Goal: Task Accomplishment & Management: Manage account settings

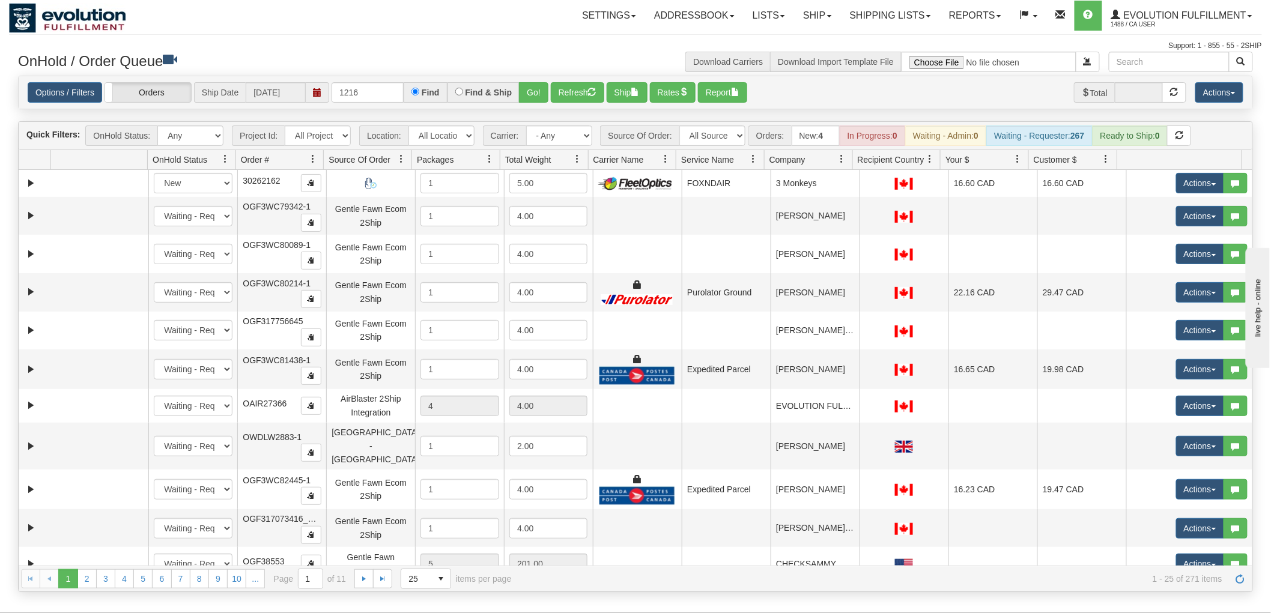
type input "1216"
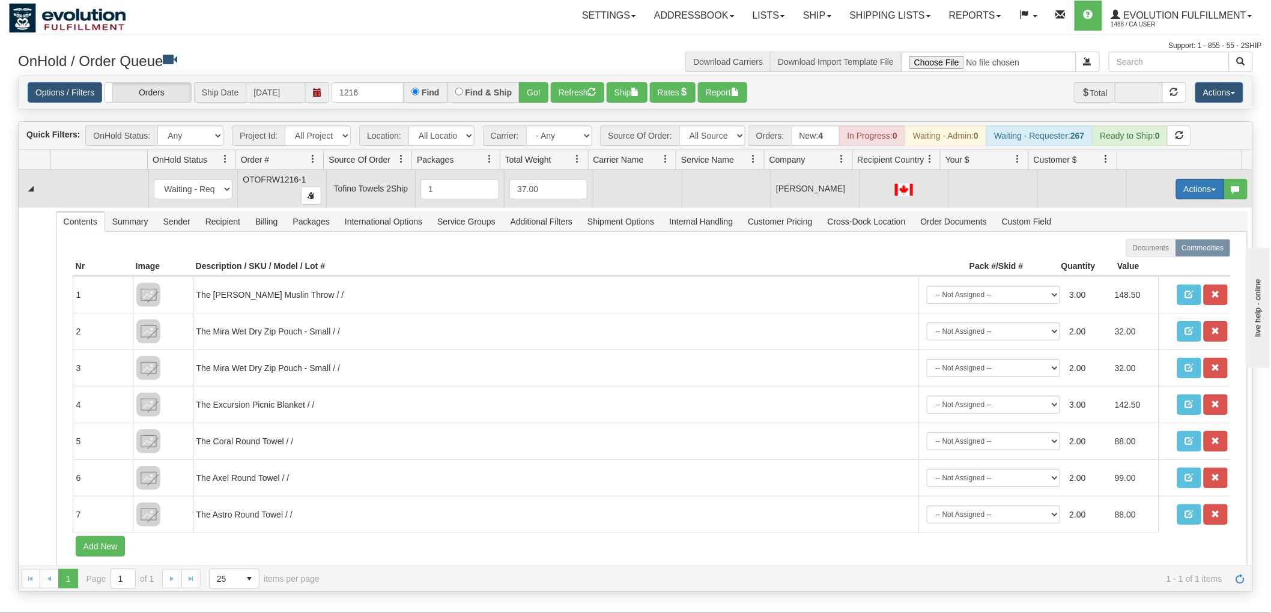
click at [1204, 195] on button "Actions" at bounding box center [1200, 189] width 48 height 20
click at [1173, 239] on span "Rate All Services" at bounding box center [1176, 243] width 72 height 10
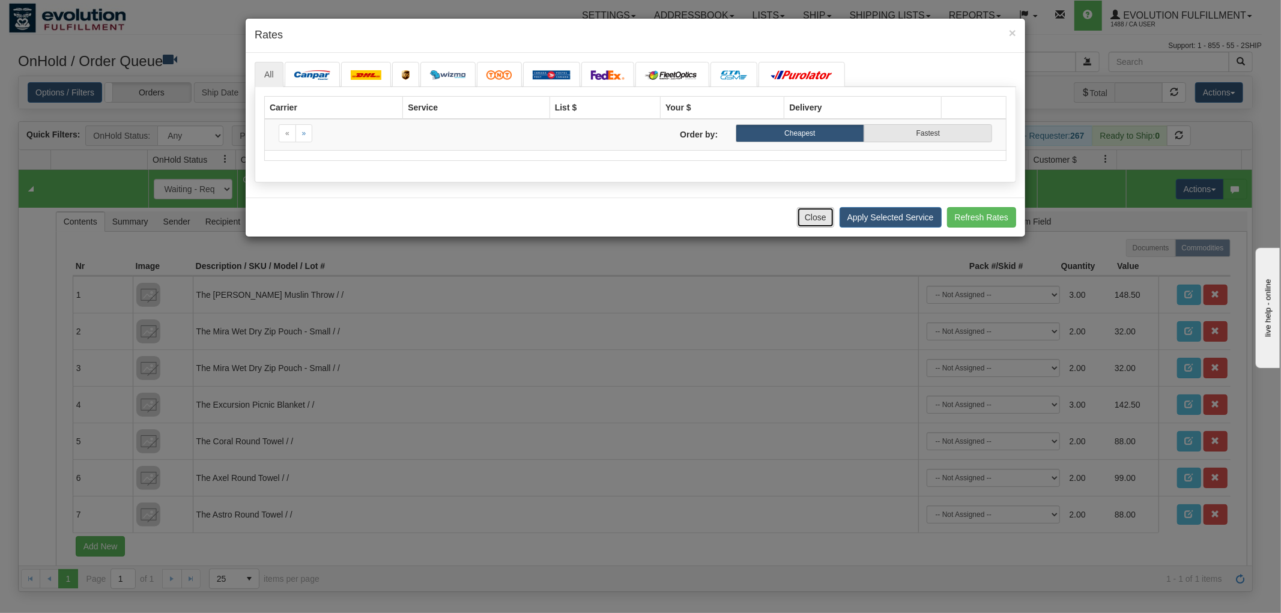
click at [812, 220] on button "Close" at bounding box center [815, 217] width 37 height 20
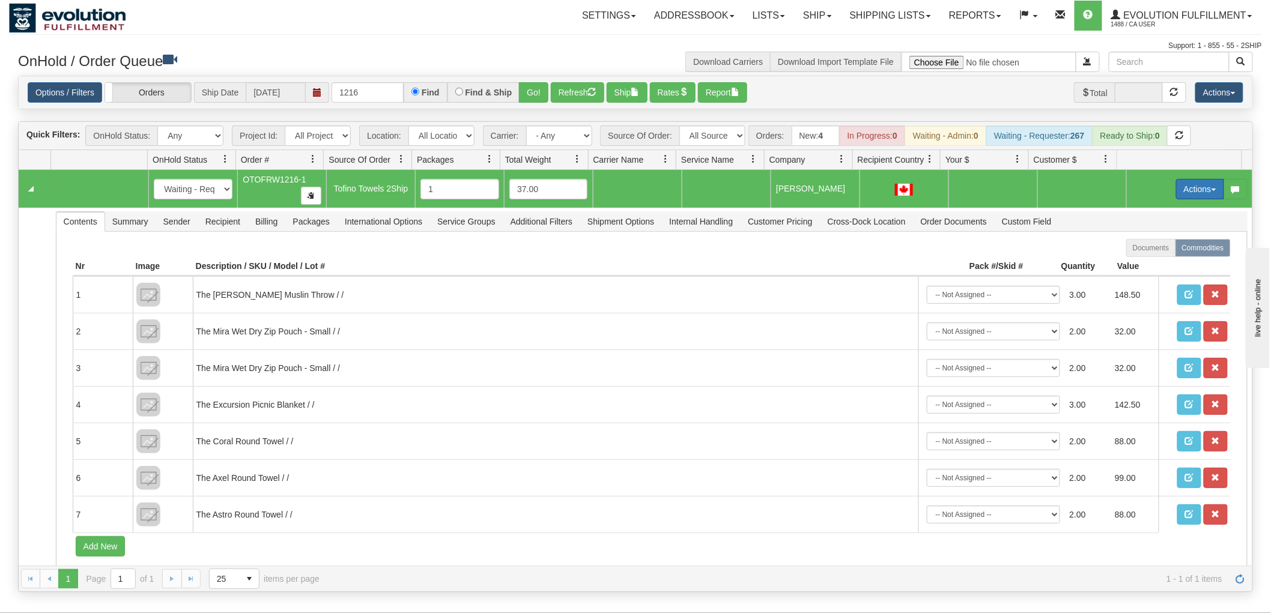
click at [1199, 183] on button "Actions" at bounding box center [1200, 189] width 48 height 20
click at [1157, 214] on link "Open" at bounding box center [1176, 212] width 96 height 16
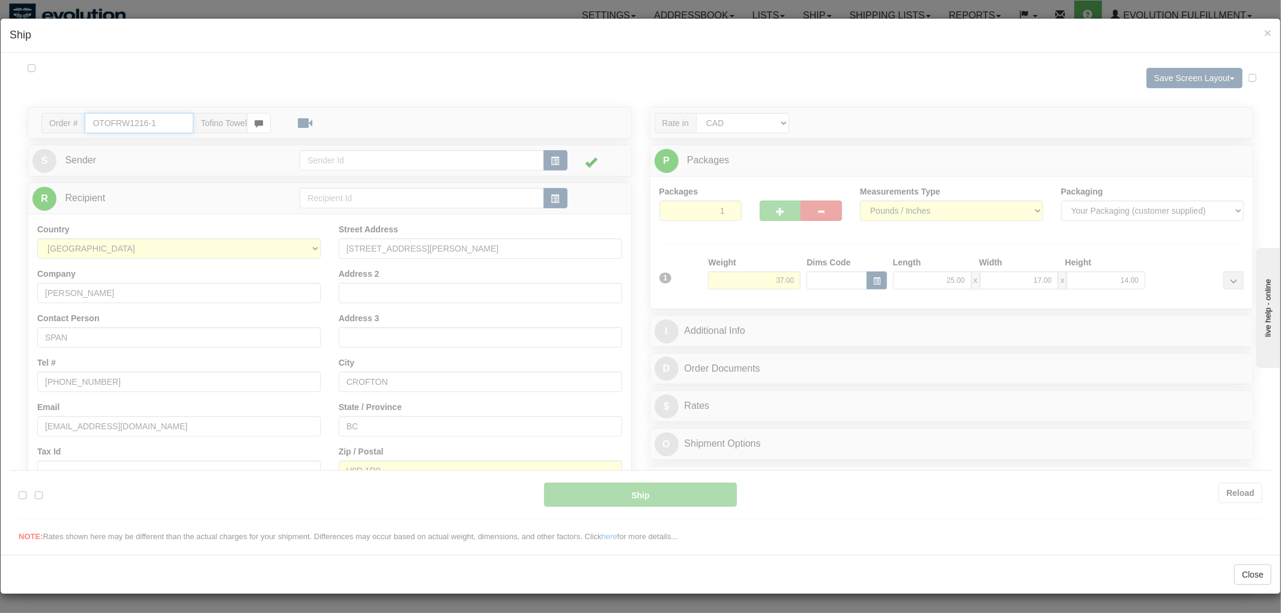
type input "15:39"
type input "16:00"
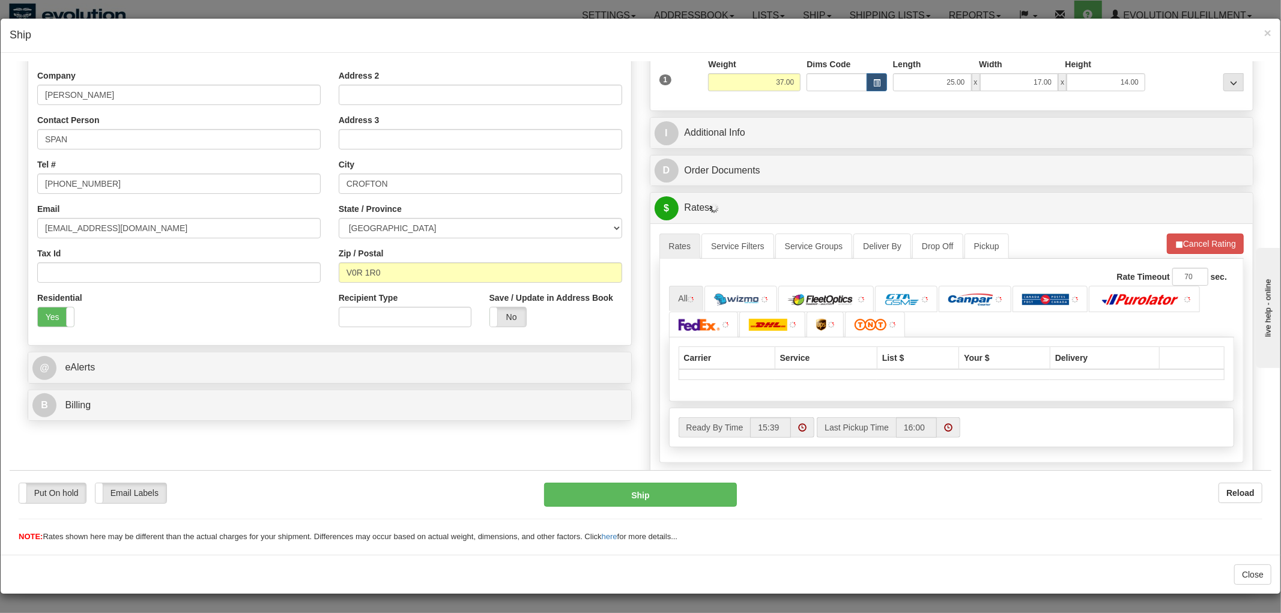
scroll to position [212, 0]
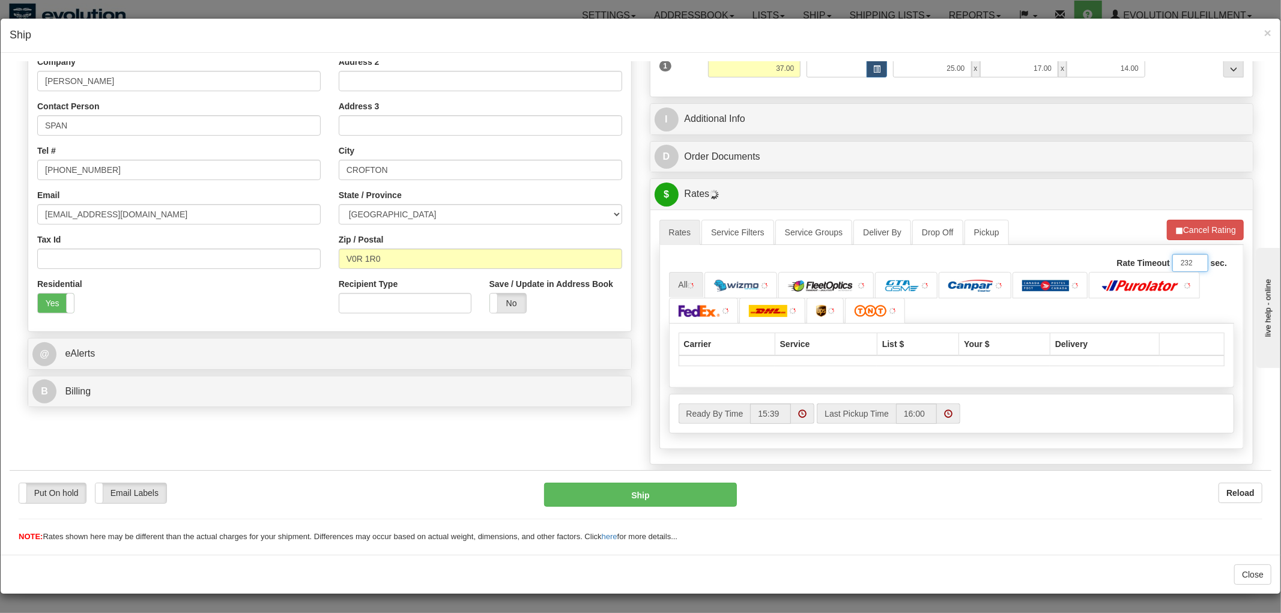
click at [1179, 261] on input "232" at bounding box center [1191, 262] width 36 height 18
click at [1179, 261] on input "233" at bounding box center [1191, 262] width 36 height 18
click at [1179, 261] on input "234" at bounding box center [1191, 262] width 36 height 18
click at [1179, 261] on input "235" at bounding box center [1191, 262] width 36 height 18
click at [1179, 261] on input "236" at bounding box center [1191, 262] width 36 height 18
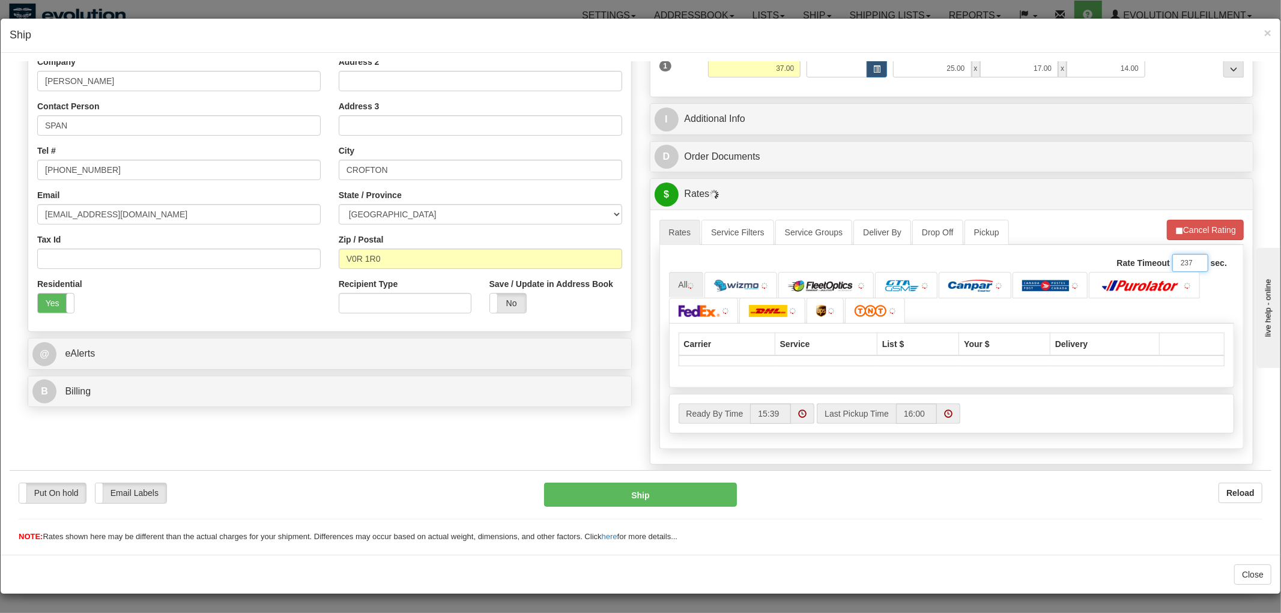
click at [1179, 261] on input "237" at bounding box center [1191, 262] width 36 height 18
click at [1179, 261] on input "238" at bounding box center [1191, 262] width 36 height 18
click at [1179, 261] on input "239" at bounding box center [1191, 262] width 36 height 18
type input "240"
click at [1179, 261] on input "240" at bounding box center [1191, 262] width 36 height 18
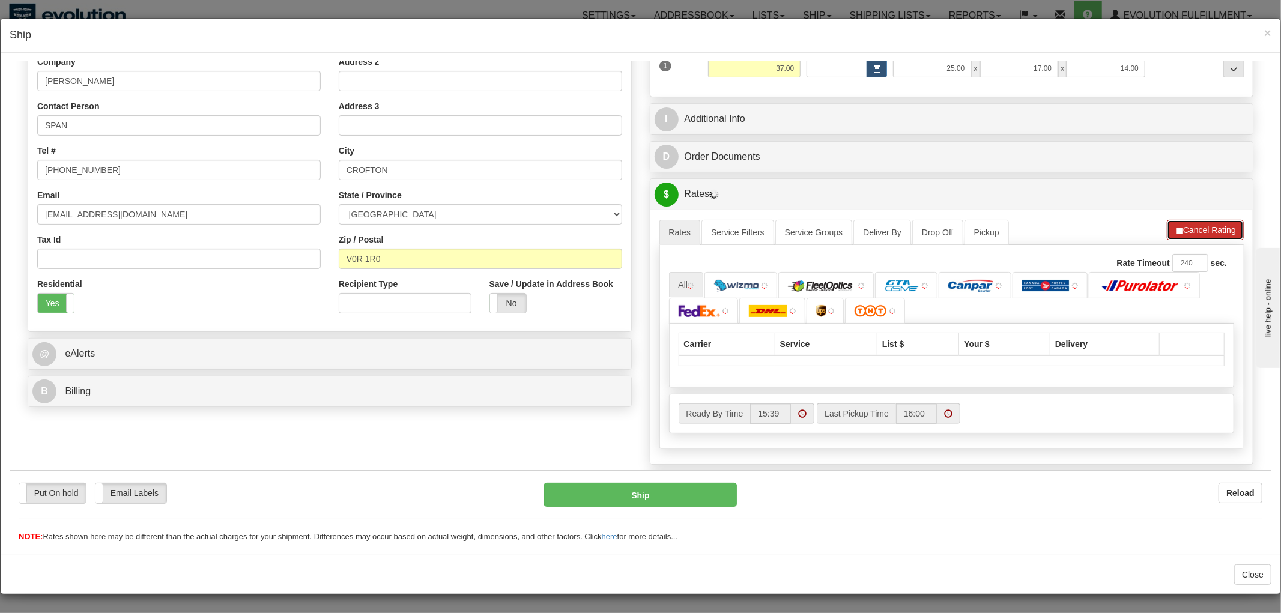
click at [1189, 232] on button "Cancel Rating" at bounding box center [1205, 229] width 77 height 20
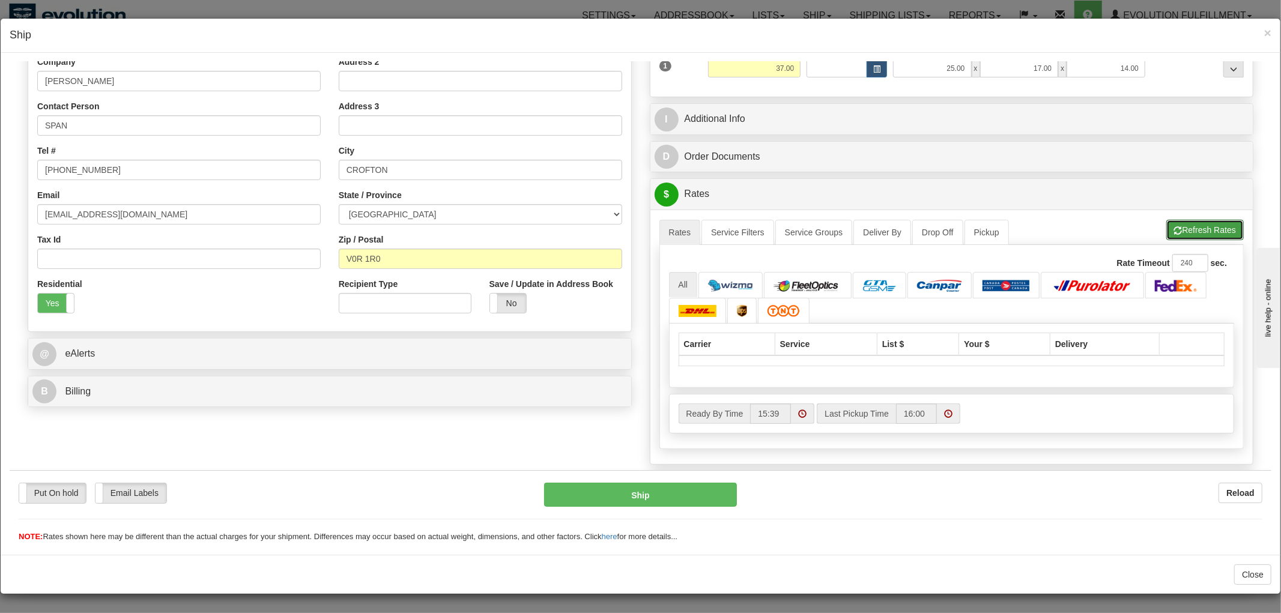
click at [1189, 232] on button "Refresh Rates" at bounding box center [1205, 229] width 77 height 20
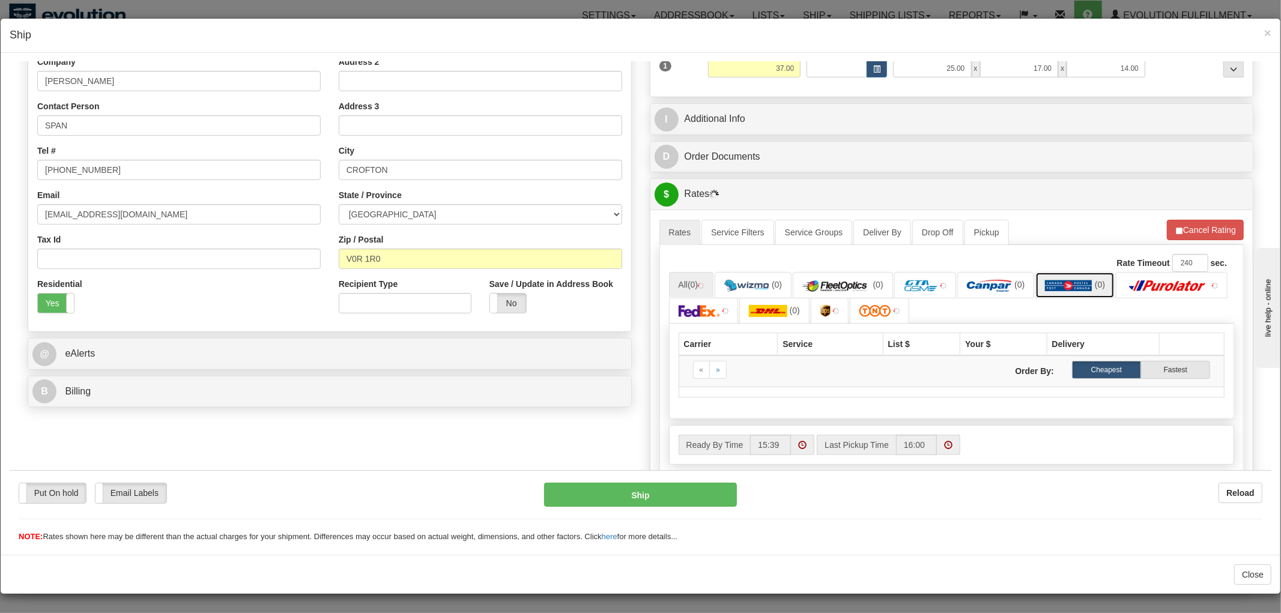
click at [1048, 284] on img at bounding box center [1068, 285] width 47 height 12
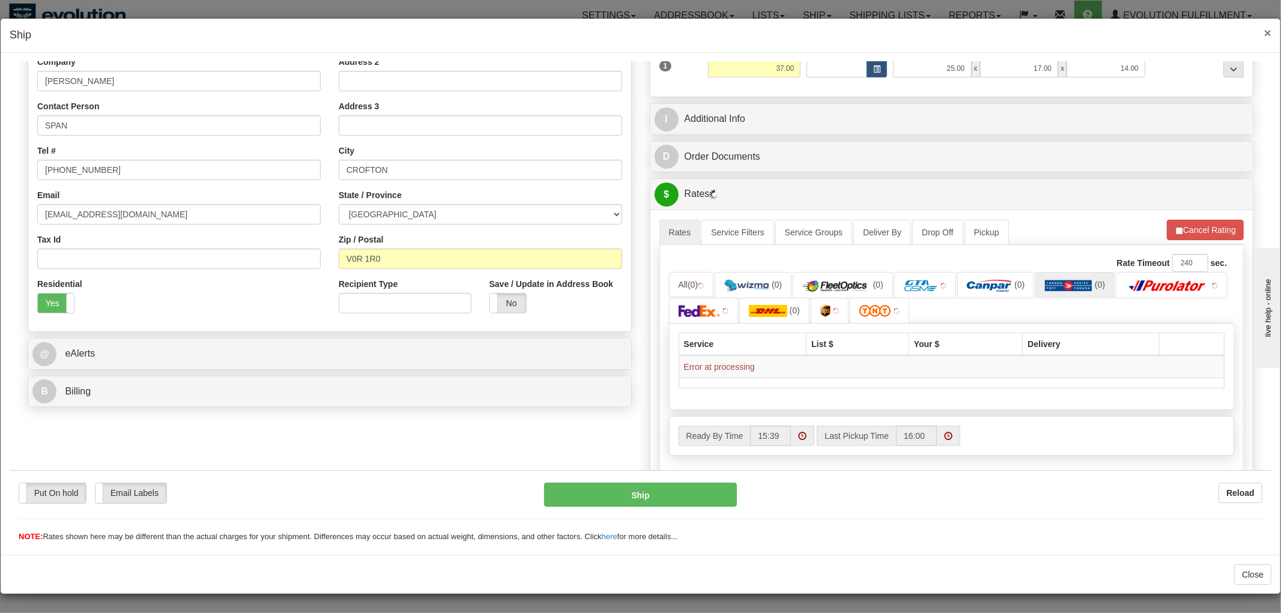
click at [1264, 33] on span "×" at bounding box center [1267, 33] width 7 height 14
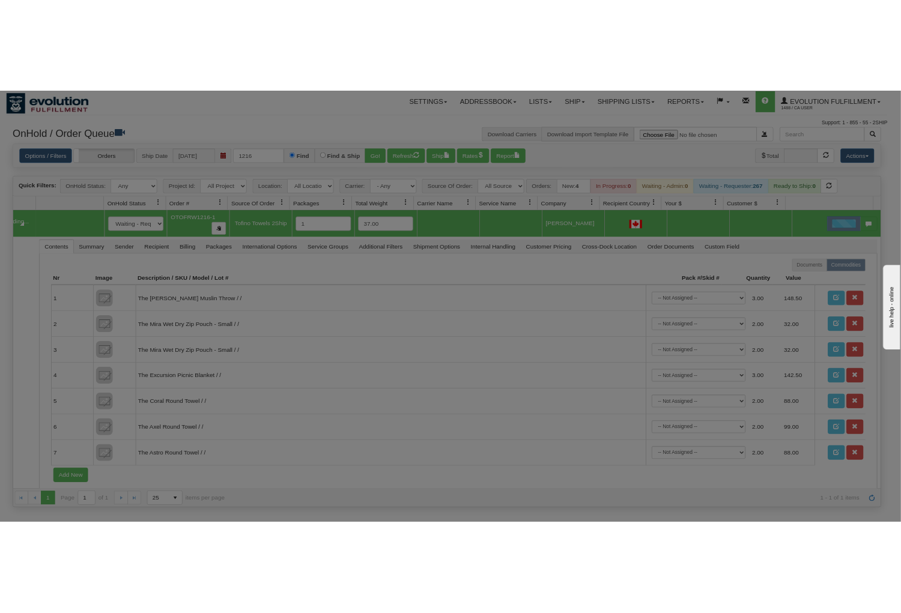
scroll to position [0, 0]
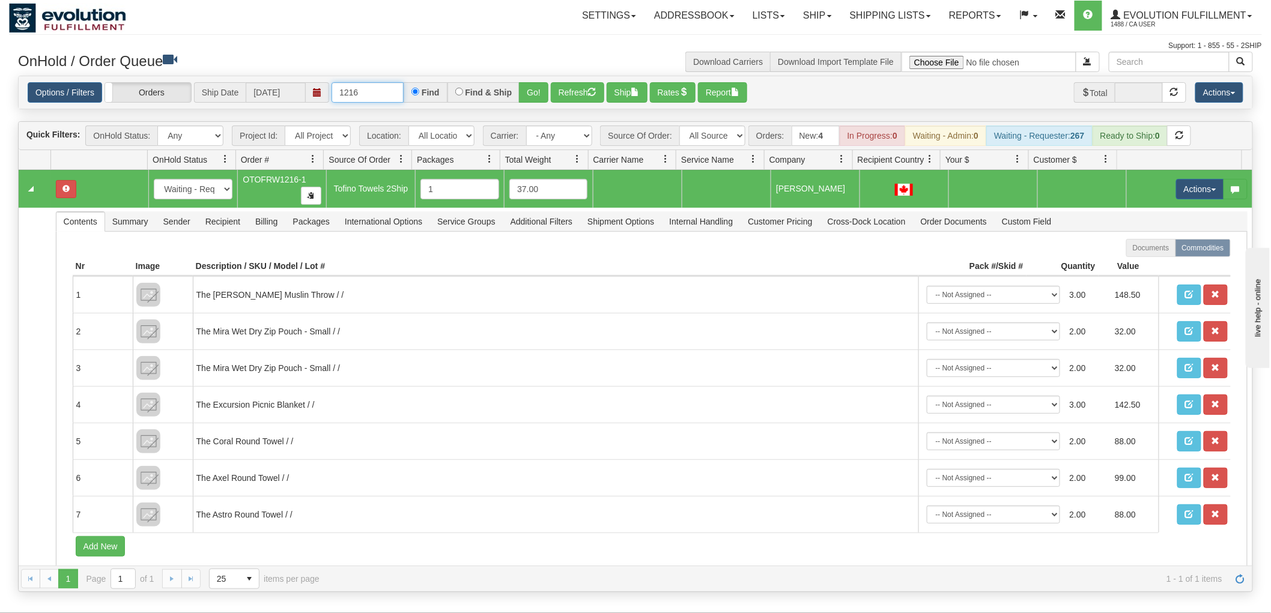
click at [385, 88] on input "1216" at bounding box center [368, 92] width 72 height 20
type input "47206"
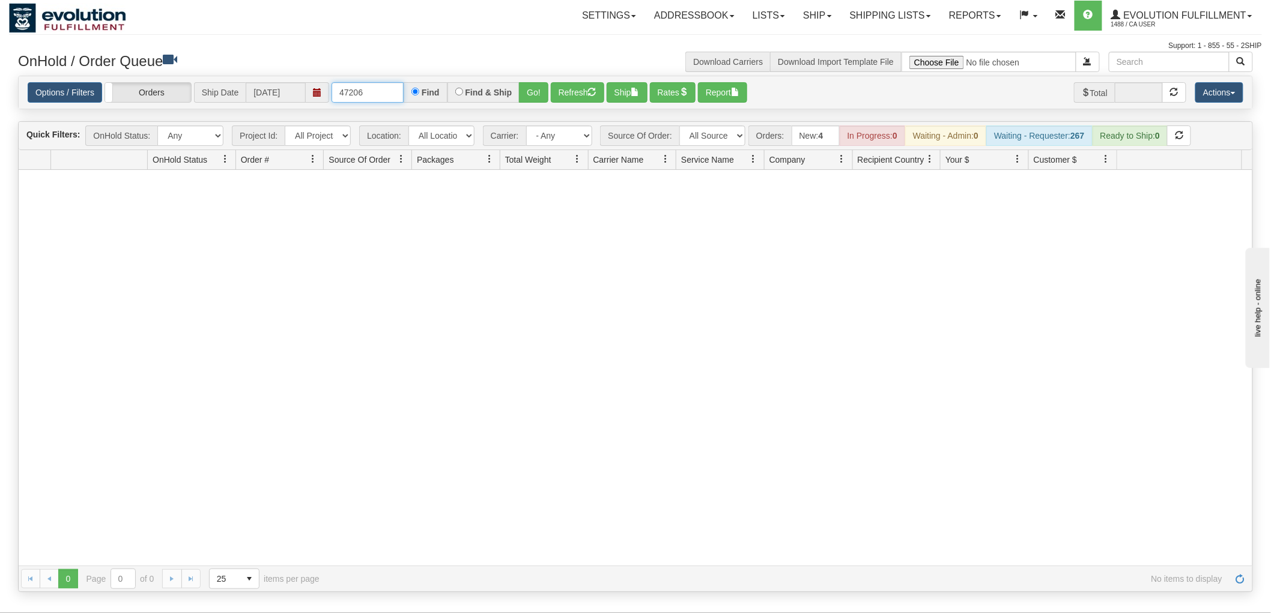
click at [401, 94] on input "47206" at bounding box center [368, 92] width 72 height 20
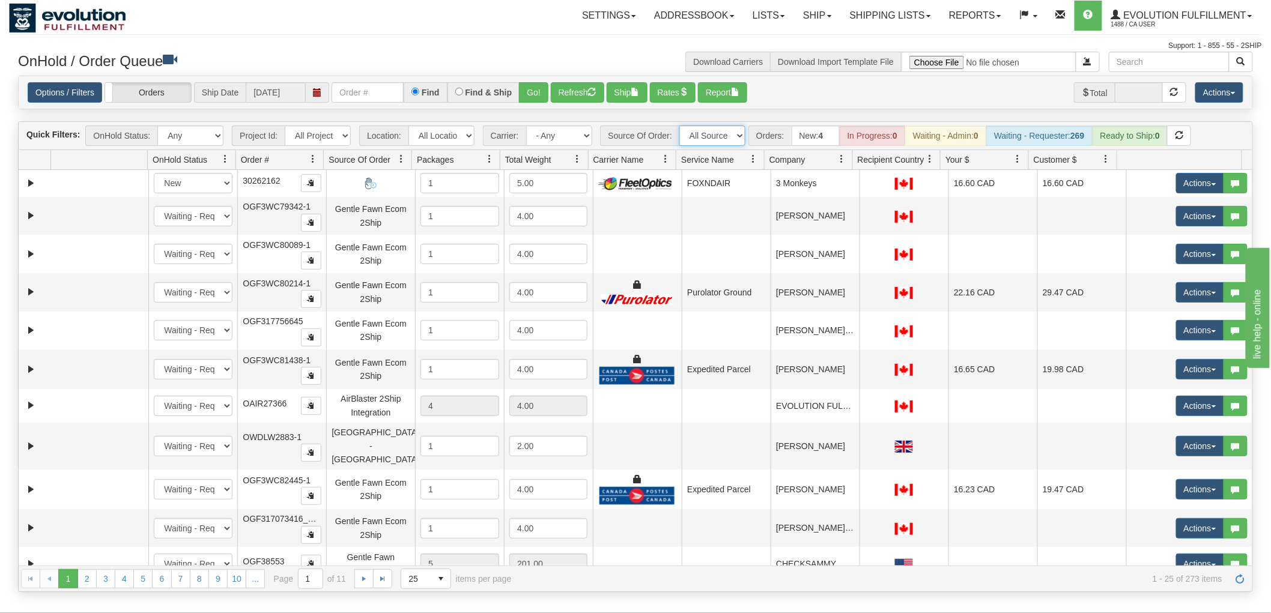
click at [722, 141] on select "All Sources AirBlaster 2Ship Integration Ambler Apparel 2Ship Integration BC Ca…" at bounding box center [712, 136] width 66 height 20
drag, startPoint x: 703, startPoint y: 140, endPoint x: 675, endPoint y: 137, distance: 28.4
click at [703, 140] on select "All Sources AirBlaster 2Ship Integration Ambler Apparel 2Ship Integration BC Ca…" at bounding box center [712, 136] width 66 height 20
click at [563, 141] on select "- Any - Has NO carrier assigned - Has a carrier assigned FleetOptics Inc. My Ca…" at bounding box center [559, 136] width 66 height 20
select select "-1"
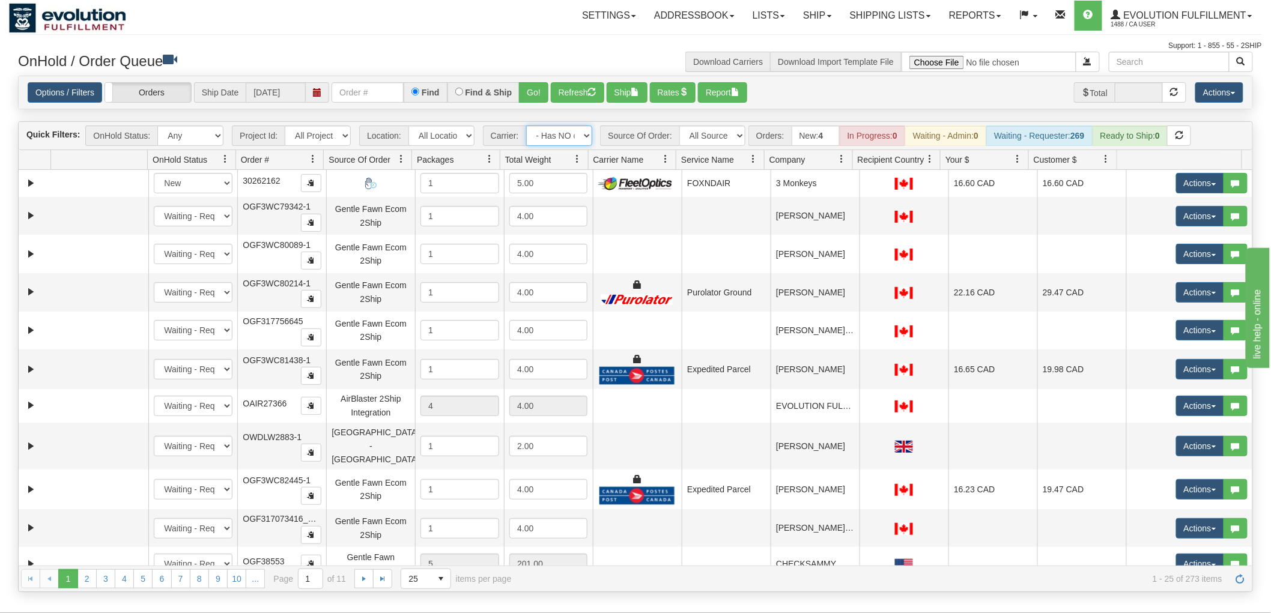
click at [526, 126] on select "- Any - Has NO carrier assigned - Has a carrier assigned FleetOptics Inc. My Ca…" at bounding box center [559, 136] width 66 height 20
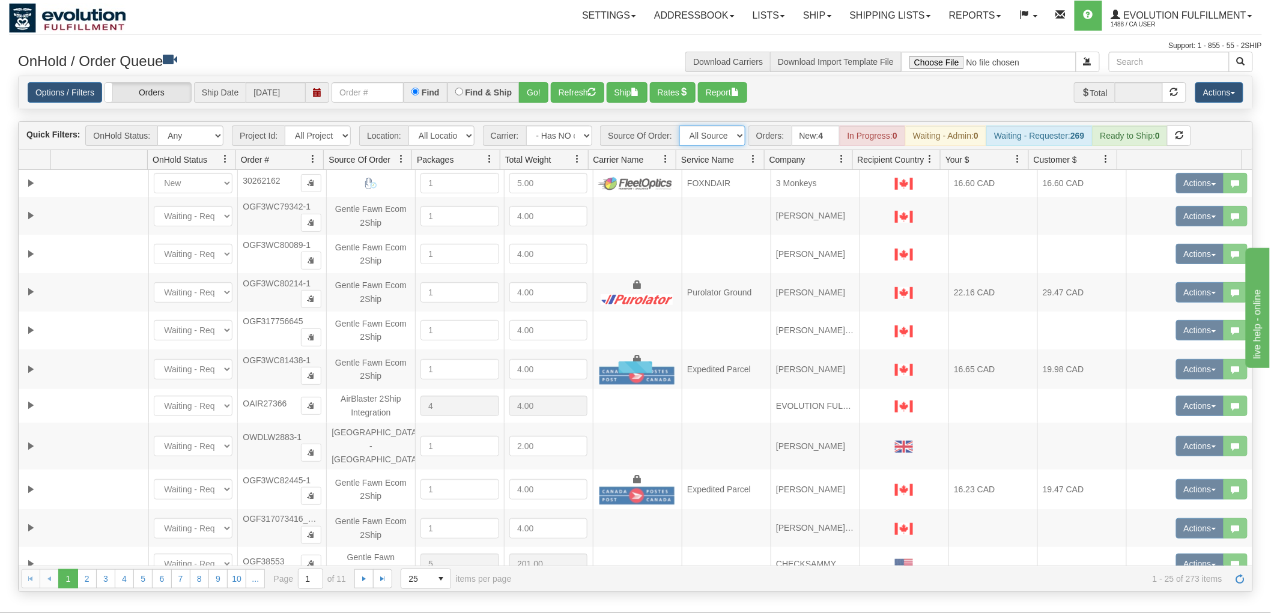
click at [736, 135] on select "All Sources AirBlaster 2Ship Integration Ambler Apparel 2Ship Integration BC Ca…" at bounding box center [712, 136] width 66 height 20
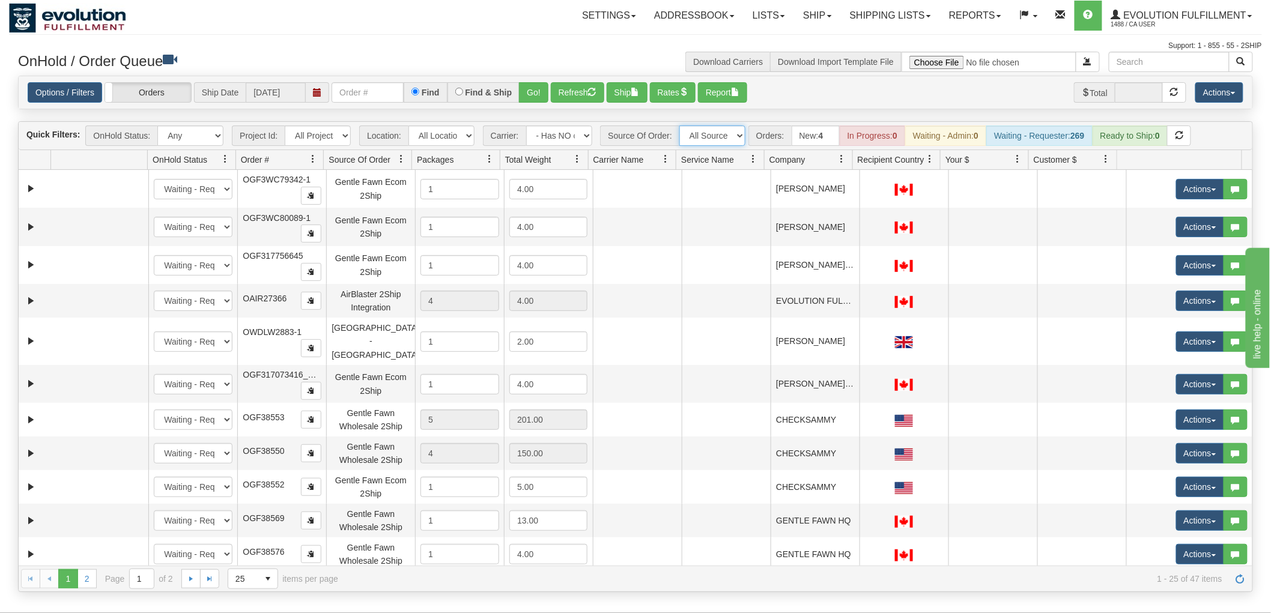
select select "Tofino Towels 2Ship"
click at [679, 126] on select "All Sources AirBlaster 2Ship Integration Ambler Apparel 2Ship Integration BC Ca…" at bounding box center [712, 136] width 66 height 20
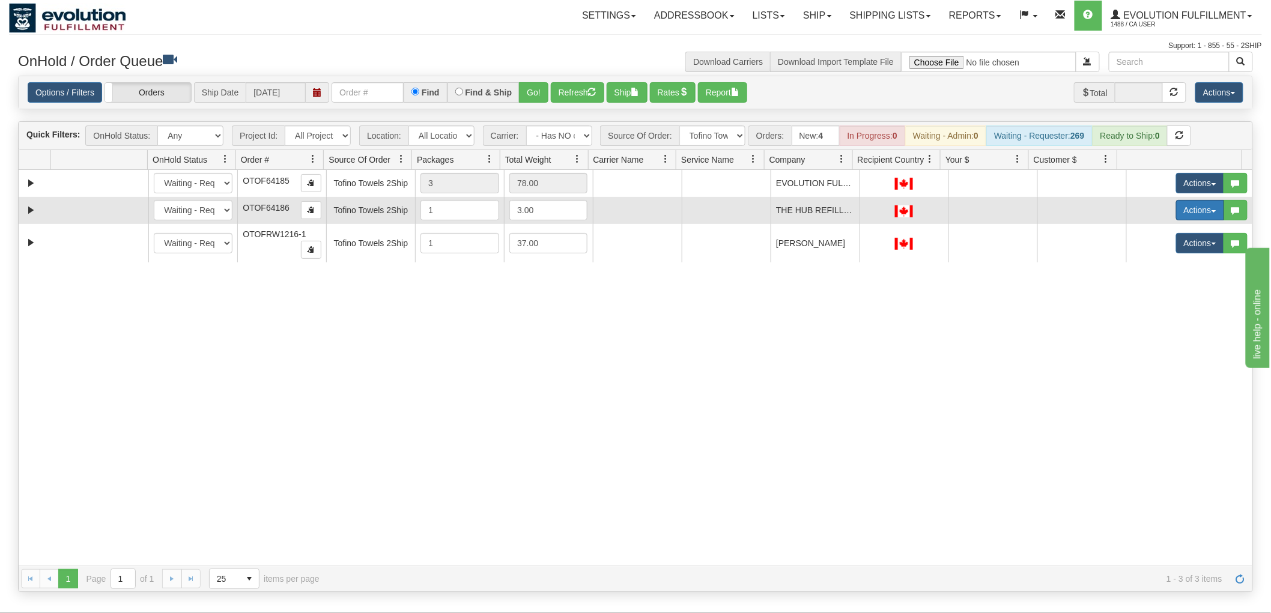
click at [1176, 217] on button "Actions" at bounding box center [1200, 210] width 48 height 20
click at [1158, 264] on span "Rate All Services" at bounding box center [1176, 265] width 72 height 10
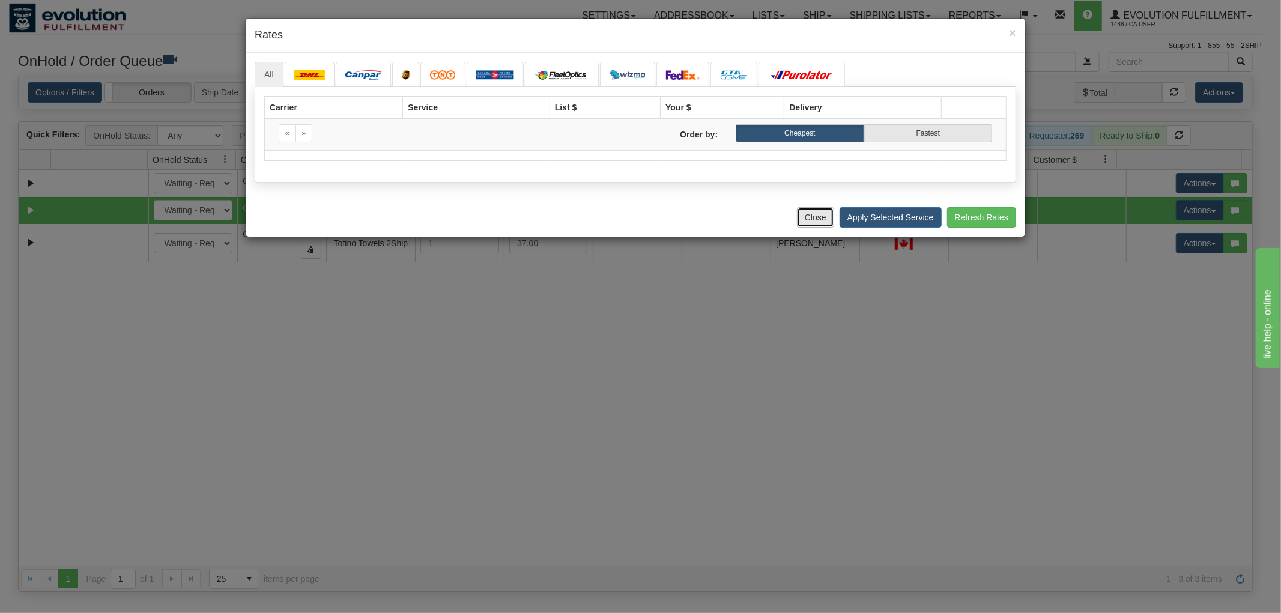
click at [820, 225] on button "Close" at bounding box center [815, 217] width 37 height 20
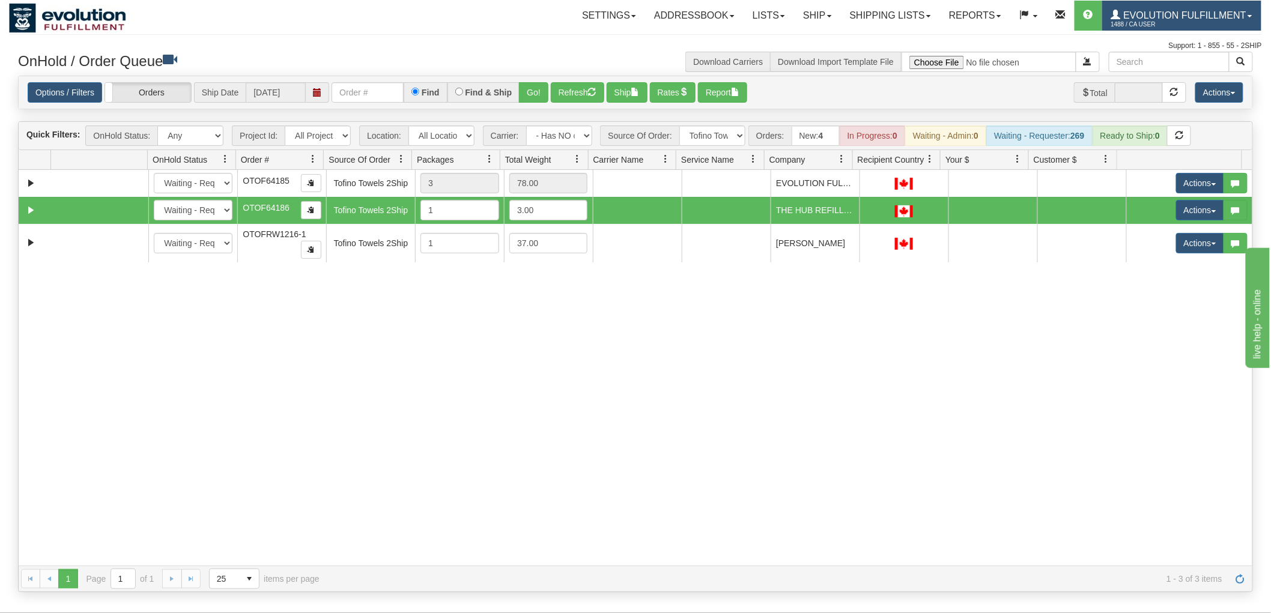
click at [1155, 16] on span "Evolution Fulfillment" at bounding box center [1184, 15] width 126 height 10
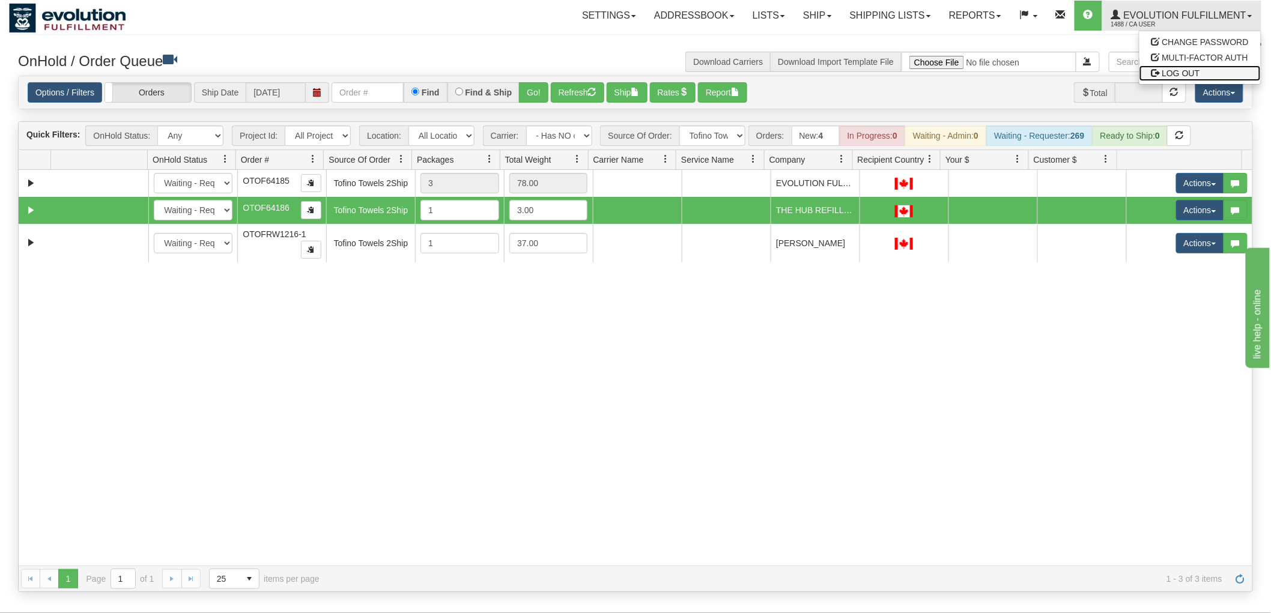
click at [1183, 68] on span "LOG OUT" at bounding box center [1181, 73] width 38 height 10
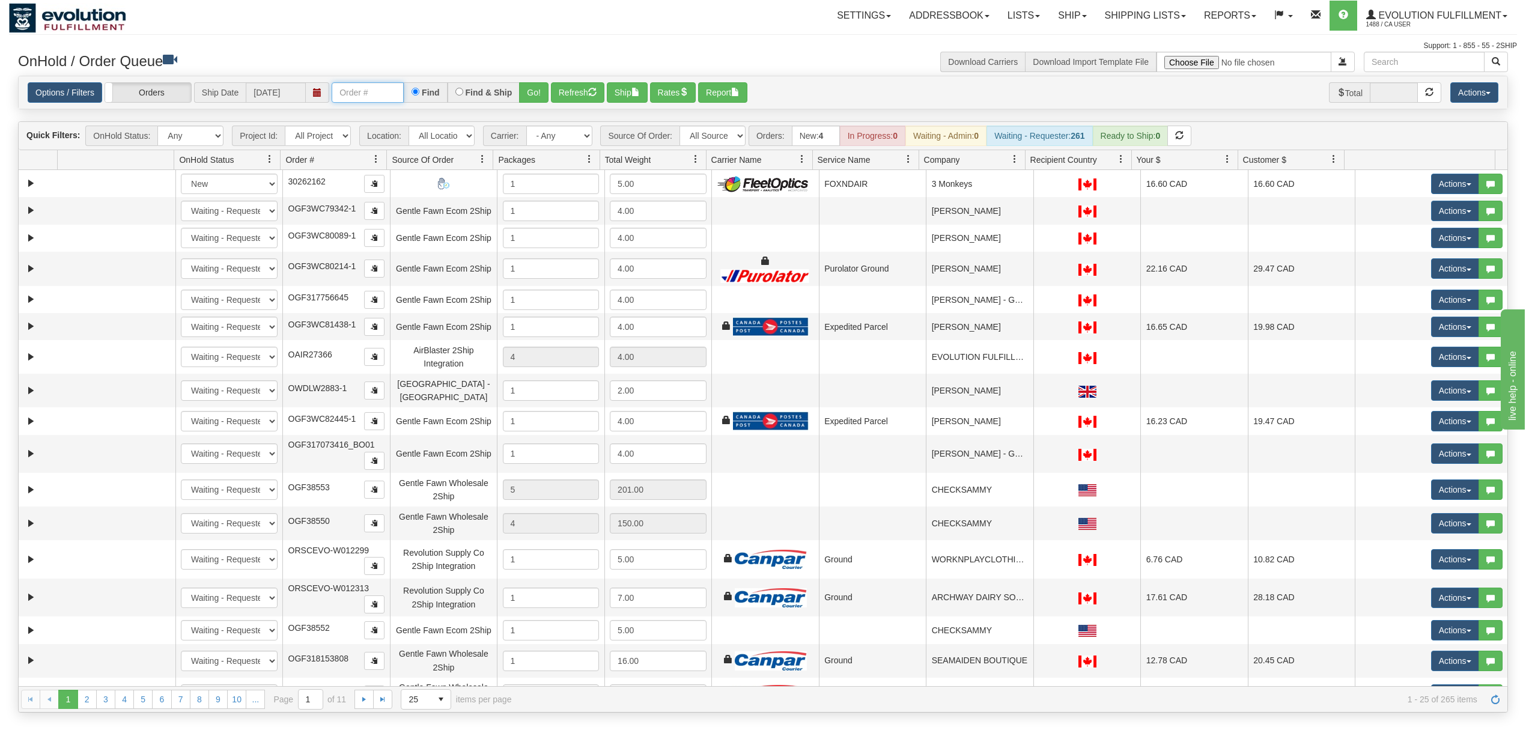
click at [347, 99] on input "text" at bounding box center [368, 92] width 72 height 20
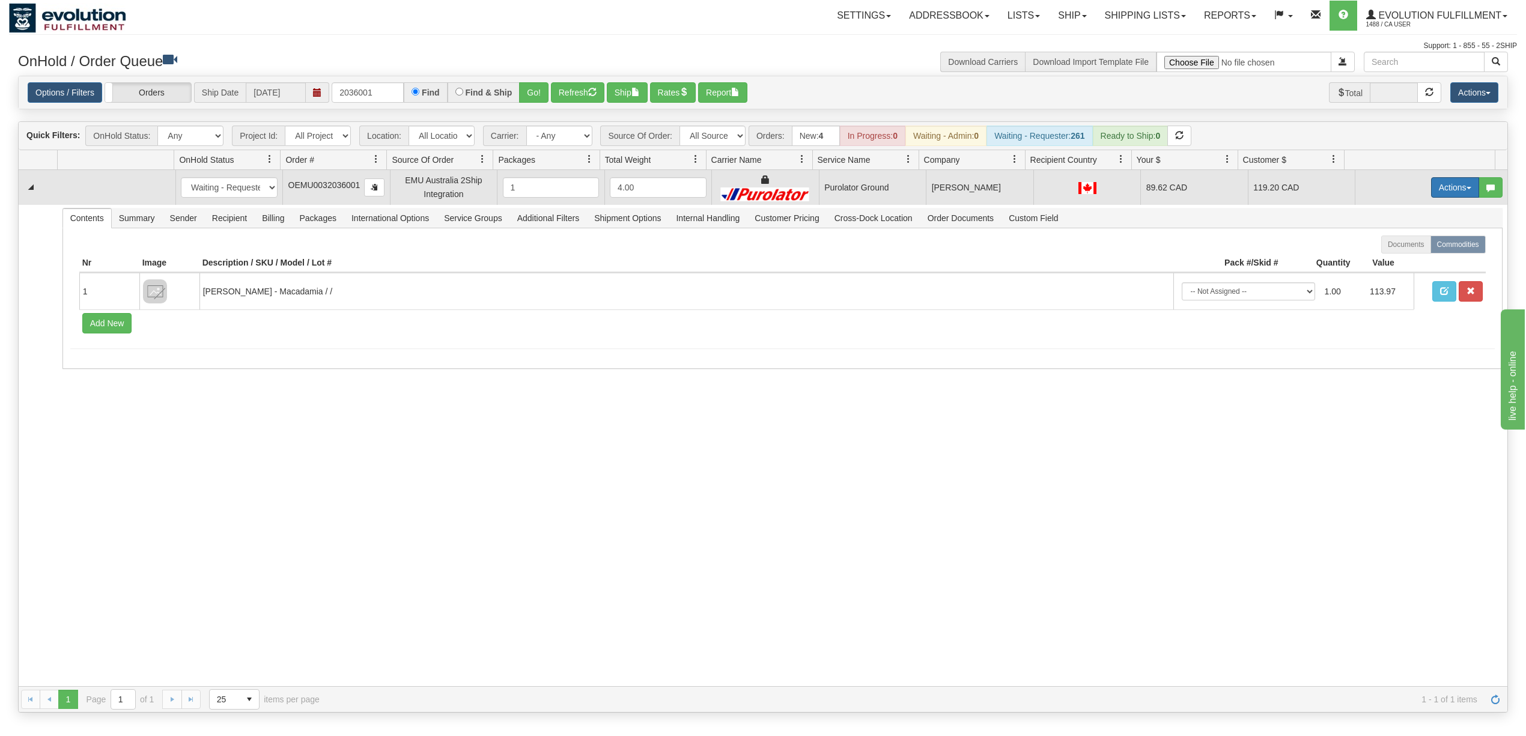
click at [1431, 186] on button "Actions" at bounding box center [1455, 187] width 48 height 20
click at [1395, 240] on span "Rate All Services" at bounding box center [1430, 242] width 72 height 10
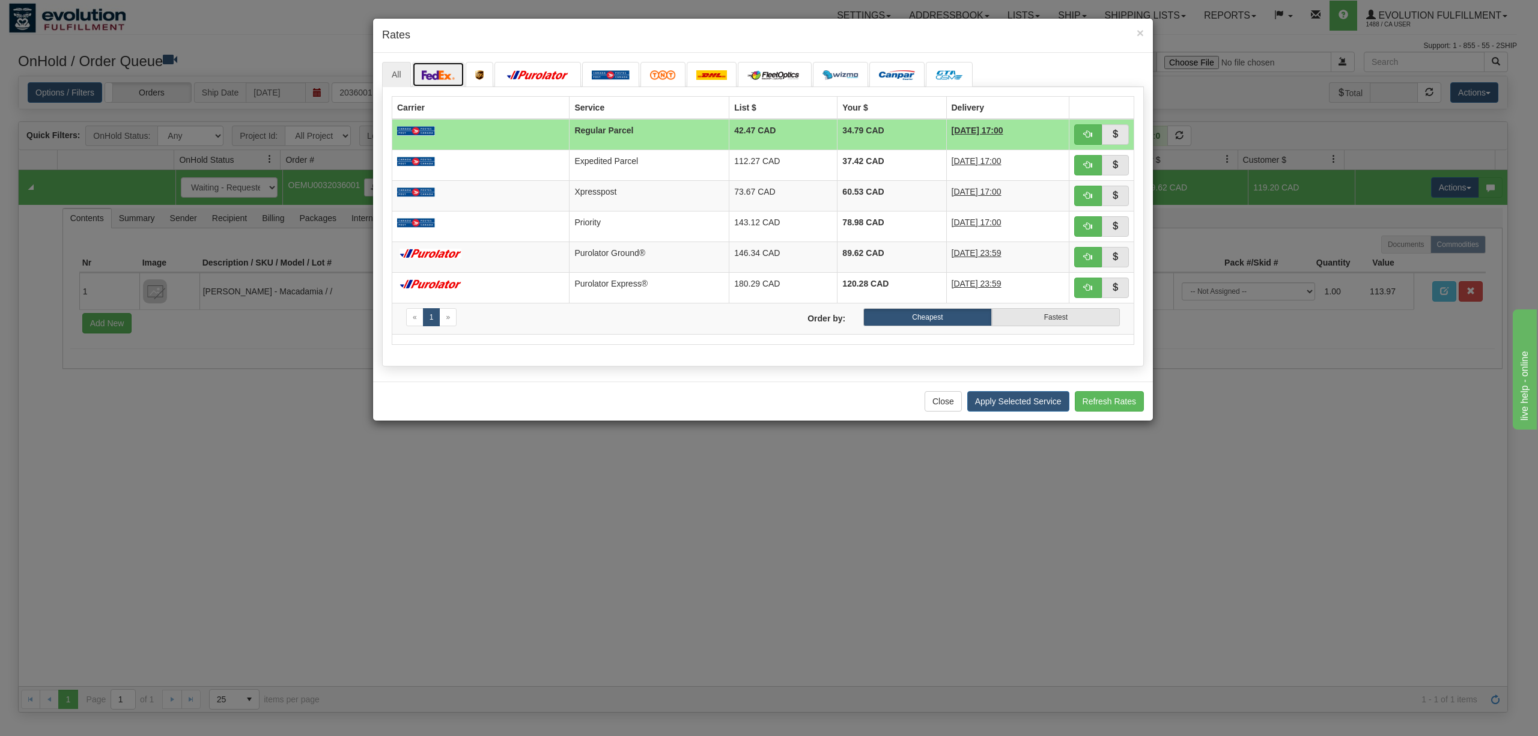
click at [439, 73] on img at bounding box center [439, 75] width 34 height 10
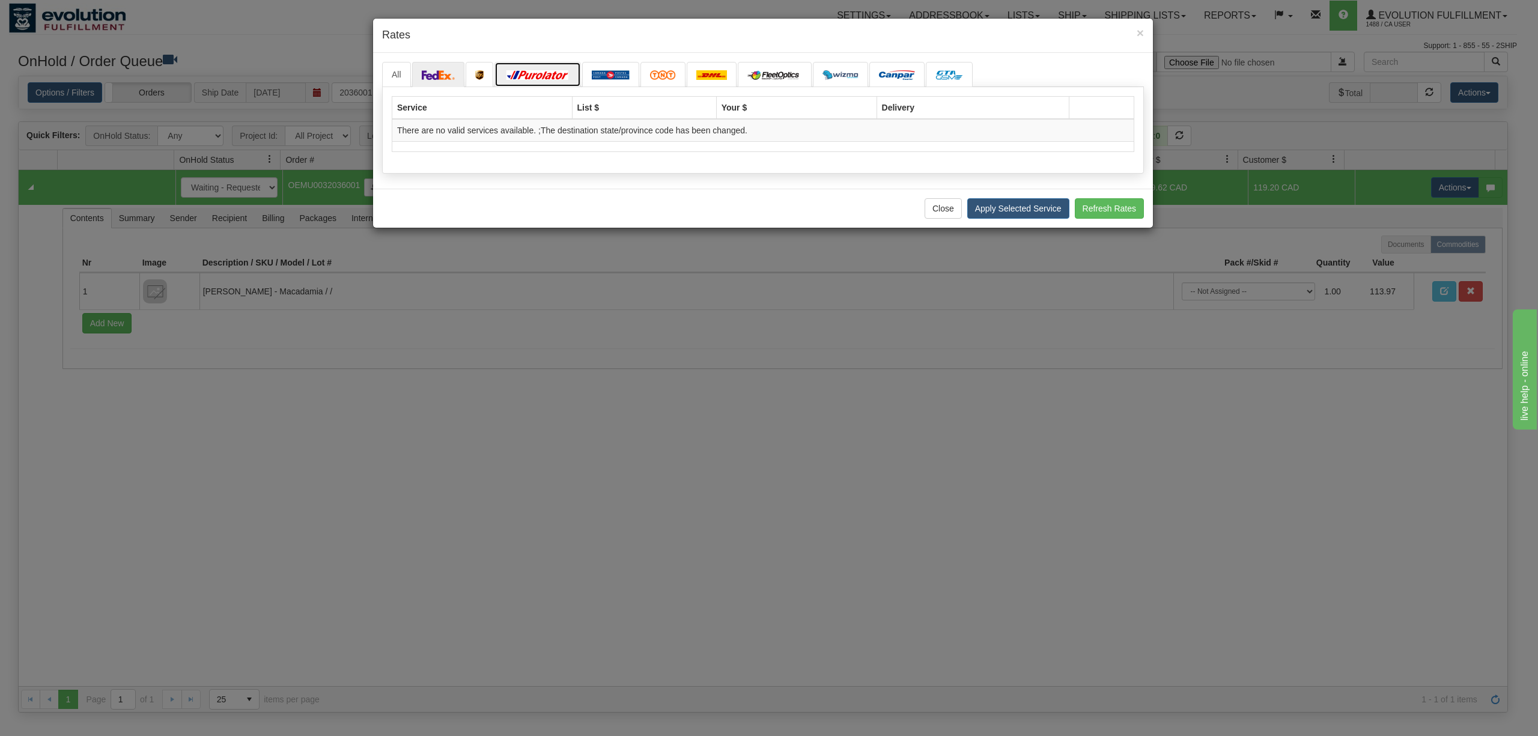
click at [541, 70] on img at bounding box center [537, 75] width 67 height 10
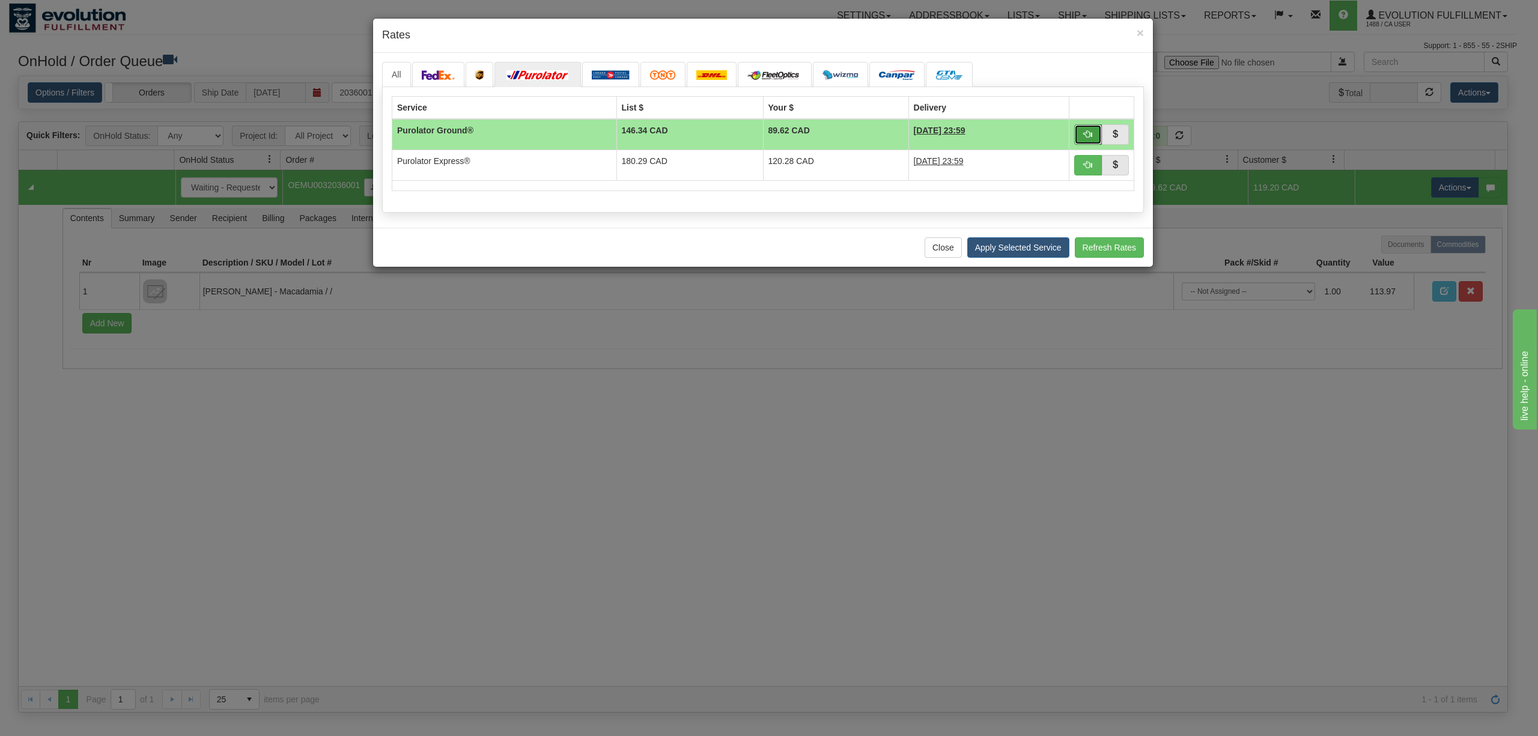
click at [1078, 131] on button "button" at bounding box center [1088, 134] width 28 height 20
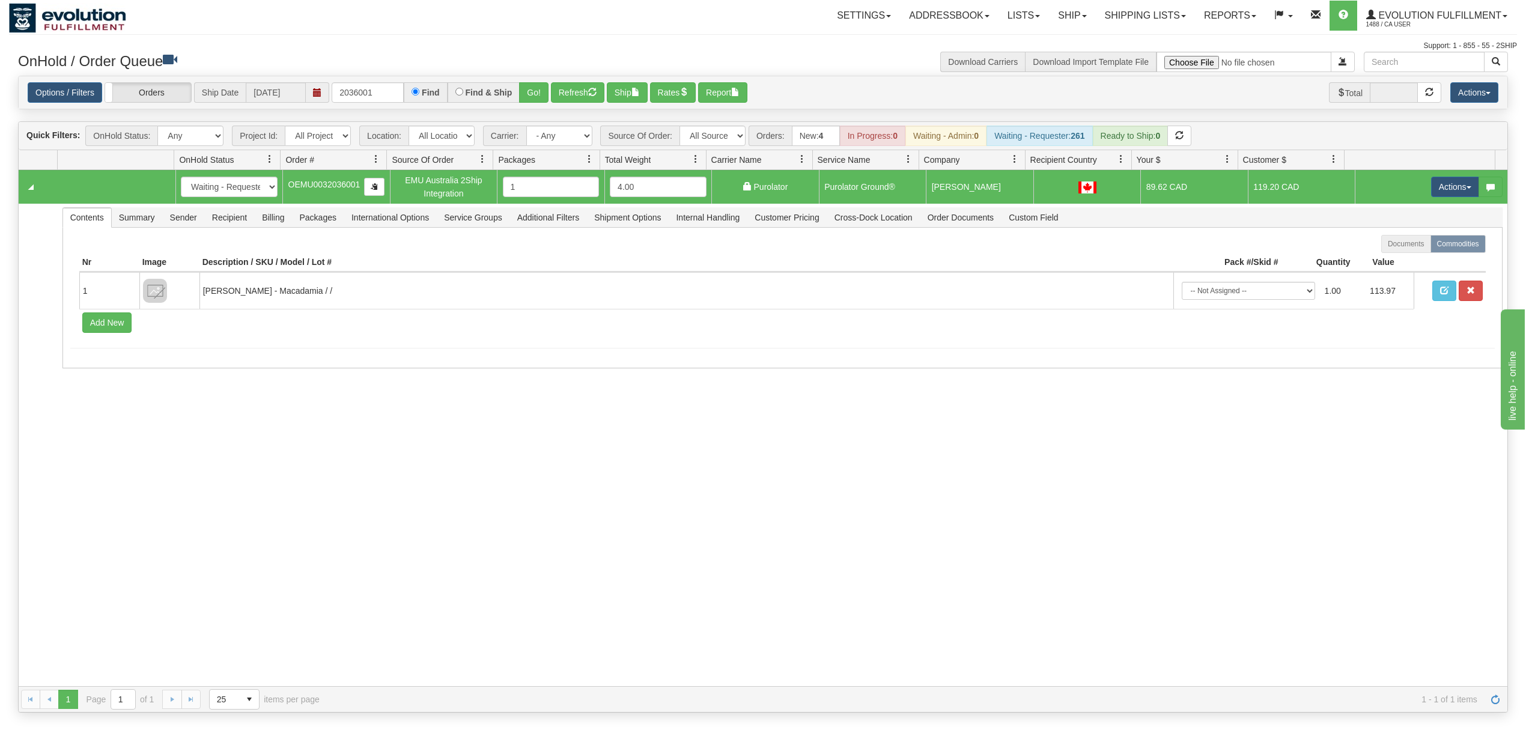
click at [921, 454] on div "31777654 EVOLUTION V3 91512685 91512696 New In Progress Waiting - Admin Waiting…" at bounding box center [763, 428] width 1489 height 516
click at [570, 96] on button "Refresh" at bounding box center [577, 92] width 53 height 20
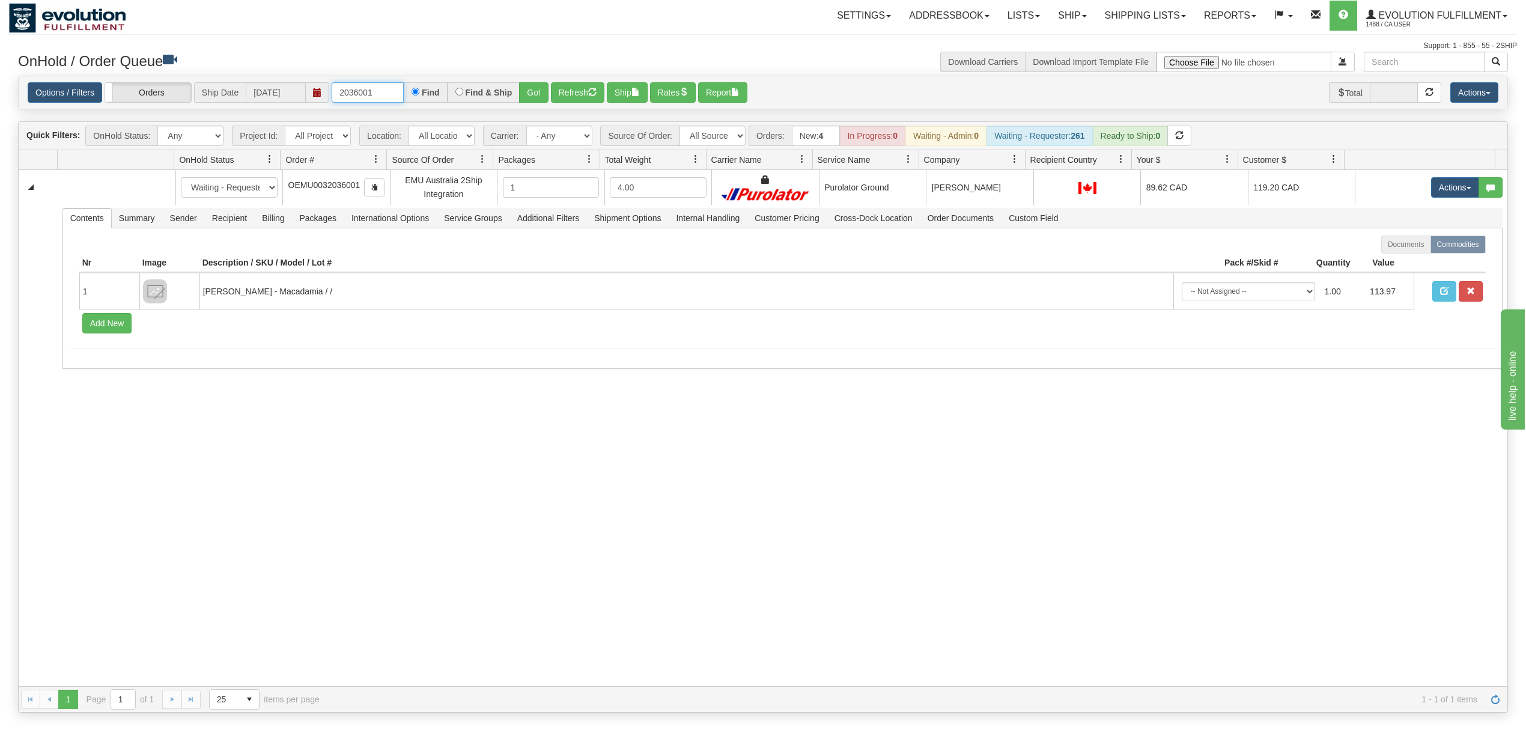
click at [388, 96] on input "2036001" at bounding box center [368, 92] width 72 height 20
type input "81002"
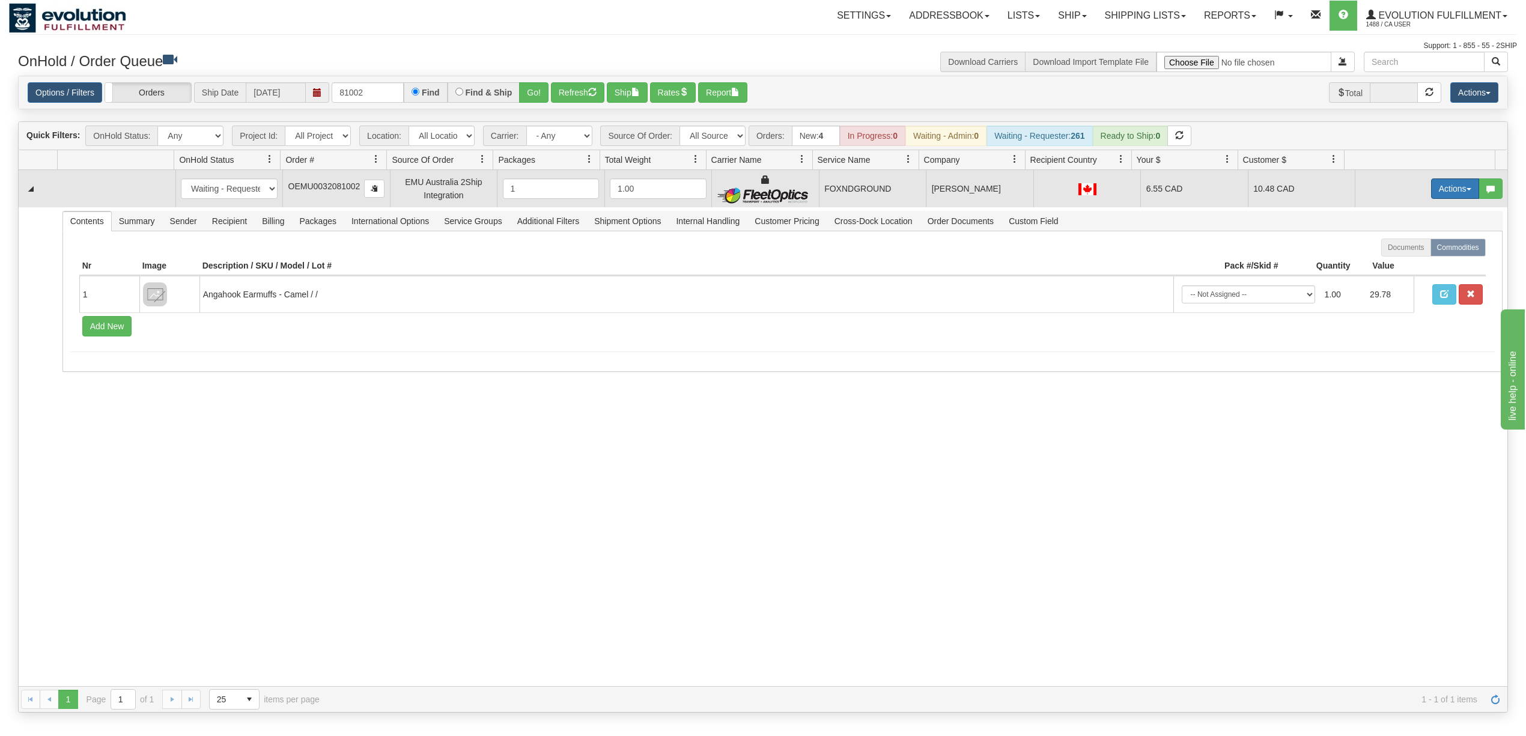
click at [1431, 198] on button "Actions" at bounding box center [1455, 188] width 48 height 20
click at [1407, 243] on span "Rate All Services" at bounding box center [1430, 243] width 72 height 10
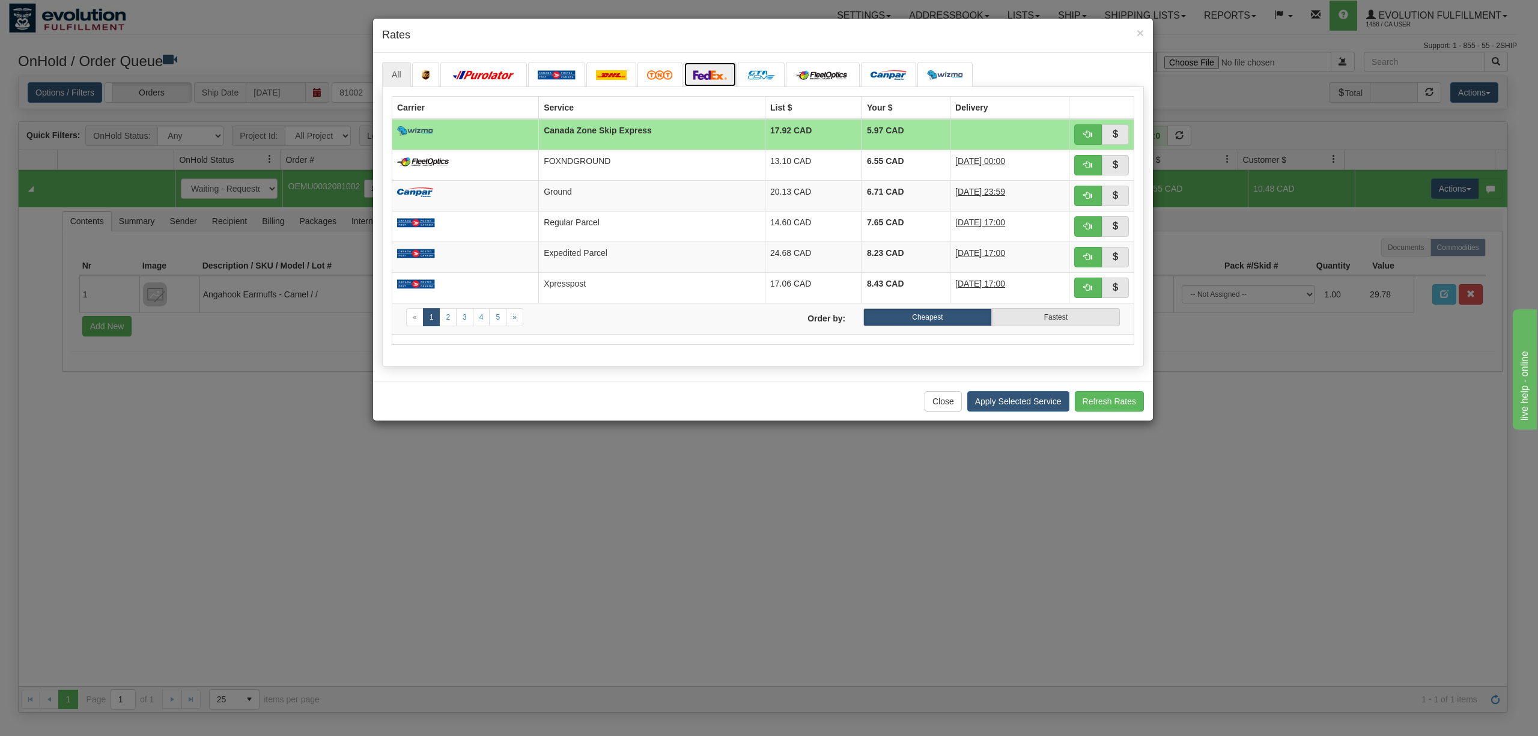
click at [704, 70] on link at bounding box center [710, 74] width 53 height 25
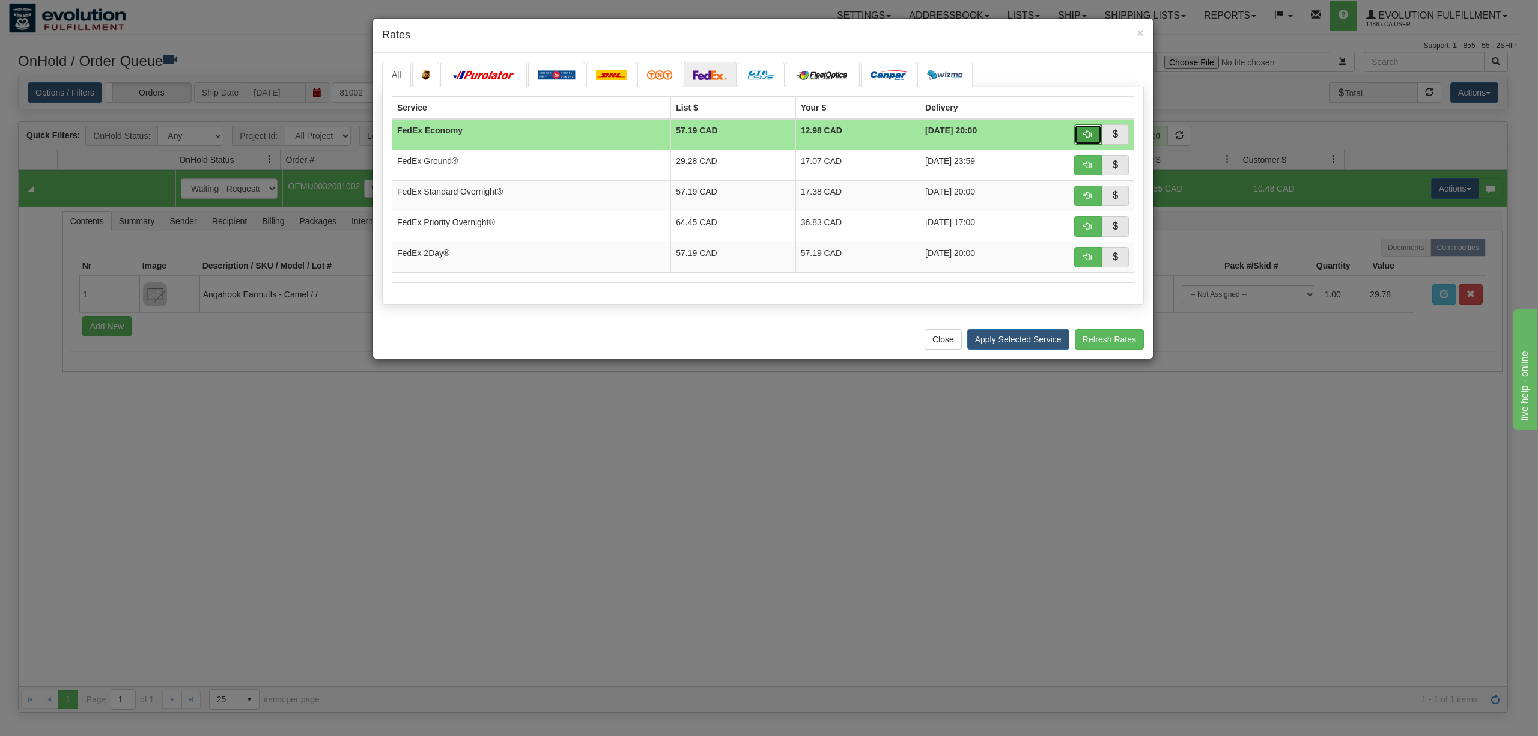
click at [1082, 139] on button "button" at bounding box center [1088, 134] width 28 height 20
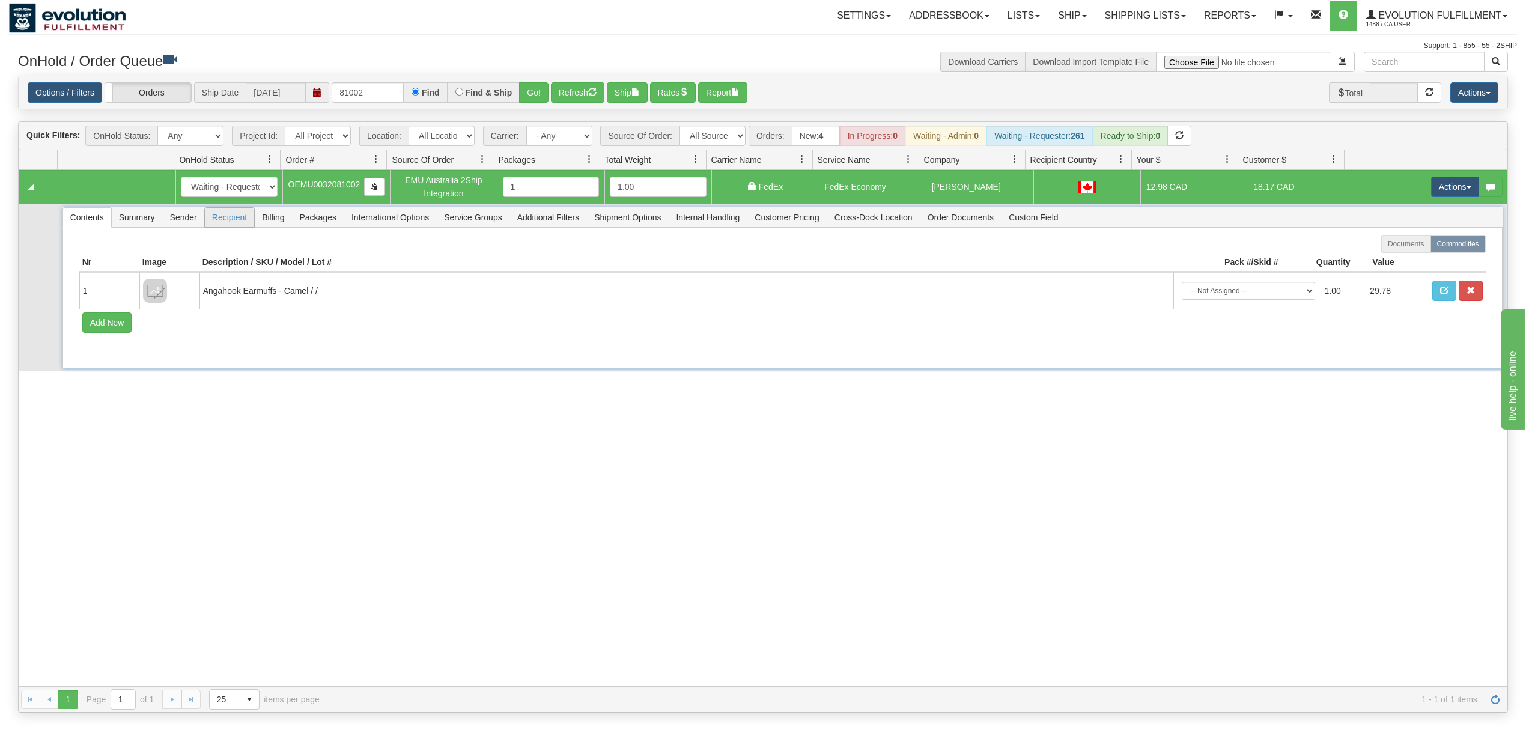
click at [213, 214] on span "Recipient" at bounding box center [229, 217] width 49 height 19
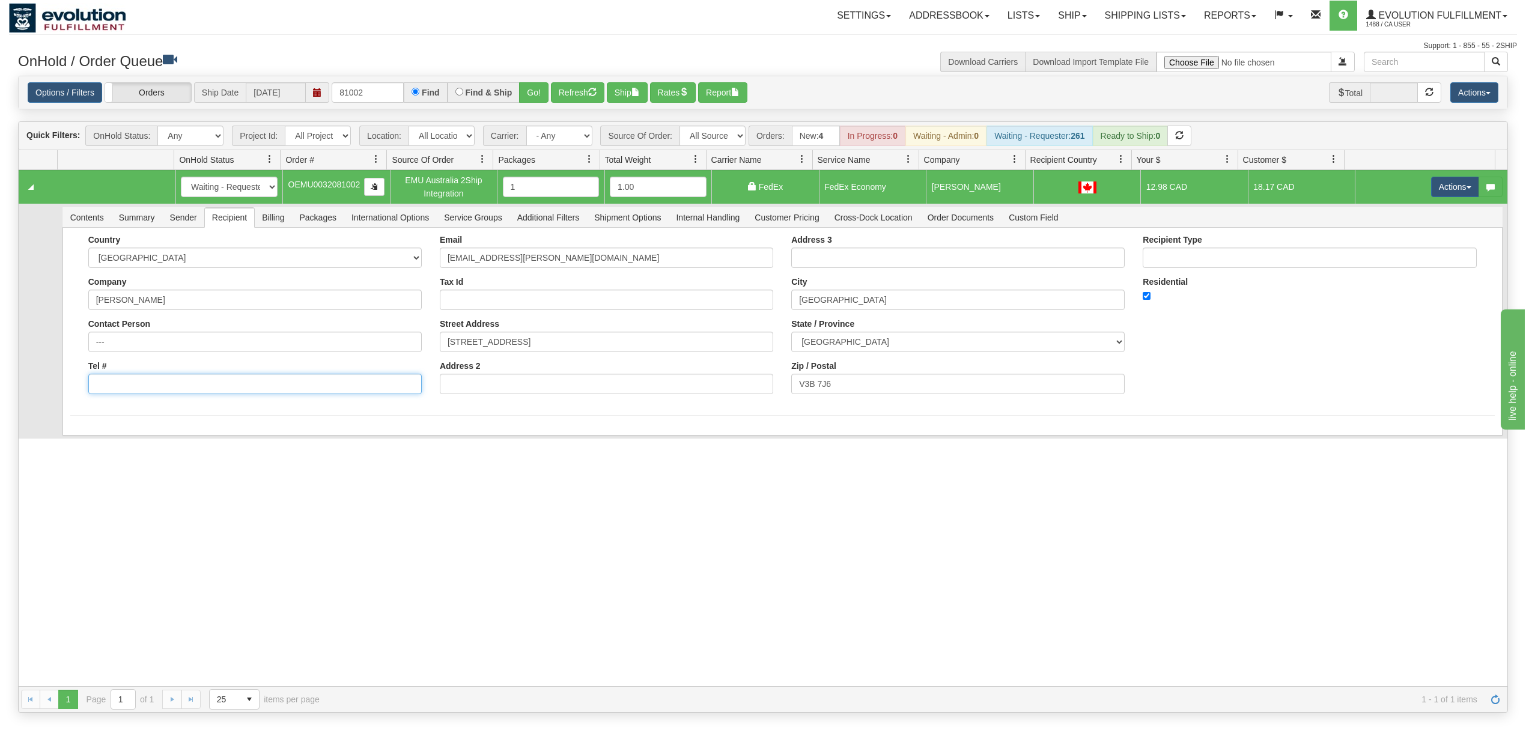
click at [211, 381] on input "Tel #" at bounding box center [254, 384] width 333 height 20
paste input "6049402228"
type input "6049402228"
click at [1227, 345] on div "Country AFGHANISTAN ALAND ISLANDS ALBANIA ALGERIA AMERICAN SAMOA ANDORRA ANGOLA…" at bounding box center [782, 319] width 1424 height 168
click at [96, 446] on button "Save" at bounding box center [87, 438] width 35 height 20
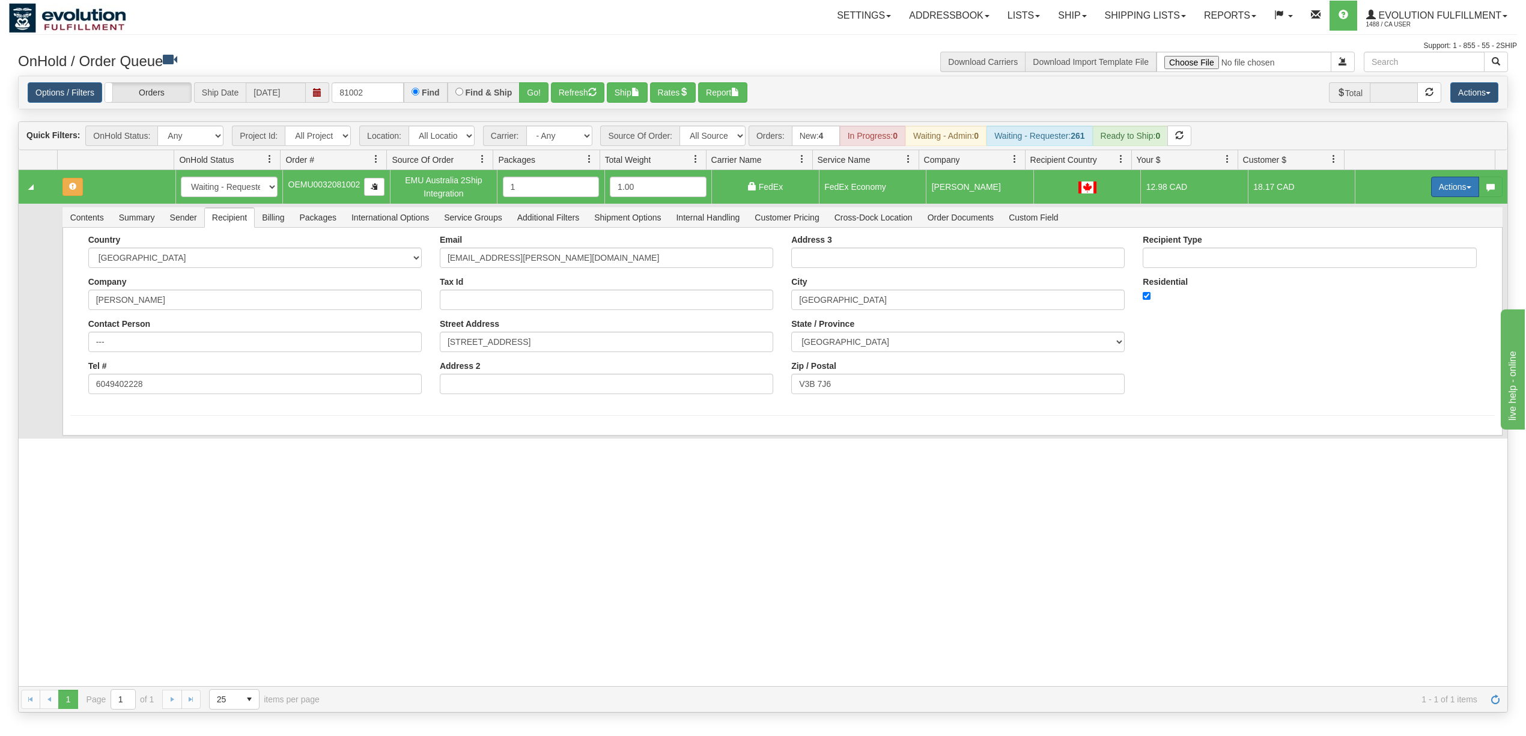
click at [1431, 190] on button "Actions" at bounding box center [1455, 187] width 48 height 20
click at [1394, 261] on span "Ship" at bounding box center [1406, 257] width 25 height 10
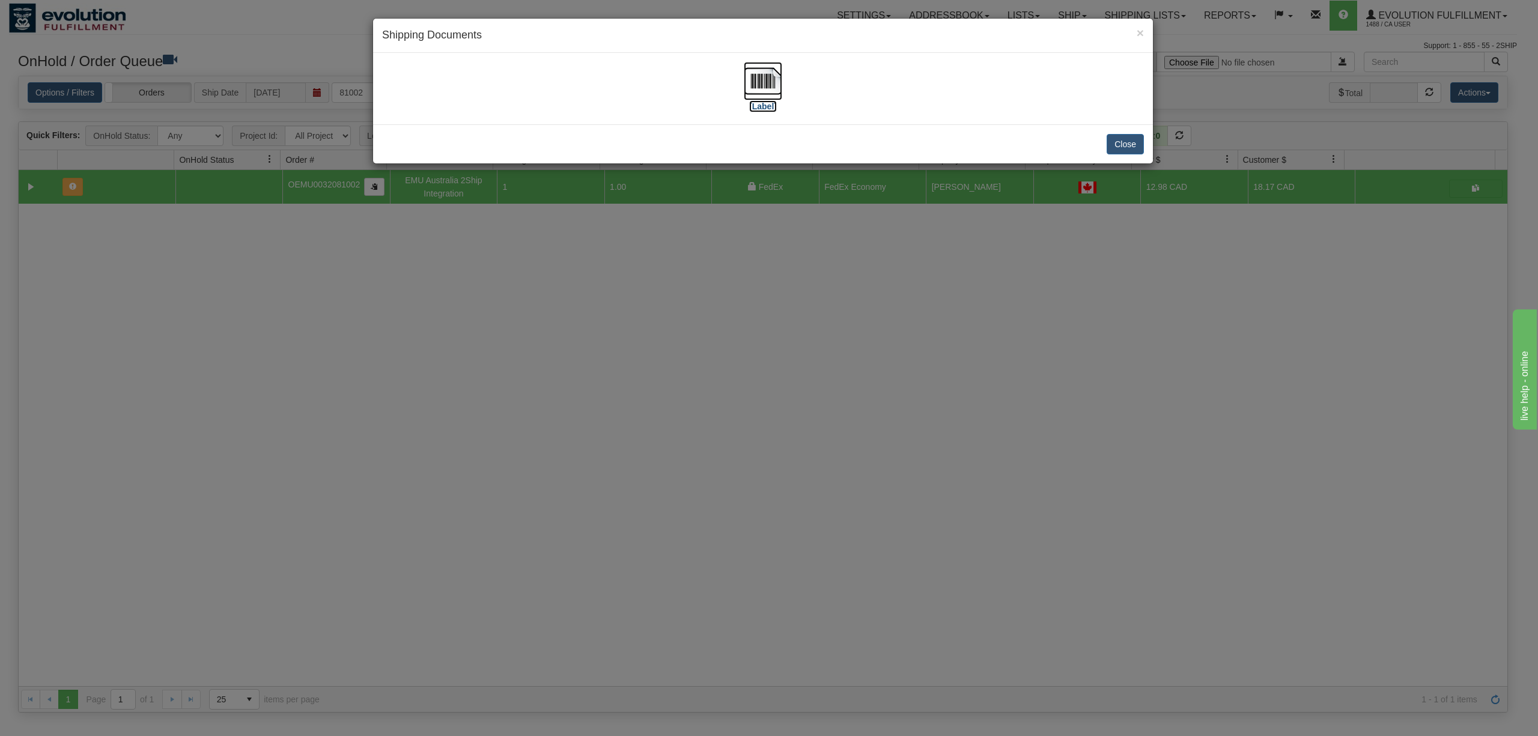
click at [760, 78] on img at bounding box center [763, 81] width 38 height 38
click at [1123, 142] on button "Close" at bounding box center [1124, 144] width 37 height 20
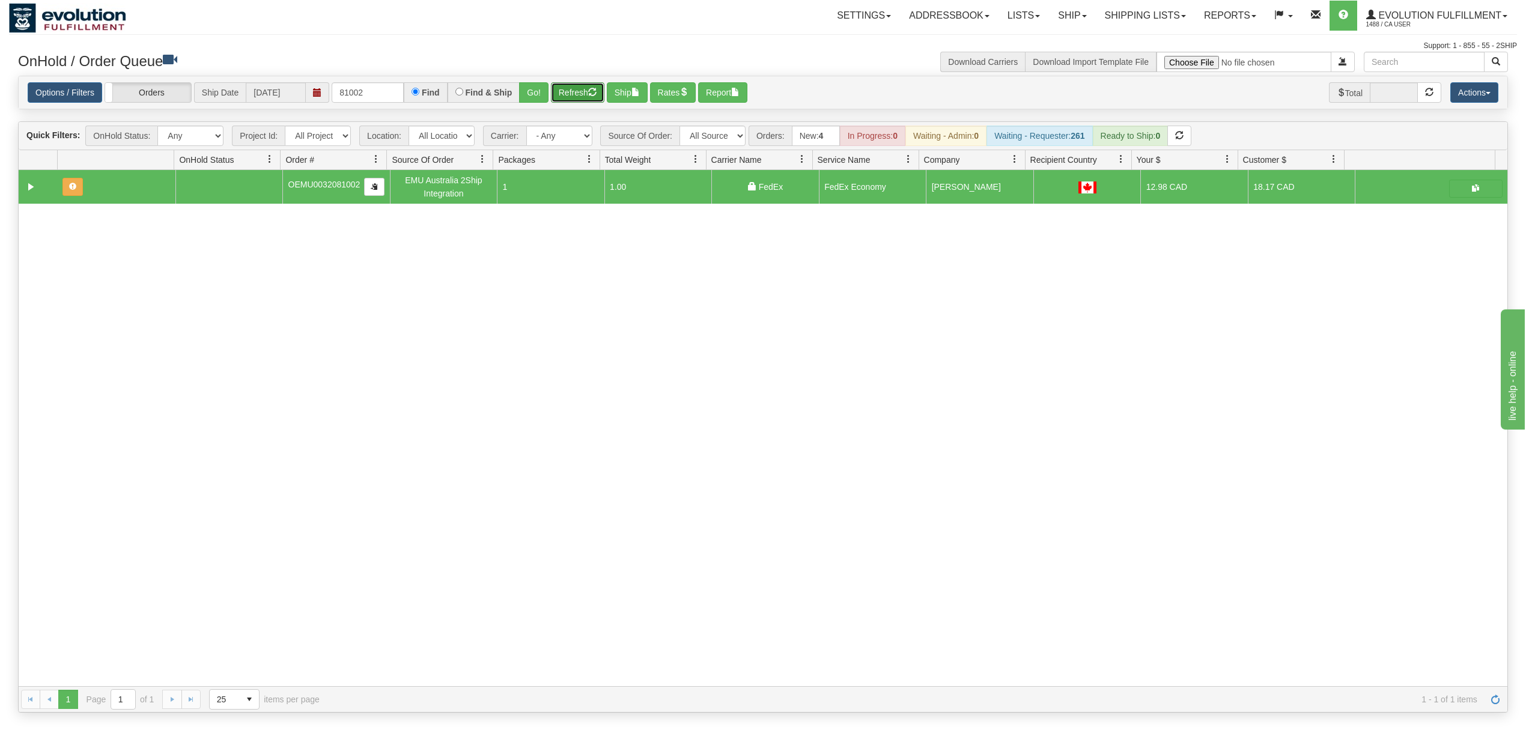
click at [568, 85] on button "Refresh" at bounding box center [577, 92] width 53 height 20
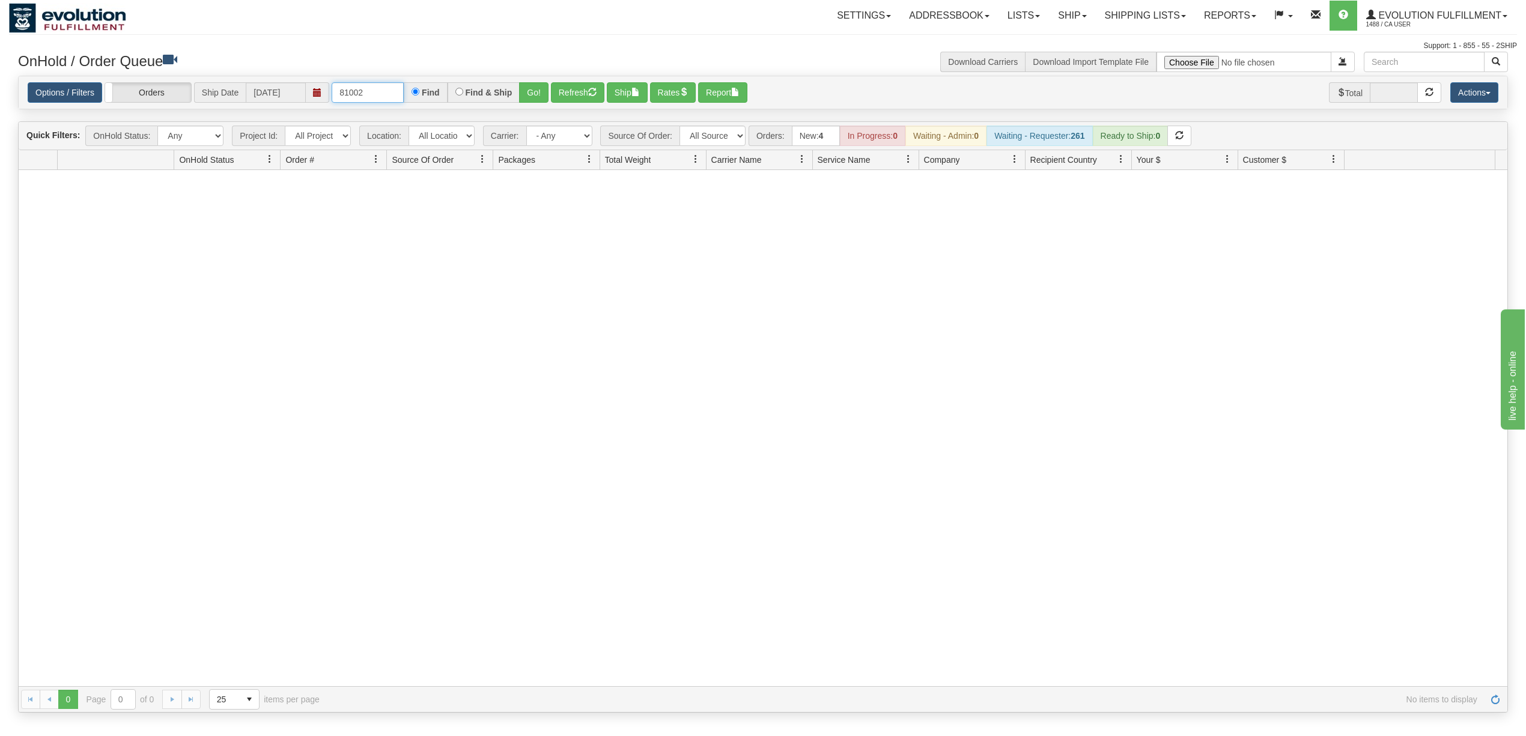
click at [388, 84] on input "81002" at bounding box center [368, 92] width 72 height 20
type input "86002"
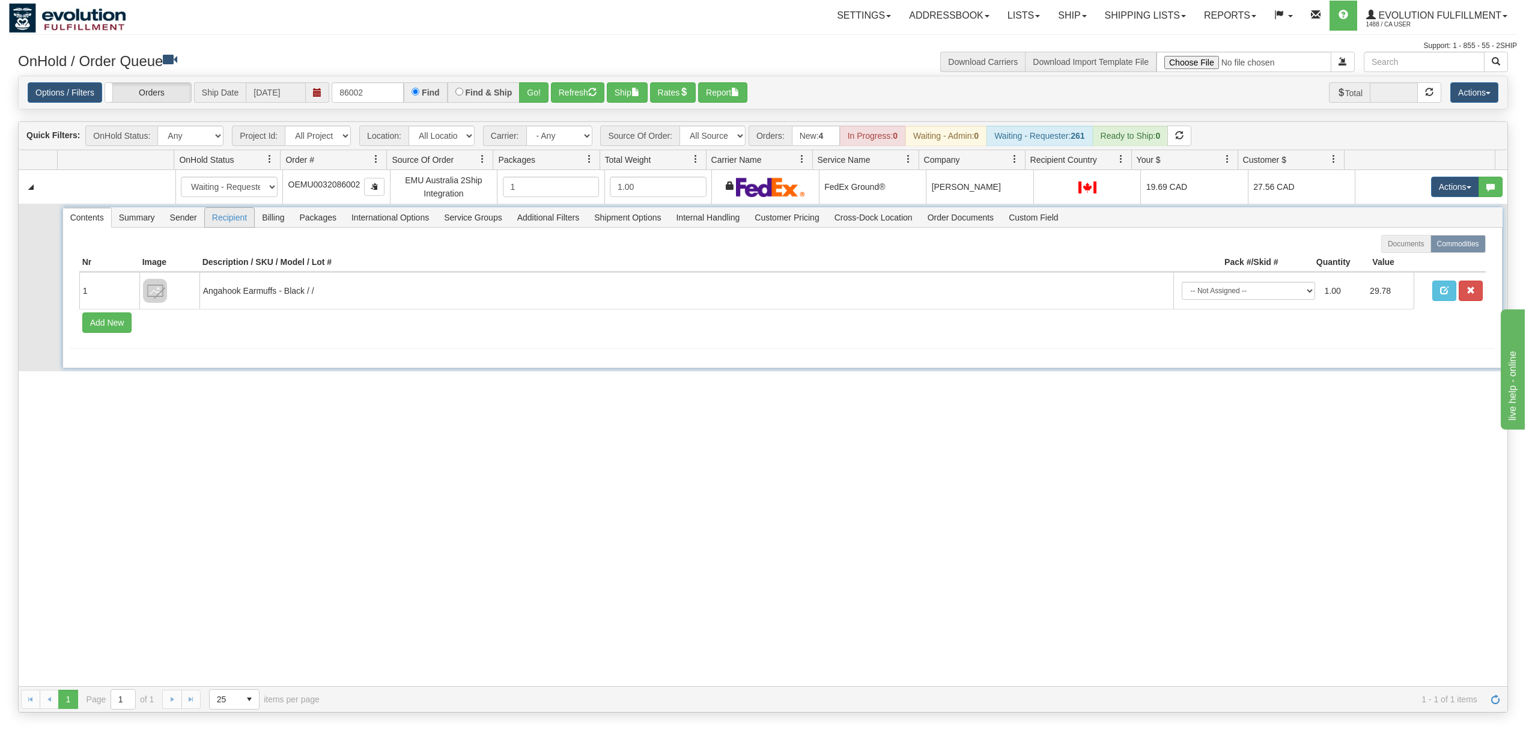
click at [243, 224] on span "Recipient" at bounding box center [229, 217] width 49 height 19
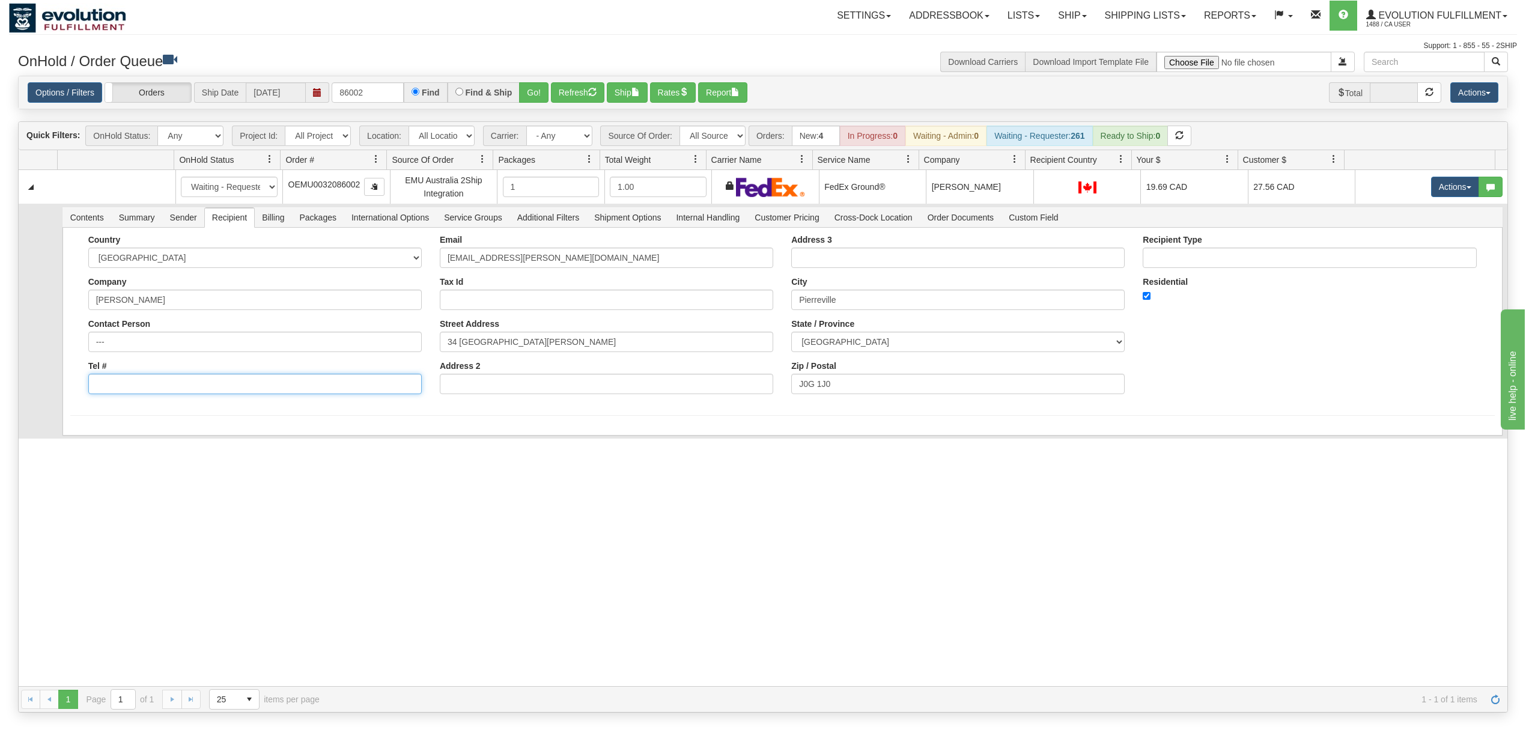
click at [266, 387] on input "Tel #" at bounding box center [254, 384] width 333 height 20
paste input "6049402228"
type input "6049402228"
click at [462, 403] on div "Email comptabilite@simons.ca Tax Id Street Address 34 Rang Sainte-Anne Address 2" at bounding box center [606, 319] width 351 height 168
click at [102, 437] on button "Save" at bounding box center [87, 438] width 35 height 20
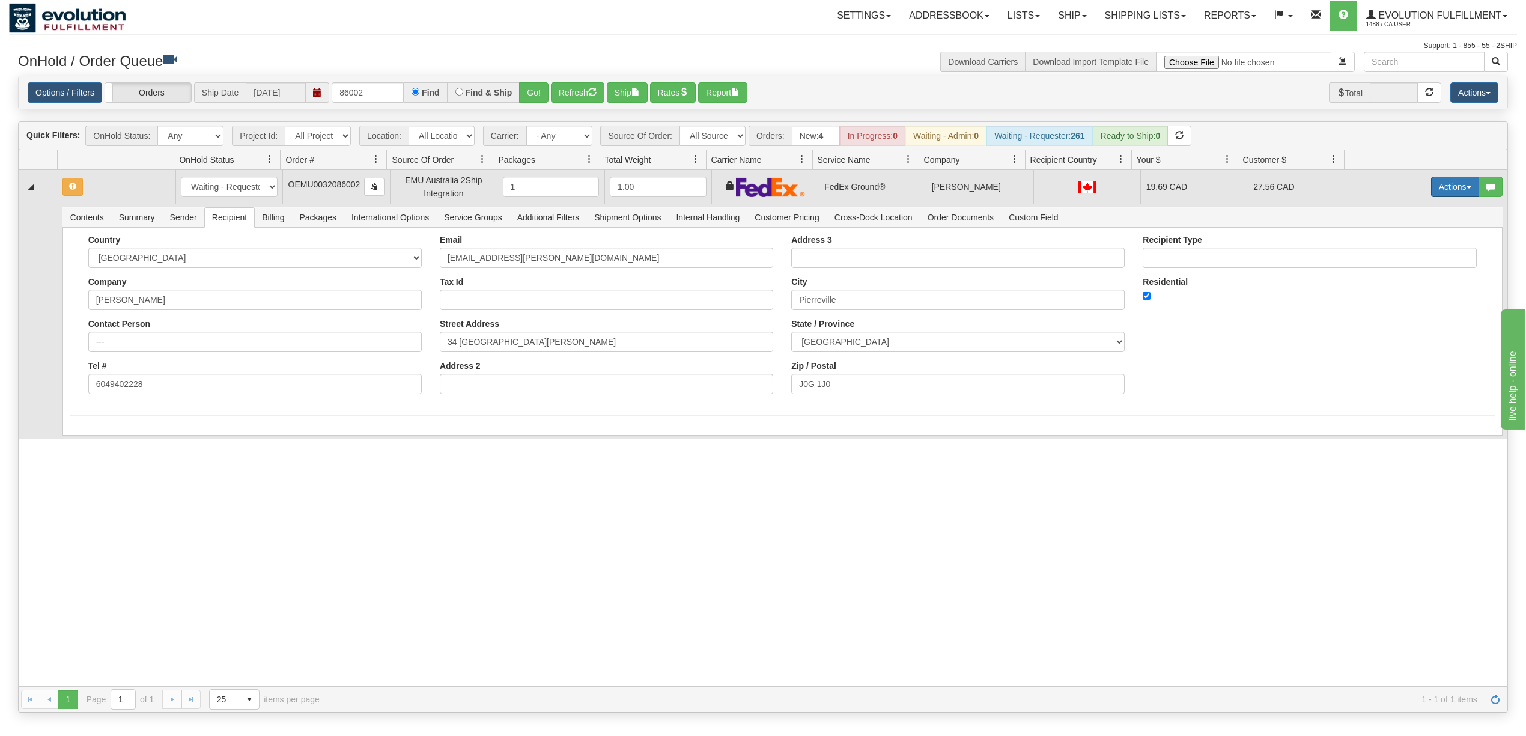
click at [1437, 188] on button "Actions" at bounding box center [1455, 187] width 48 height 20
click at [1411, 241] on span "Rate All Services" at bounding box center [1430, 241] width 72 height 10
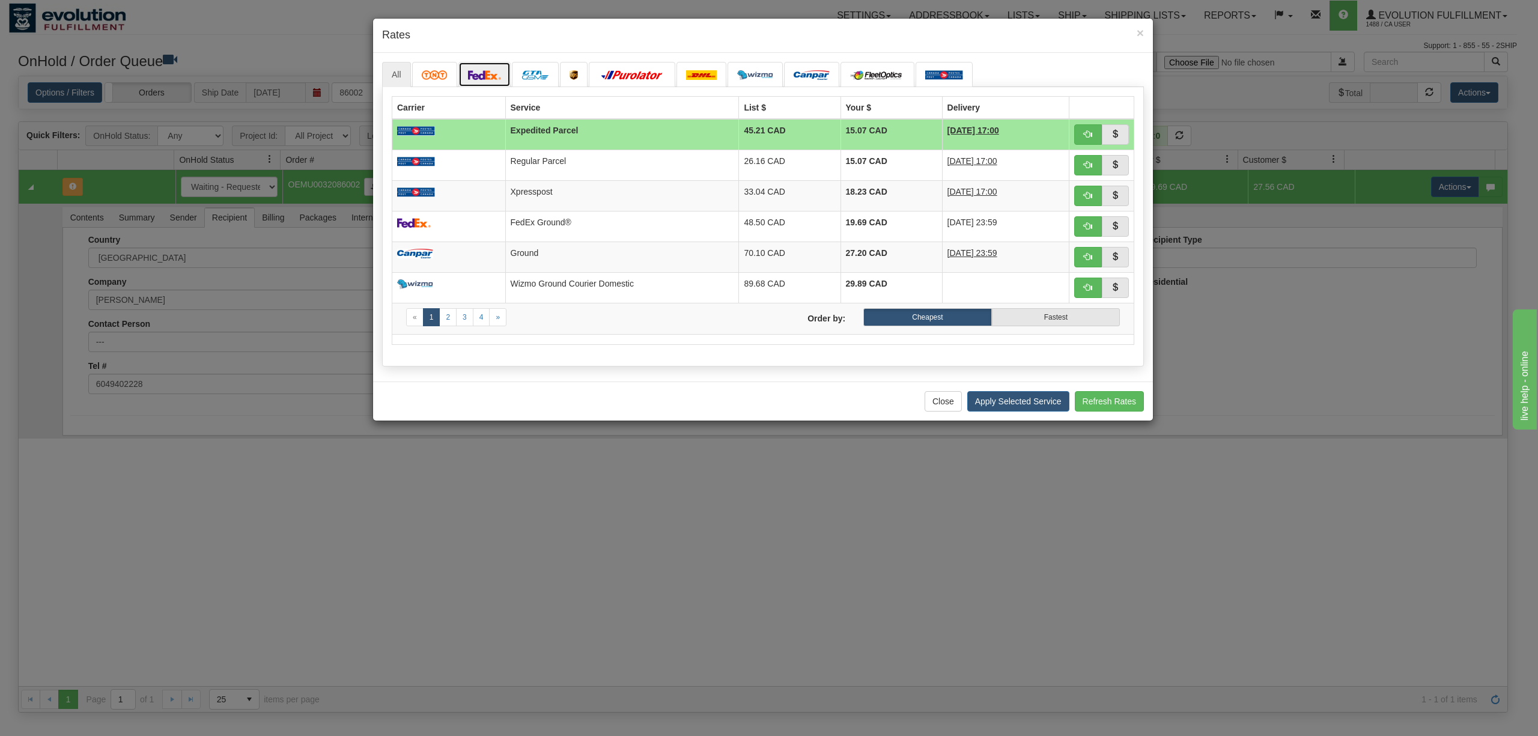
click at [476, 77] on img at bounding box center [485, 75] width 34 height 10
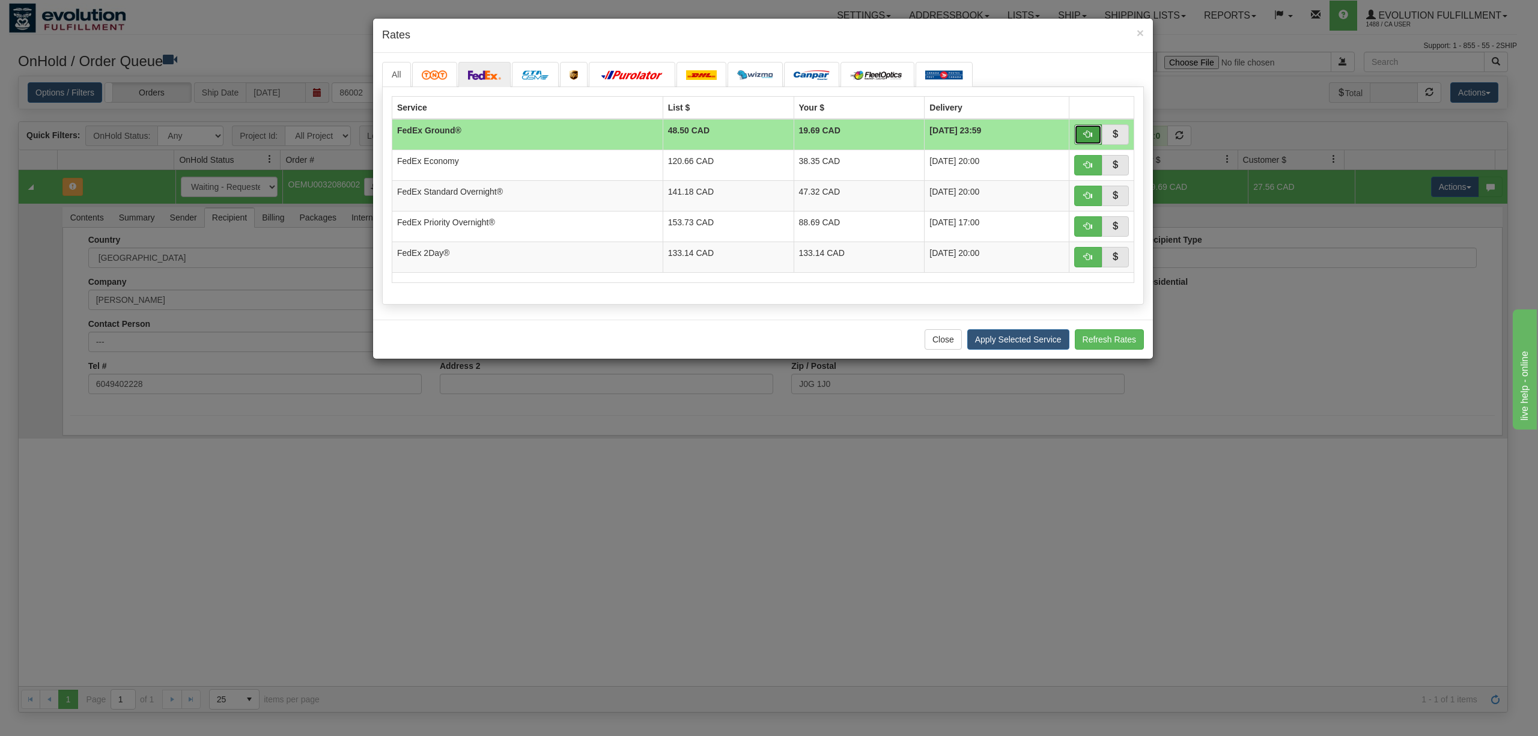
click at [1079, 133] on button "button" at bounding box center [1088, 134] width 28 height 20
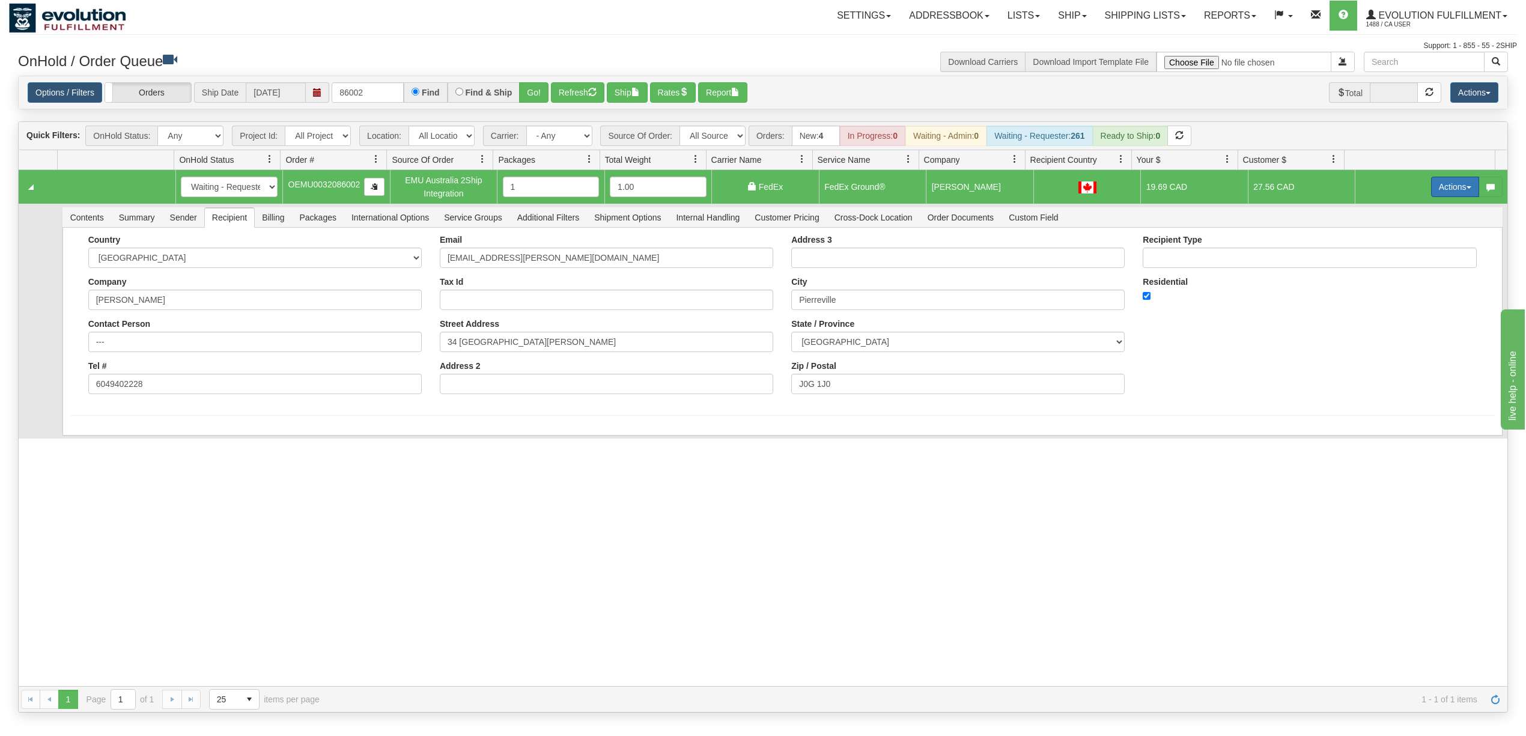
click at [1447, 183] on button "Actions" at bounding box center [1455, 187] width 48 height 20
click at [1407, 258] on link "Ship" at bounding box center [1430, 257] width 96 height 16
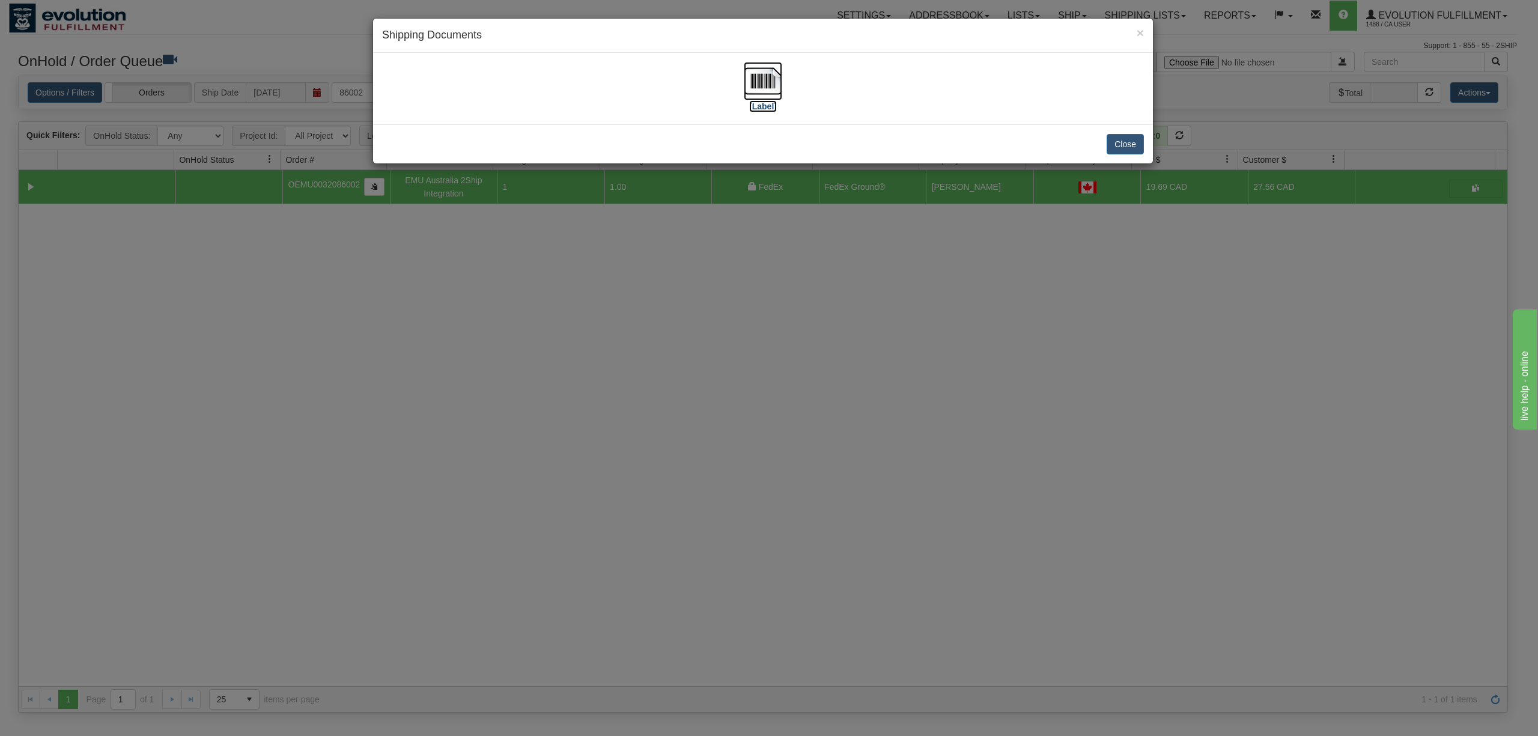
click at [763, 77] on img at bounding box center [763, 81] width 38 height 38
click at [1138, 147] on button "Close" at bounding box center [1124, 144] width 37 height 20
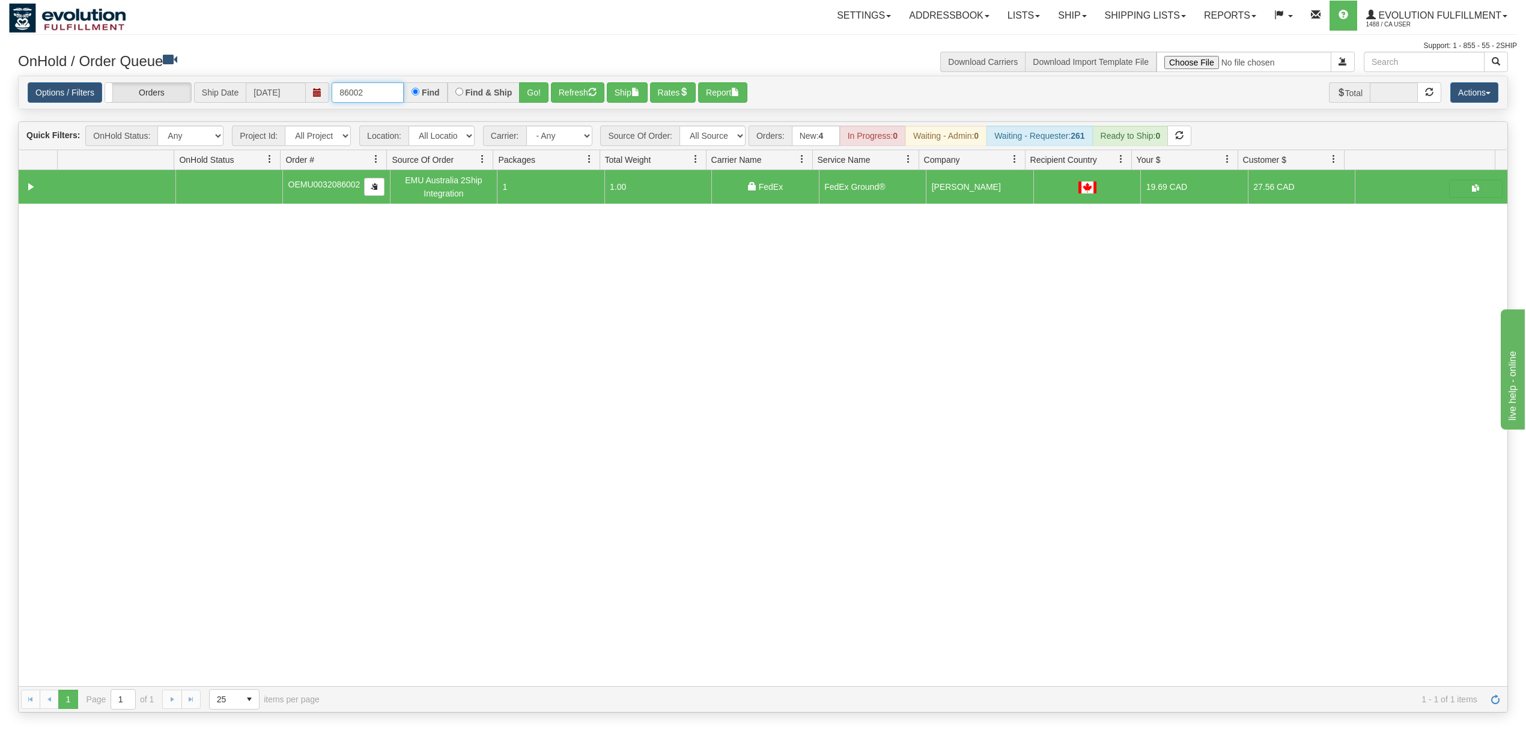
click at [380, 96] on input "86002" at bounding box center [368, 92] width 72 height 20
click at [545, 85] on button "Go!" at bounding box center [533, 92] width 29 height 20
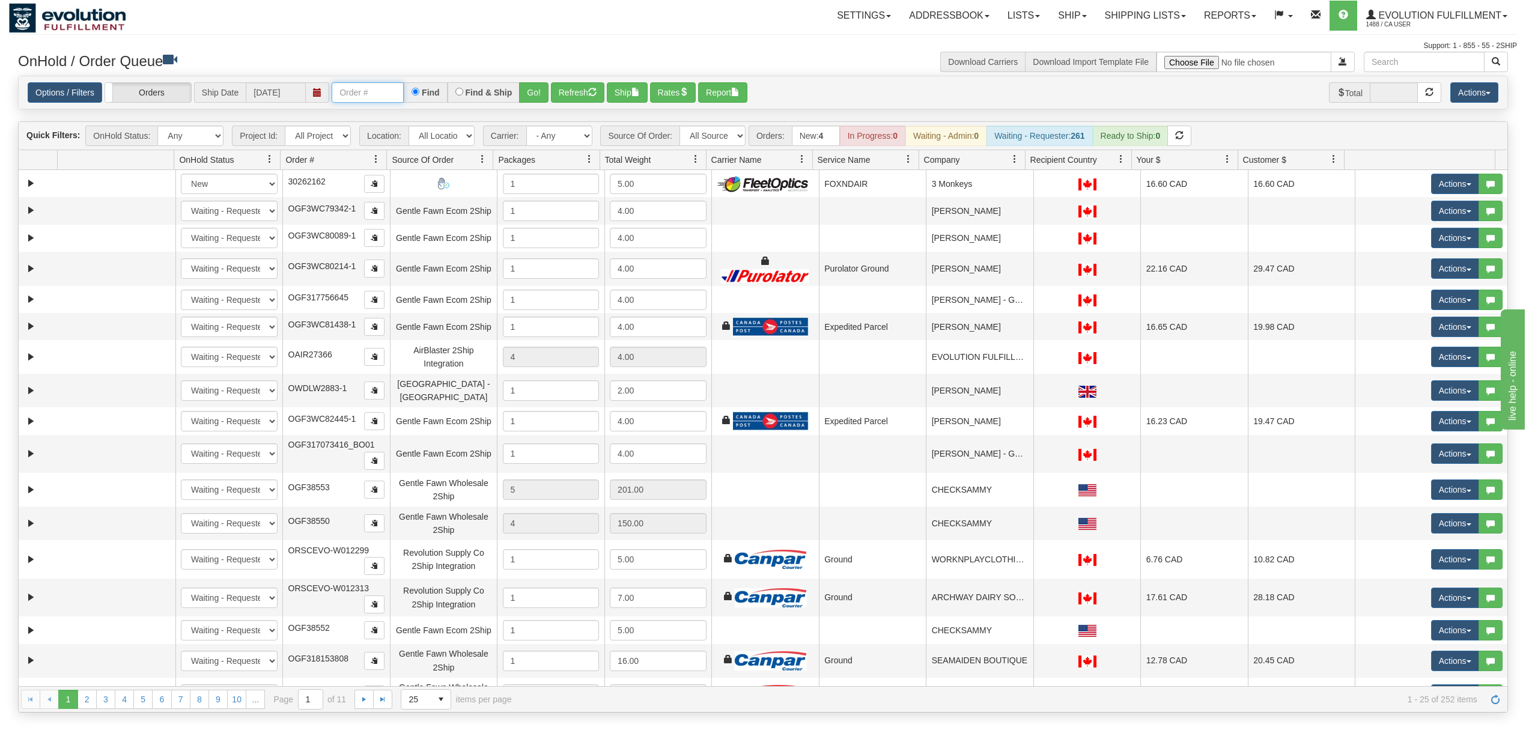
click at [380, 94] on input "text" at bounding box center [368, 92] width 72 height 20
type input "74002"
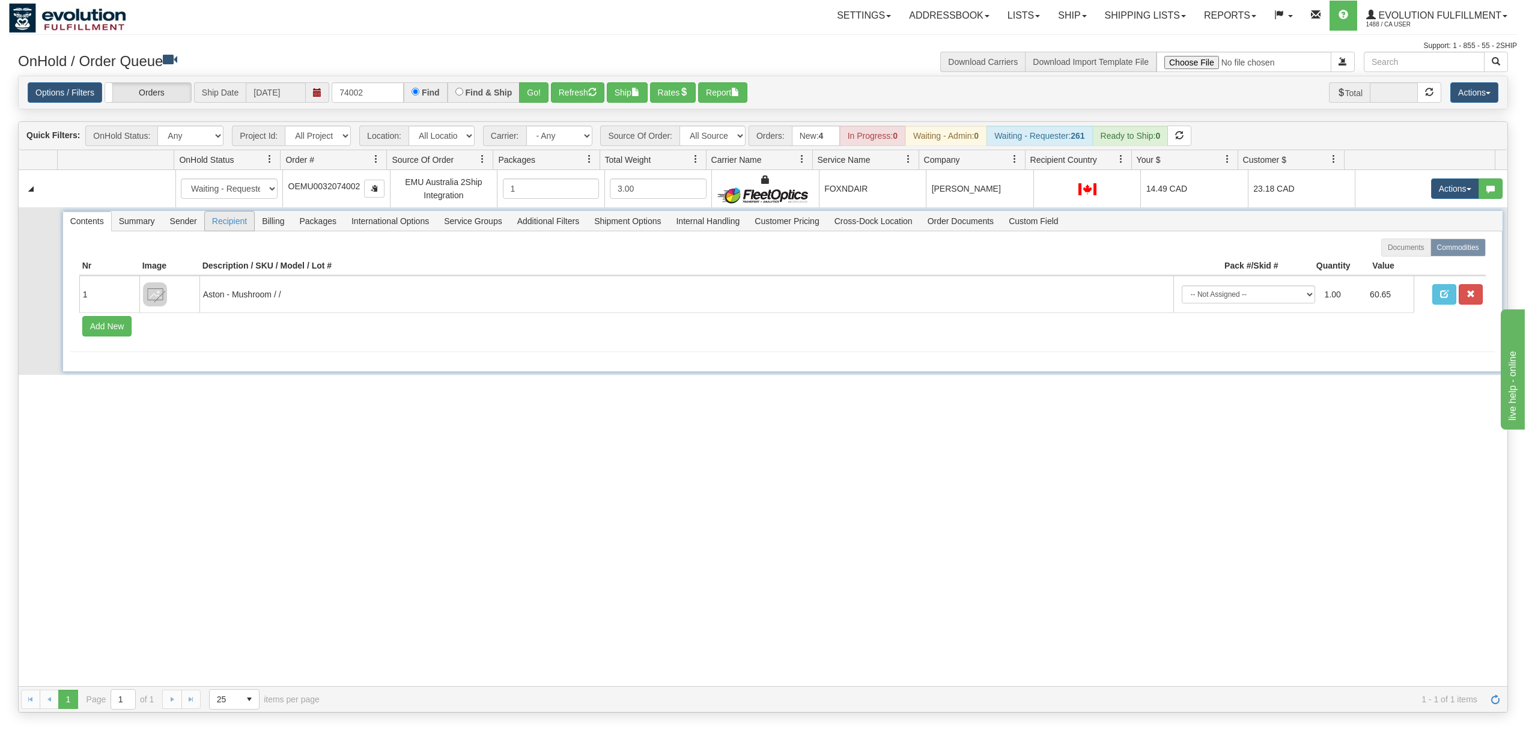
click at [214, 228] on span "Recipient" at bounding box center [229, 220] width 49 height 19
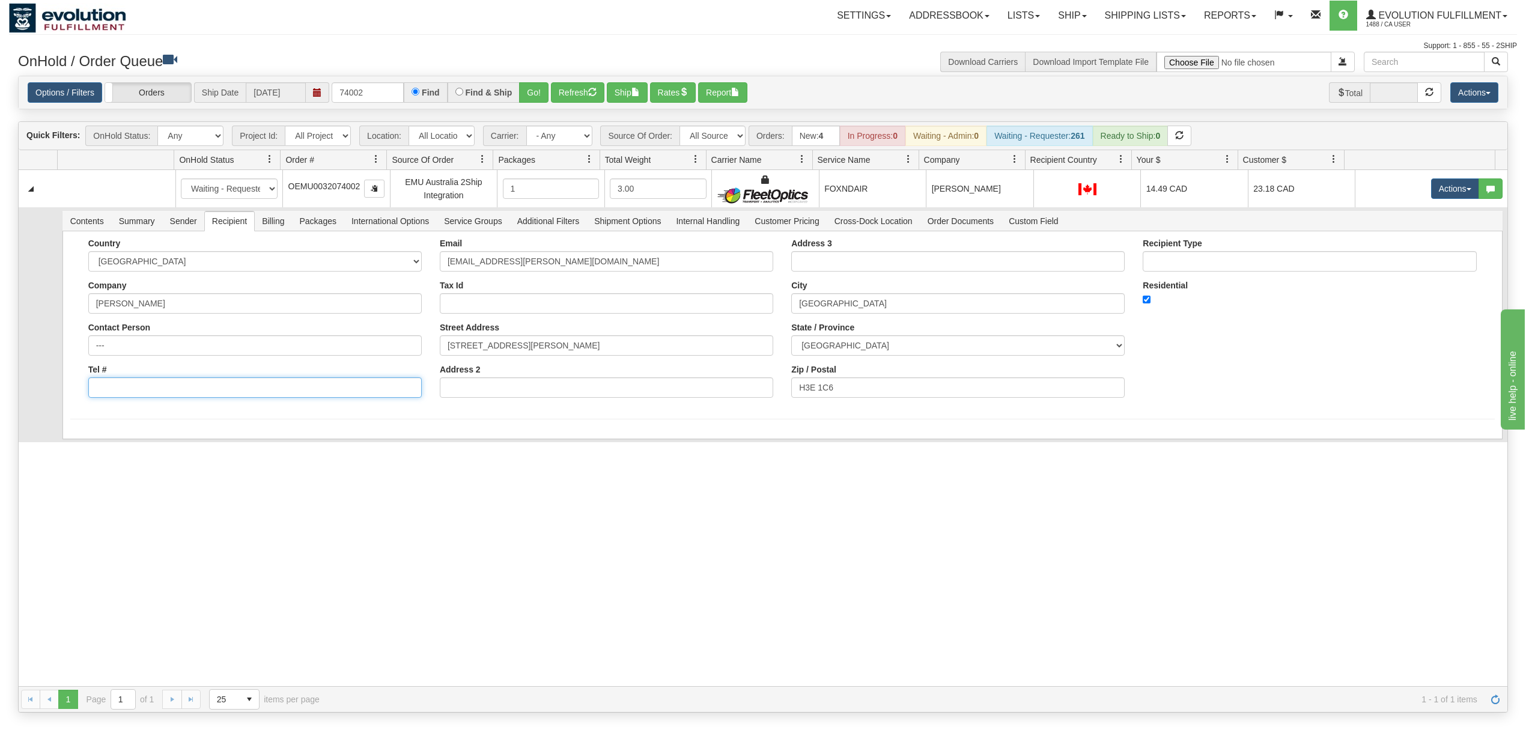
click at [203, 394] on input "Tel #" at bounding box center [254, 387] width 333 height 20
type input "6049402228"
click at [102, 436] on button "Save" at bounding box center [87, 441] width 35 height 20
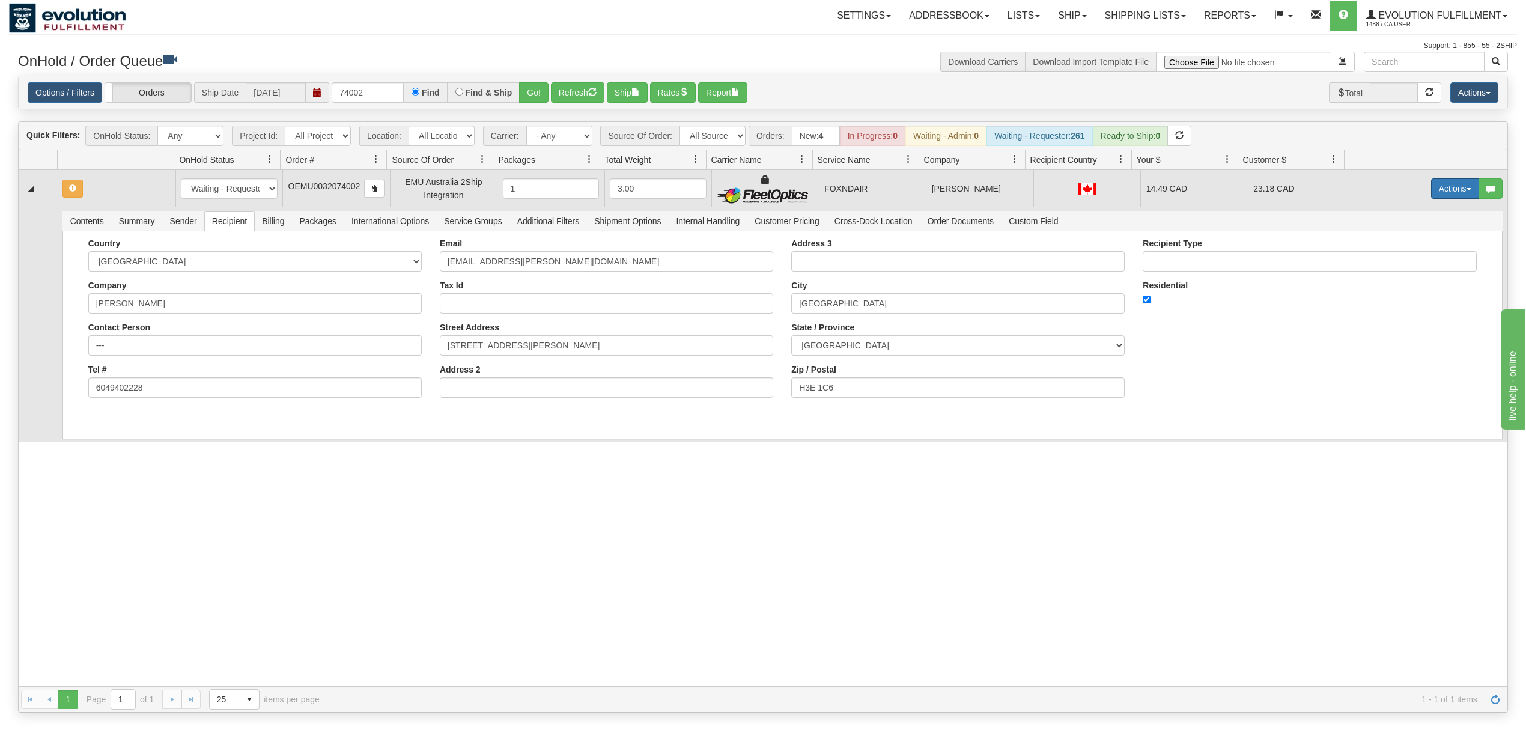
click at [1431, 197] on button "Actions" at bounding box center [1455, 188] width 48 height 20
click at [1416, 246] on span "Rate All Services" at bounding box center [1430, 243] width 72 height 10
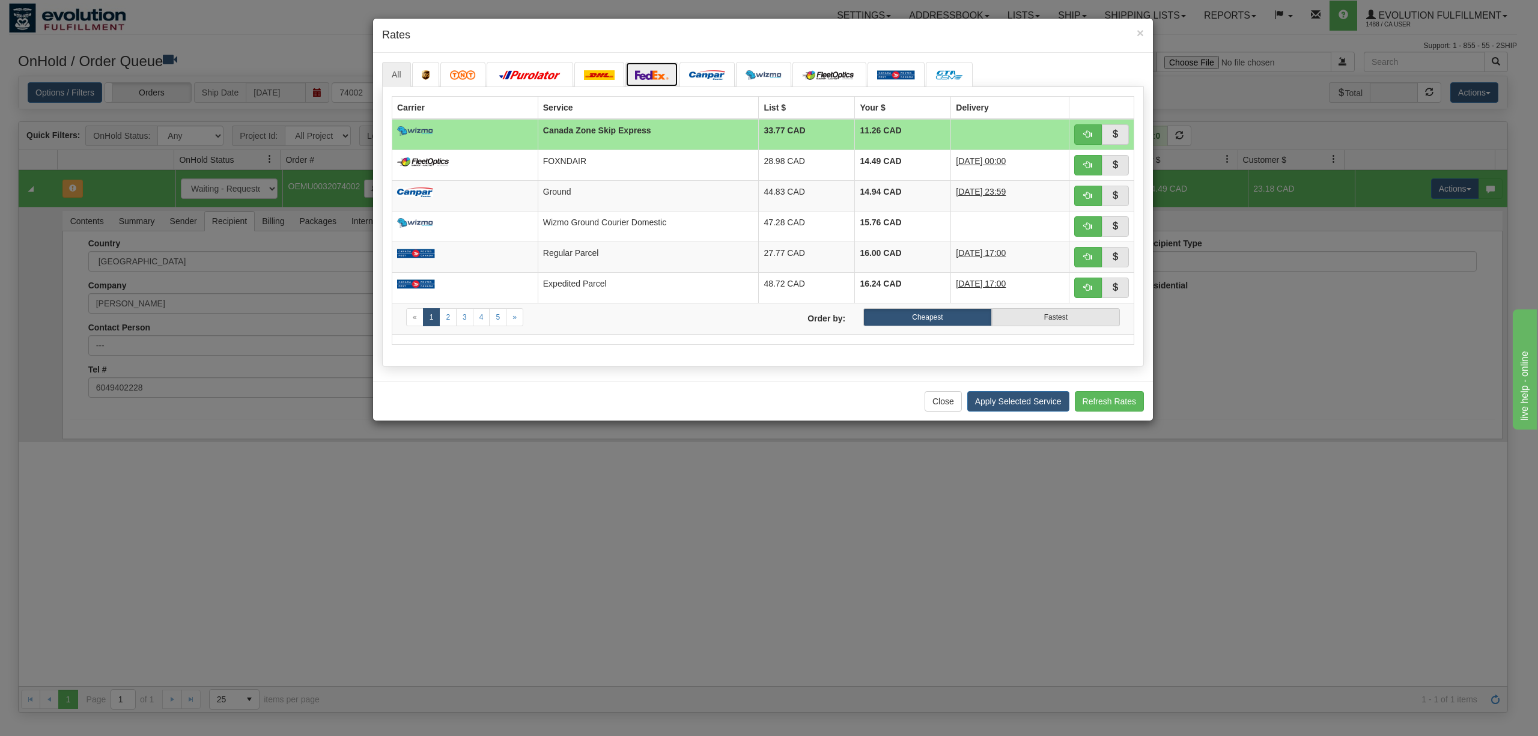
click at [637, 80] on link at bounding box center [651, 74] width 53 height 25
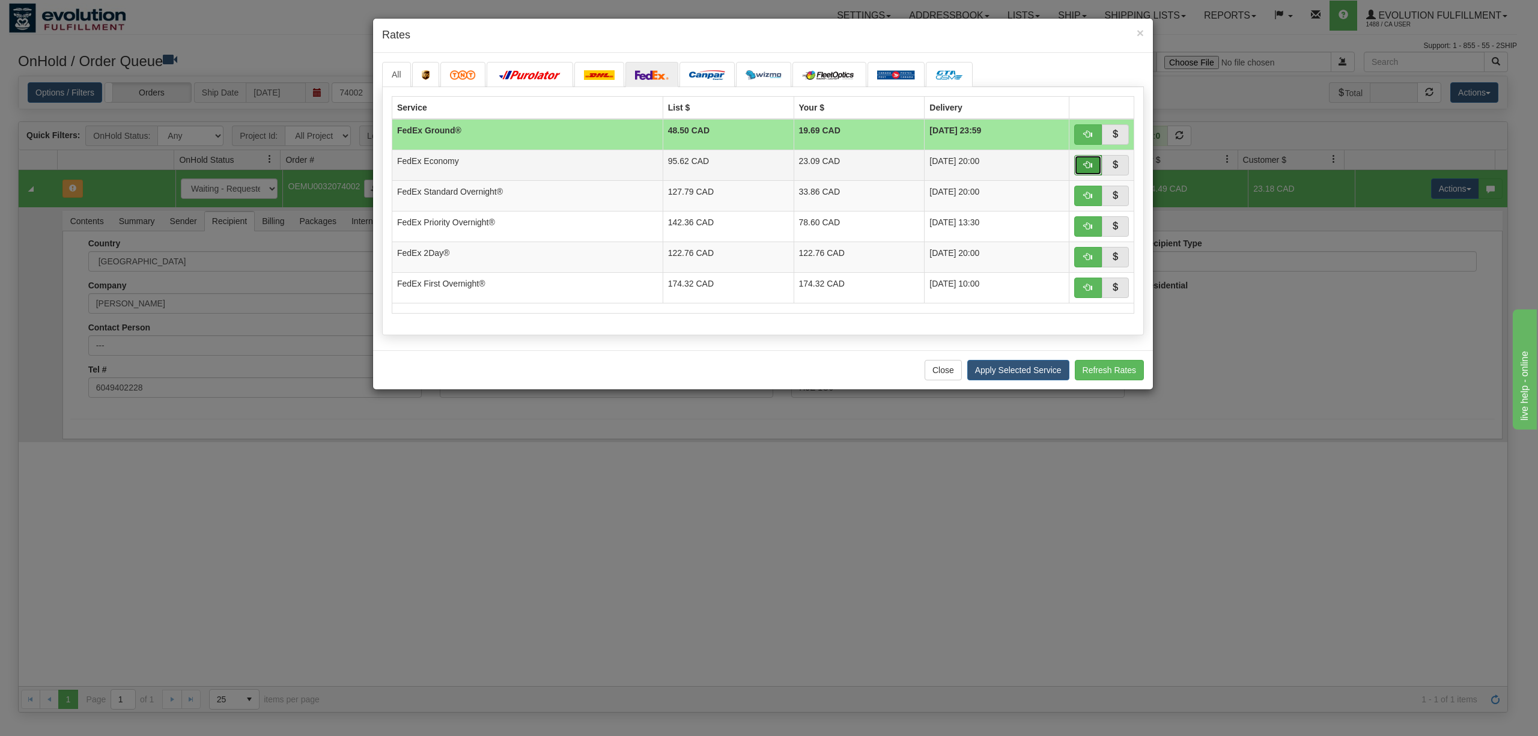
click at [1091, 159] on button "button" at bounding box center [1088, 165] width 28 height 20
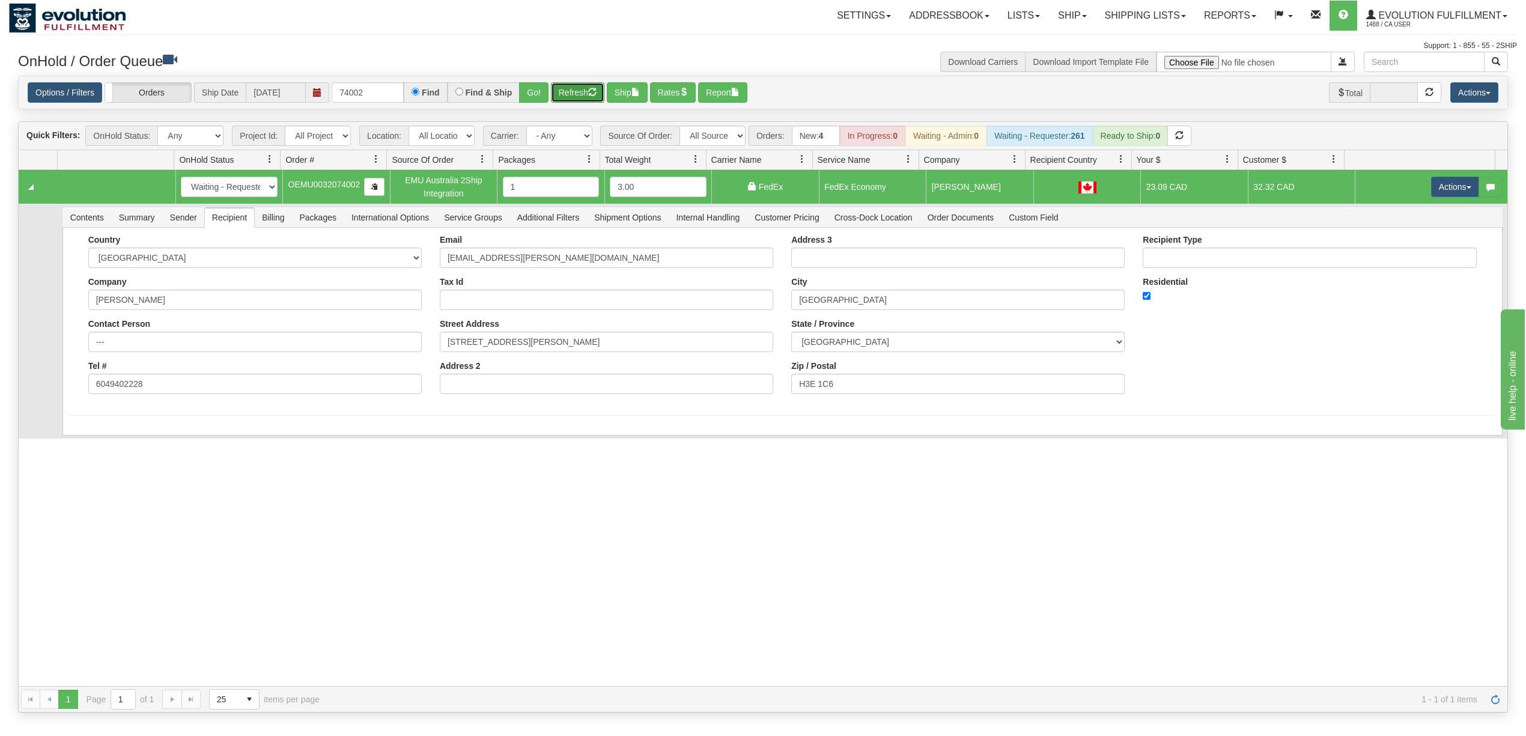
click at [570, 93] on button "Refresh" at bounding box center [577, 92] width 53 height 20
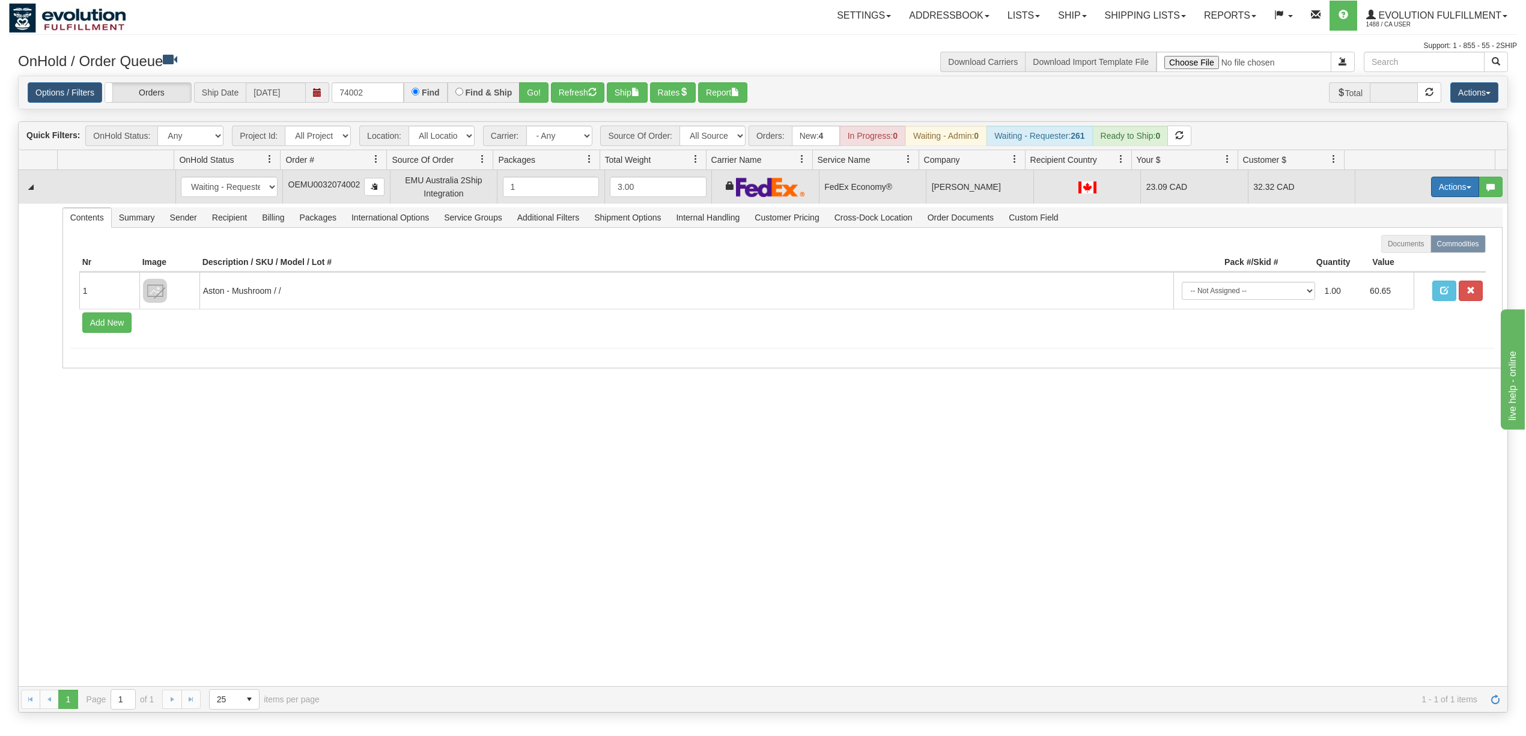
click at [1442, 190] on button "Actions" at bounding box center [1455, 187] width 48 height 20
click at [1400, 257] on span "Ship" at bounding box center [1406, 257] width 25 height 10
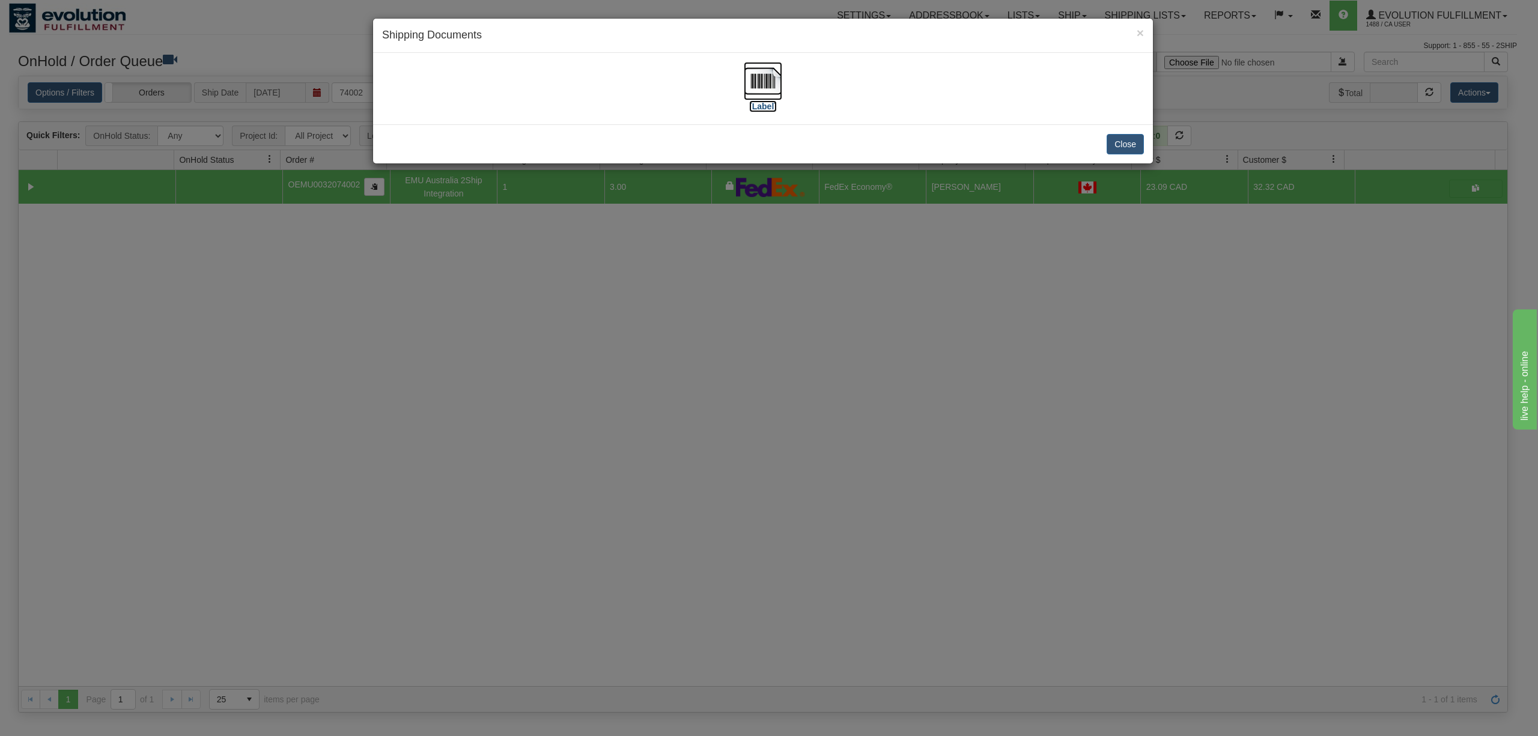
click at [764, 68] on img at bounding box center [763, 81] width 38 height 38
click at [1120, 140] on button "Close" at bounding box center [1124, 144] width 37 height 20
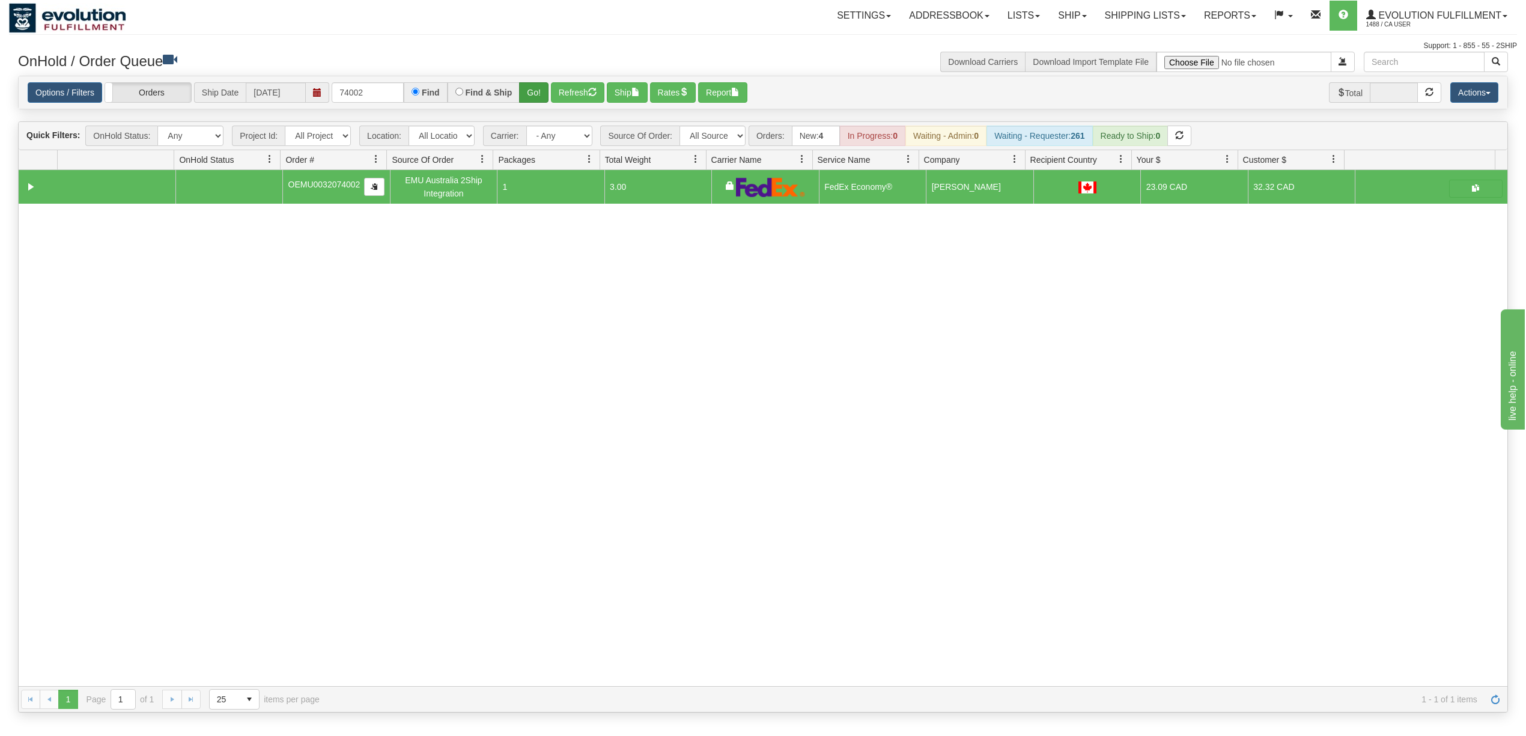
click at [550, 85] on div "Options / Filters Group Shipments Orders Ship Date 10/14/2025 74002 Find Find &…" at bounding box center [763, 92] width 1471 height 21
click at [530, 97] on button "Go!" at bounding box center [533, 92] width 29 height 20
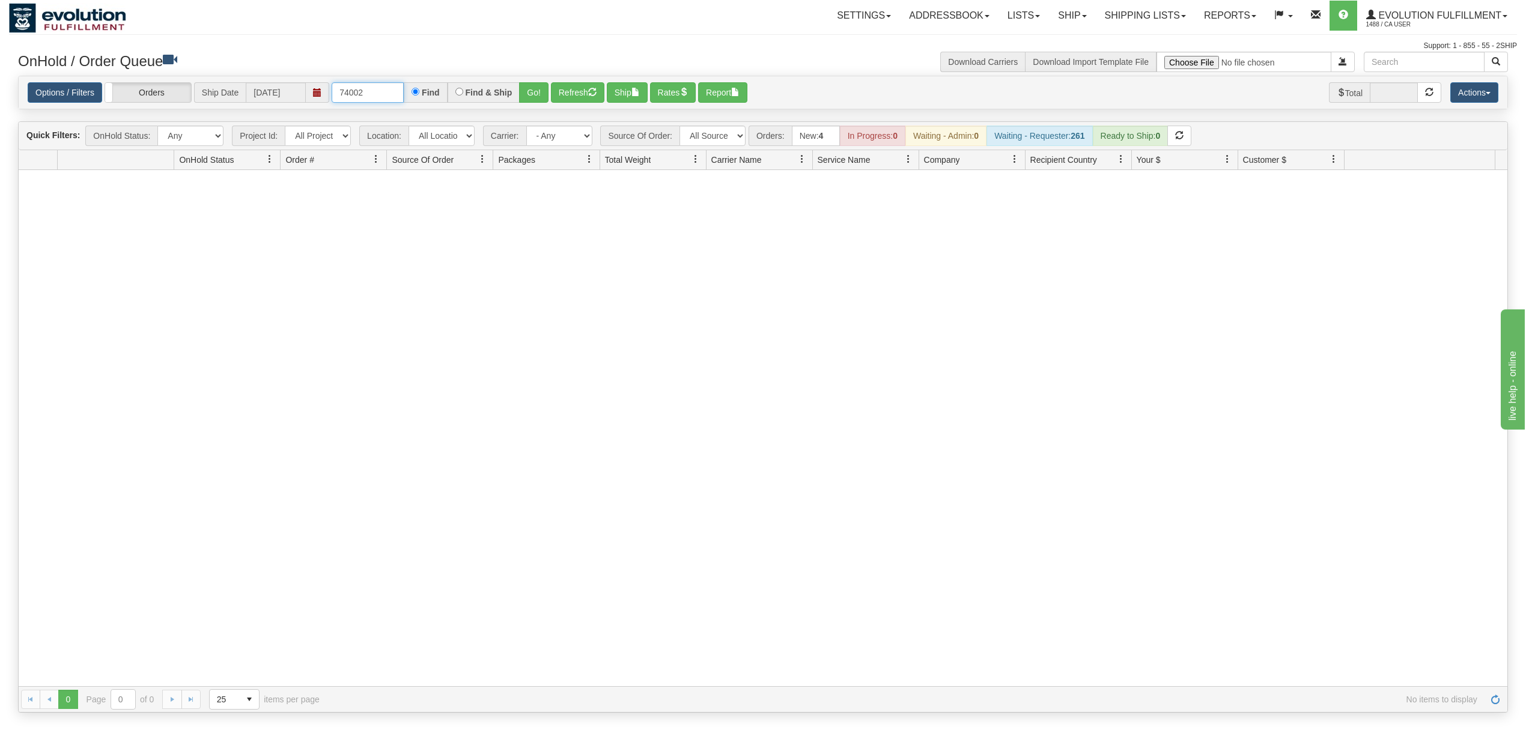
click at [392, 87] on input "74002" at bounding box center [368, 92] width 72 height 20
type input "79002"
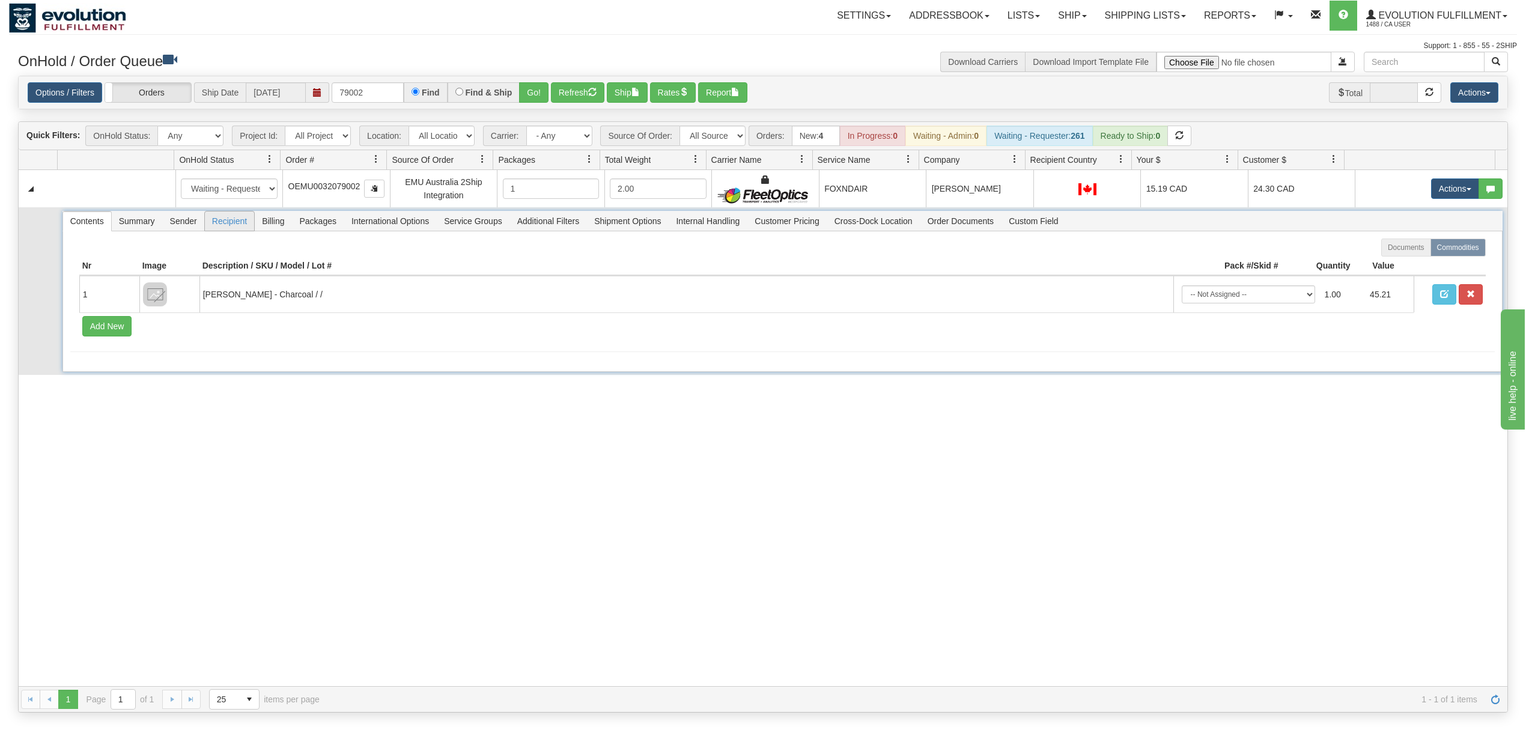
click at [215, 228] on span "Recipient" at bounding box center [229, 220] width 49 height 19
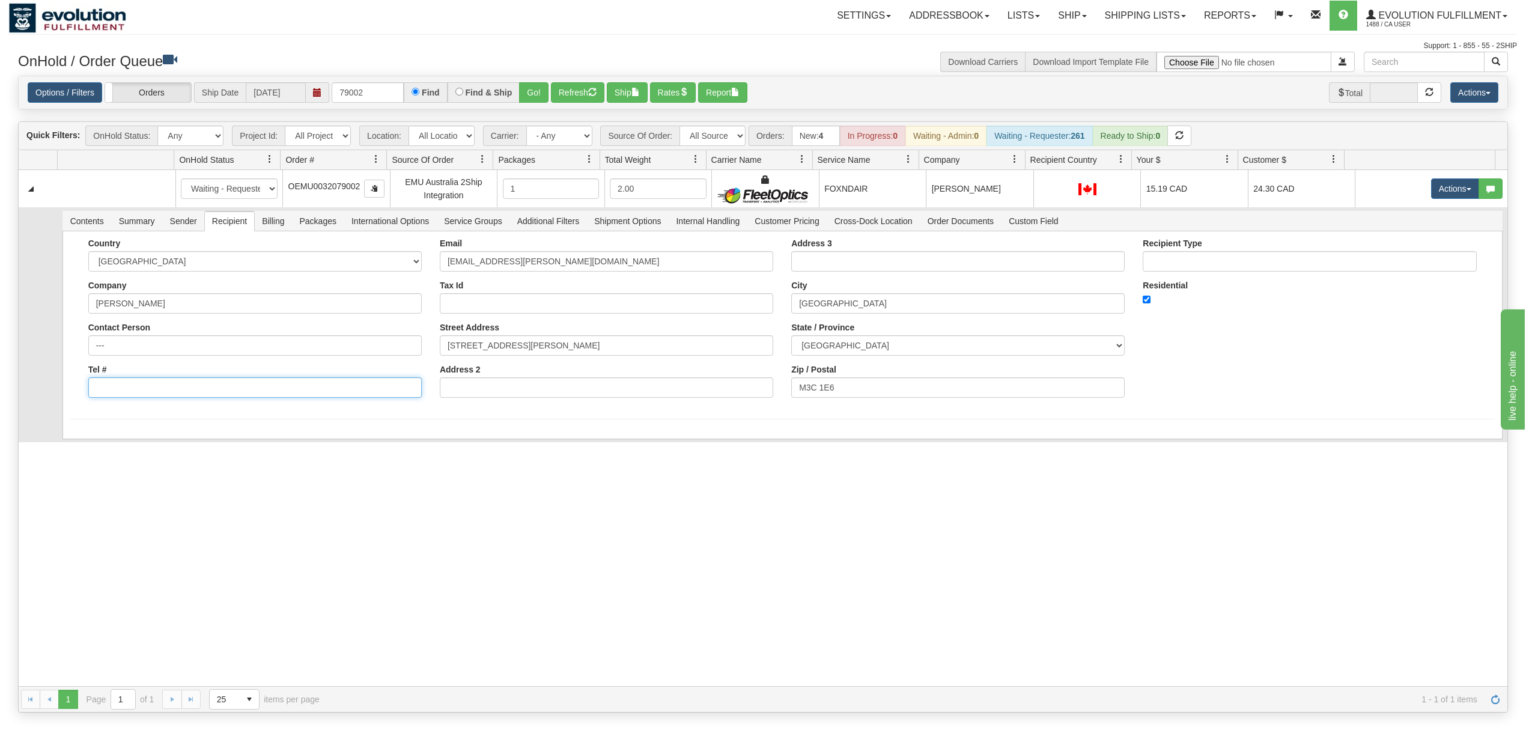
click at [137, 392] on input "Tel #" at bounding box center [254, 387] width 333 height 20
type input "6049402228"
click at [87, 440] on button "Save" at bounding box center [87, 441] width 35 height 20
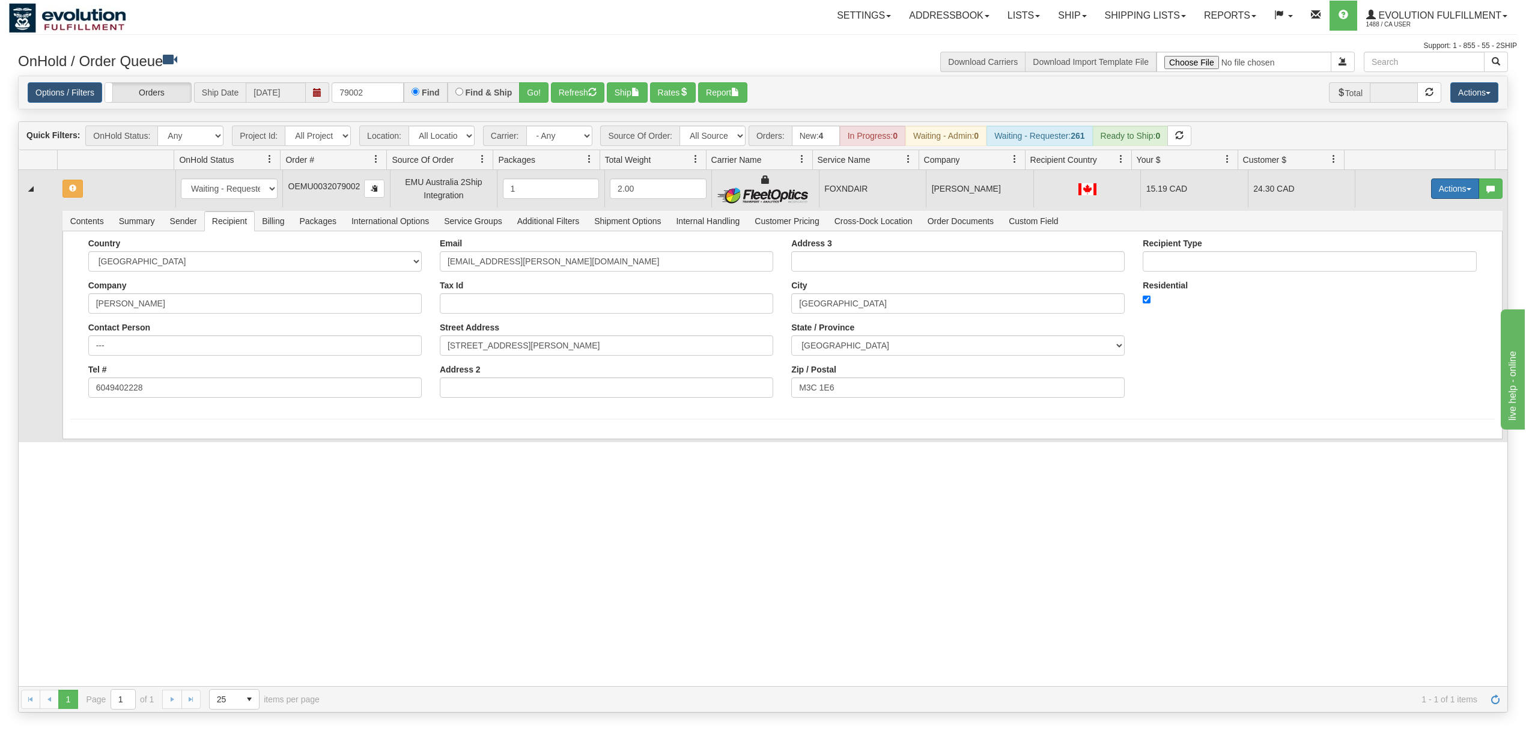
click at [1452, 186] on button "Actions" at bounding box center [1455, 188] width 48 height 20
click at [1418, 247] on span "Rate All Services" at bounding box center [1430, 243] width 72 height 10
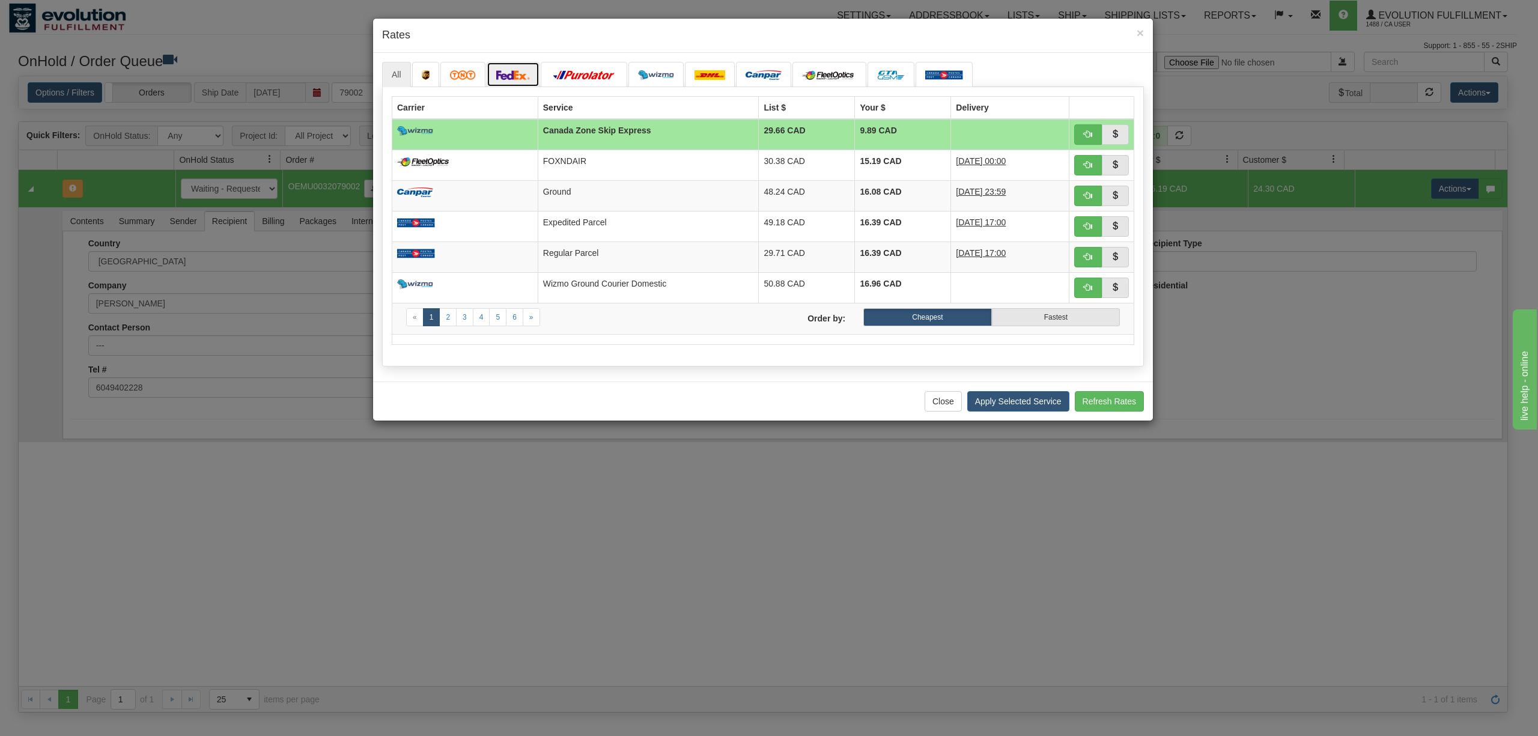
click at [517, 73] on img at bounding box center [513, 75] width 34 height 10
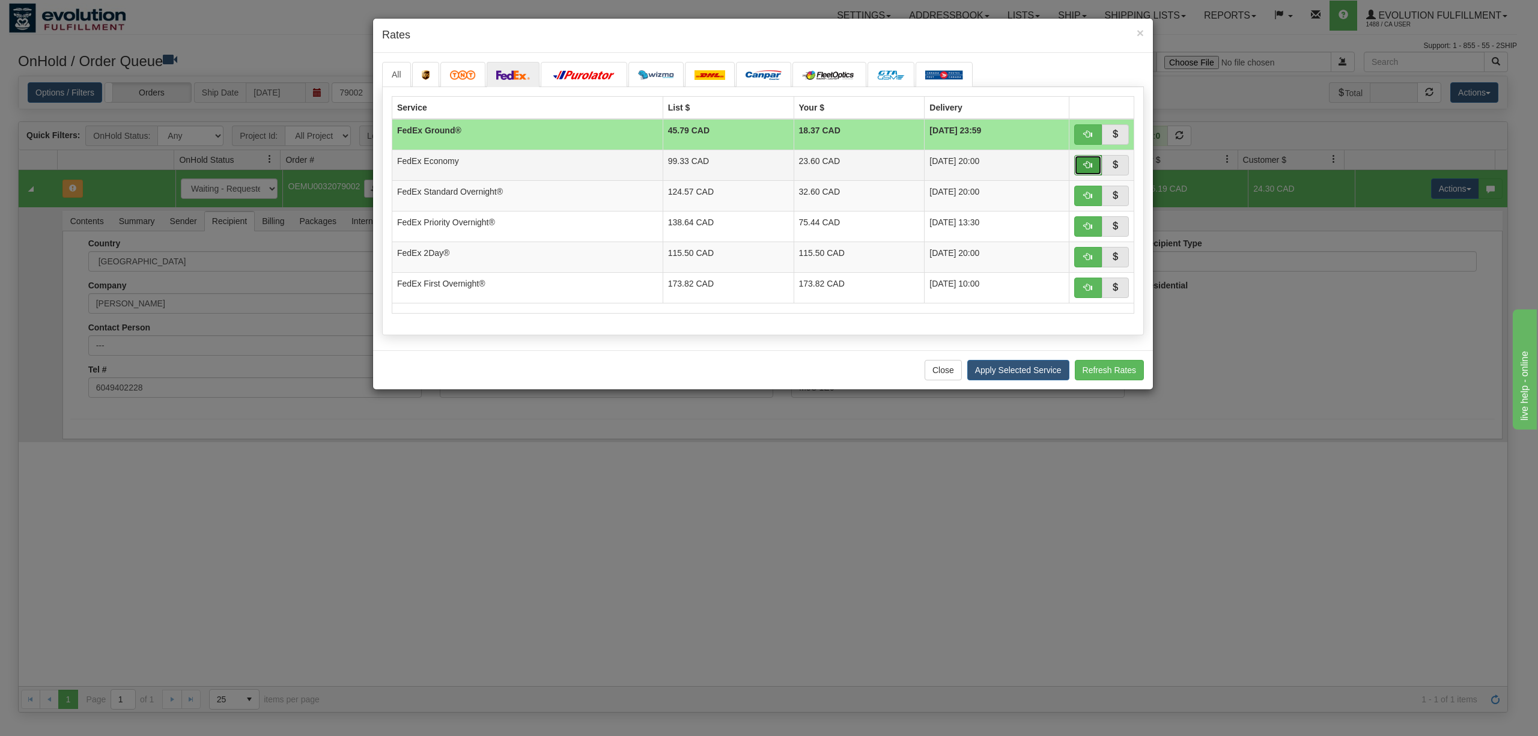
click at [1087, 160] on button "button" at bounding box center [1088, 165] width 28 height 20
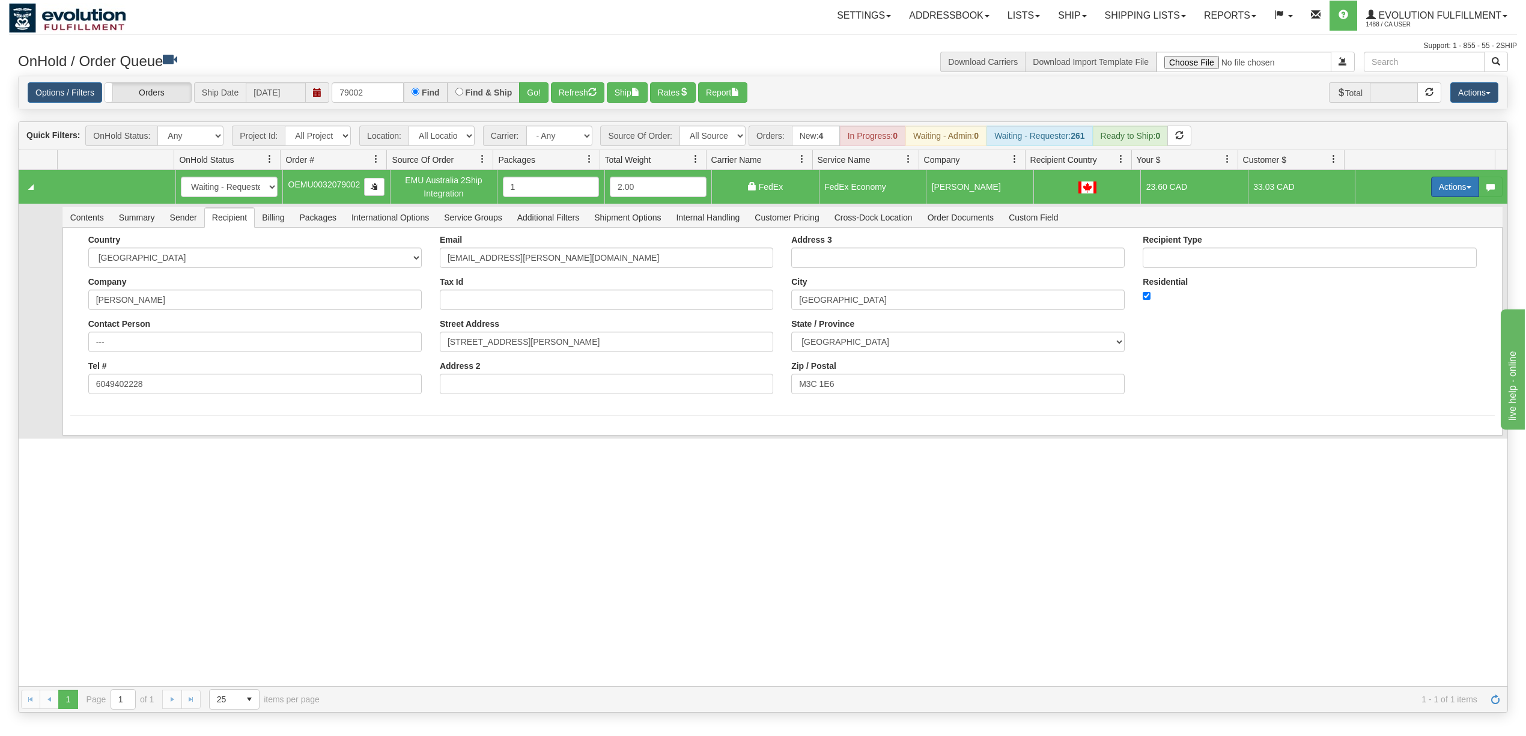
click at [1442, 184] on button "Actions" at bounding box center [1455, 187] width 48 height 20
click at [1403, 261] on span "Ship" at bounding box center [1406, 257] width 25 height 10
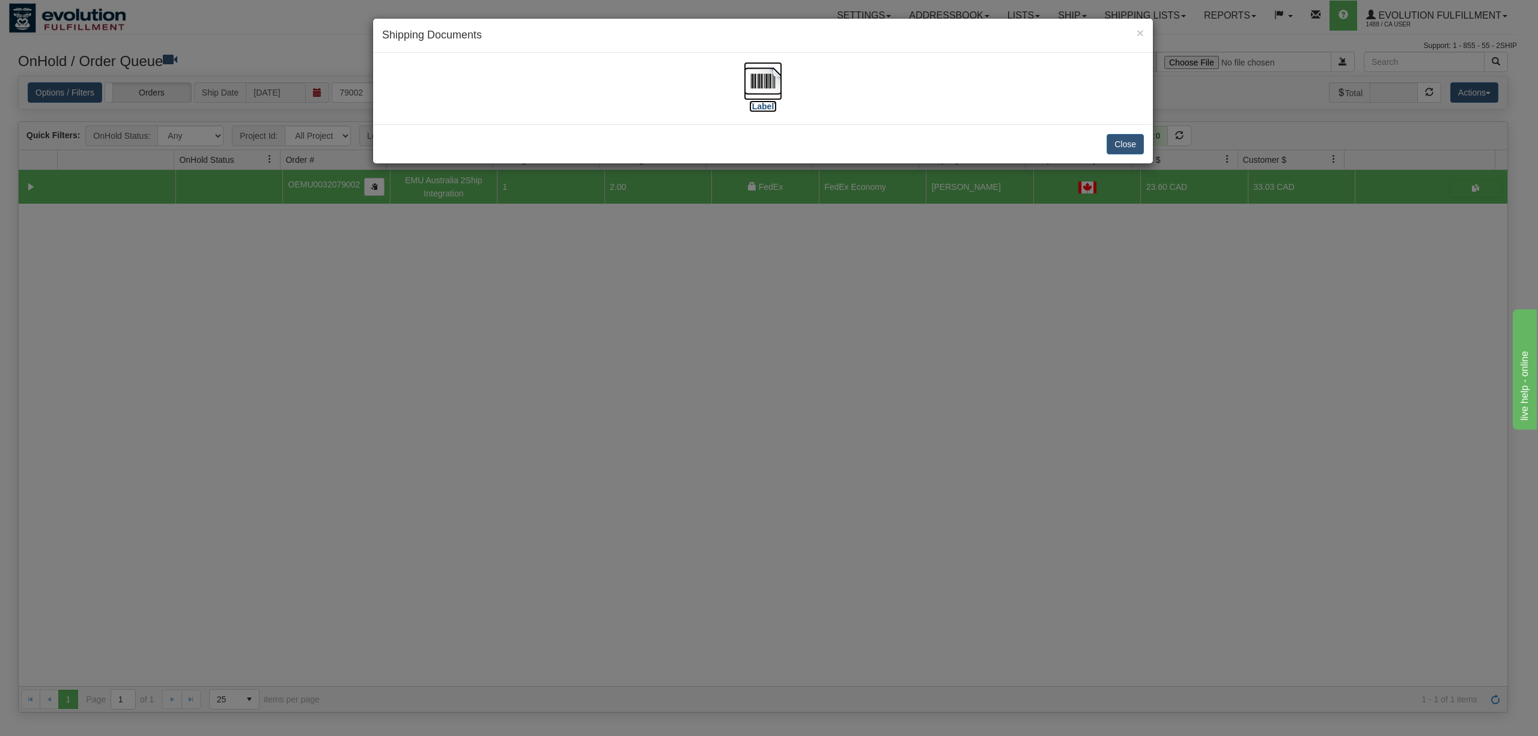
click at [757, 68] on img at bounding box center [763, 81] width 38 height 38
click at [1121, 154] on button "Close" at bounding box center [1124, 144] width 37 height 20
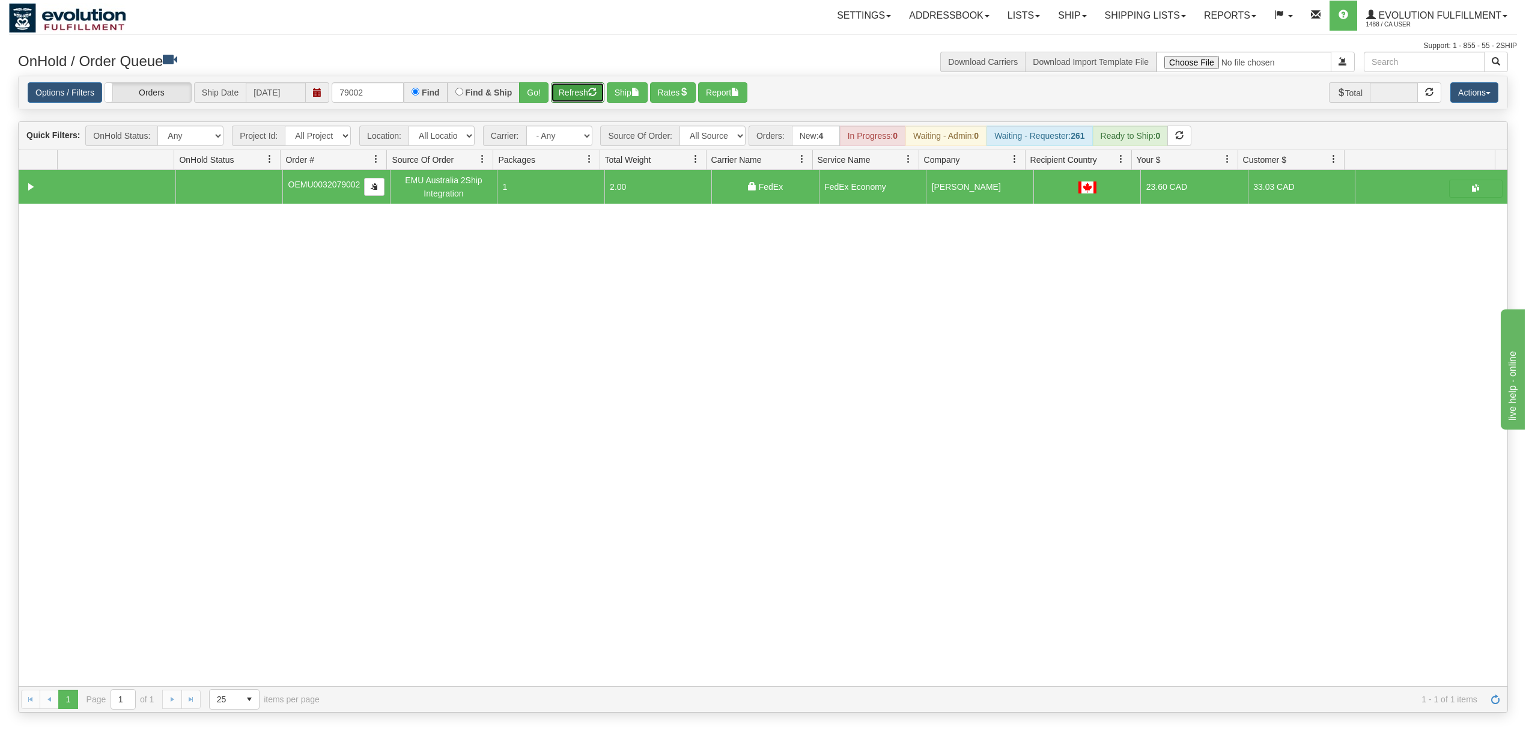
click at [572, 88] on button "Refresh" at bounding box center [577, 92] width 53 height 20
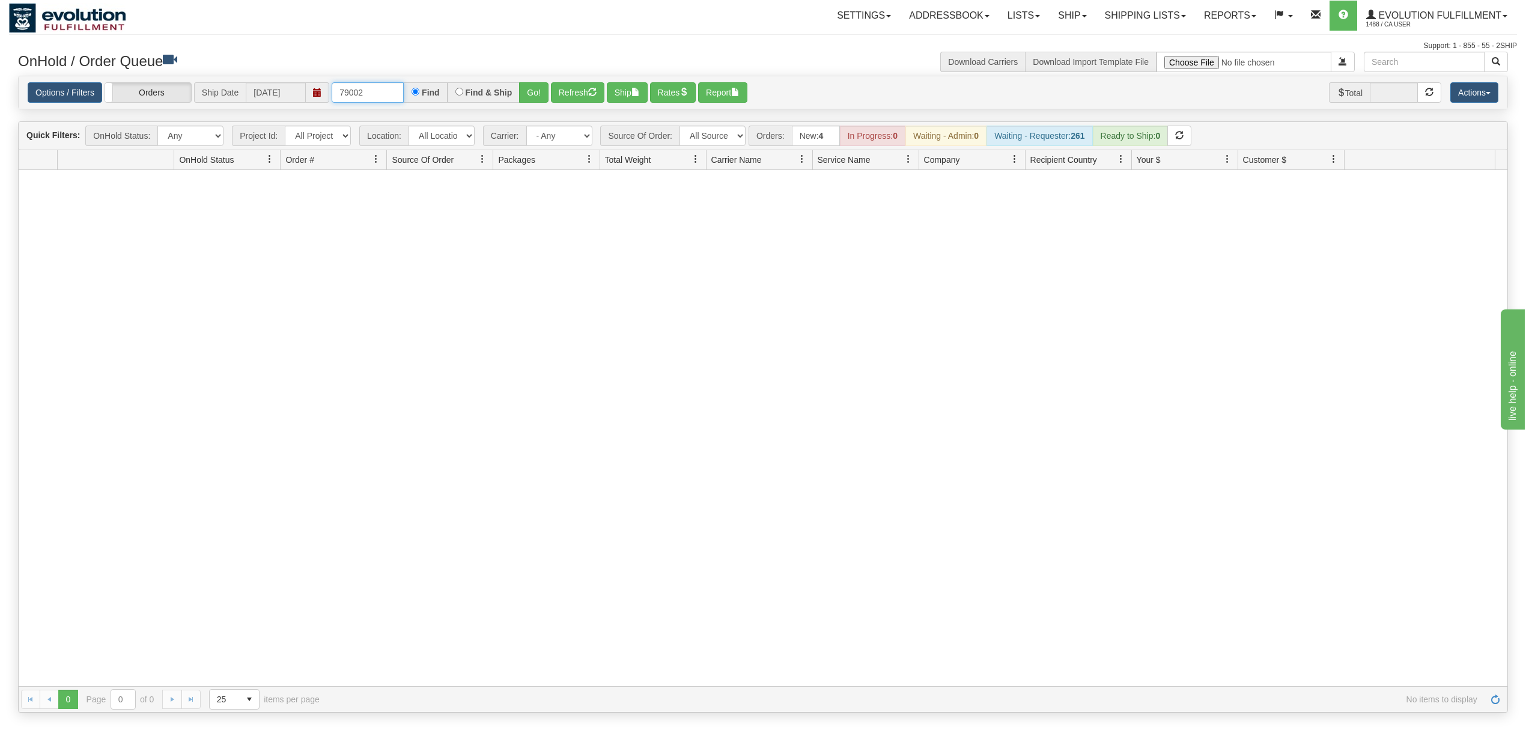
click at [378, 97] on input "79002" at bounding box center [368, 92] width 72 height 20
type input "88002"
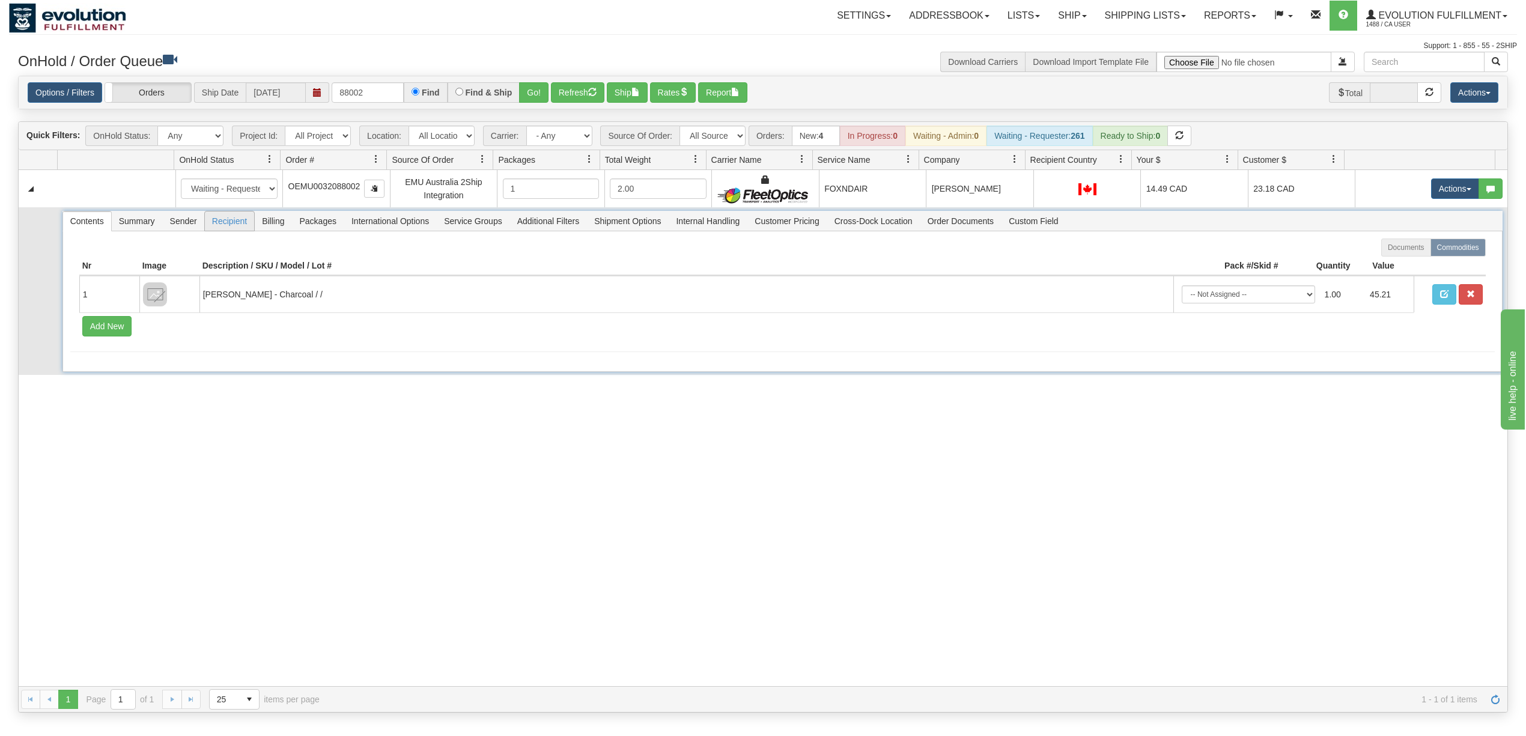
click at [220, 219] on span "Recipient" at bounding box center [229, 220] width 49 height 19
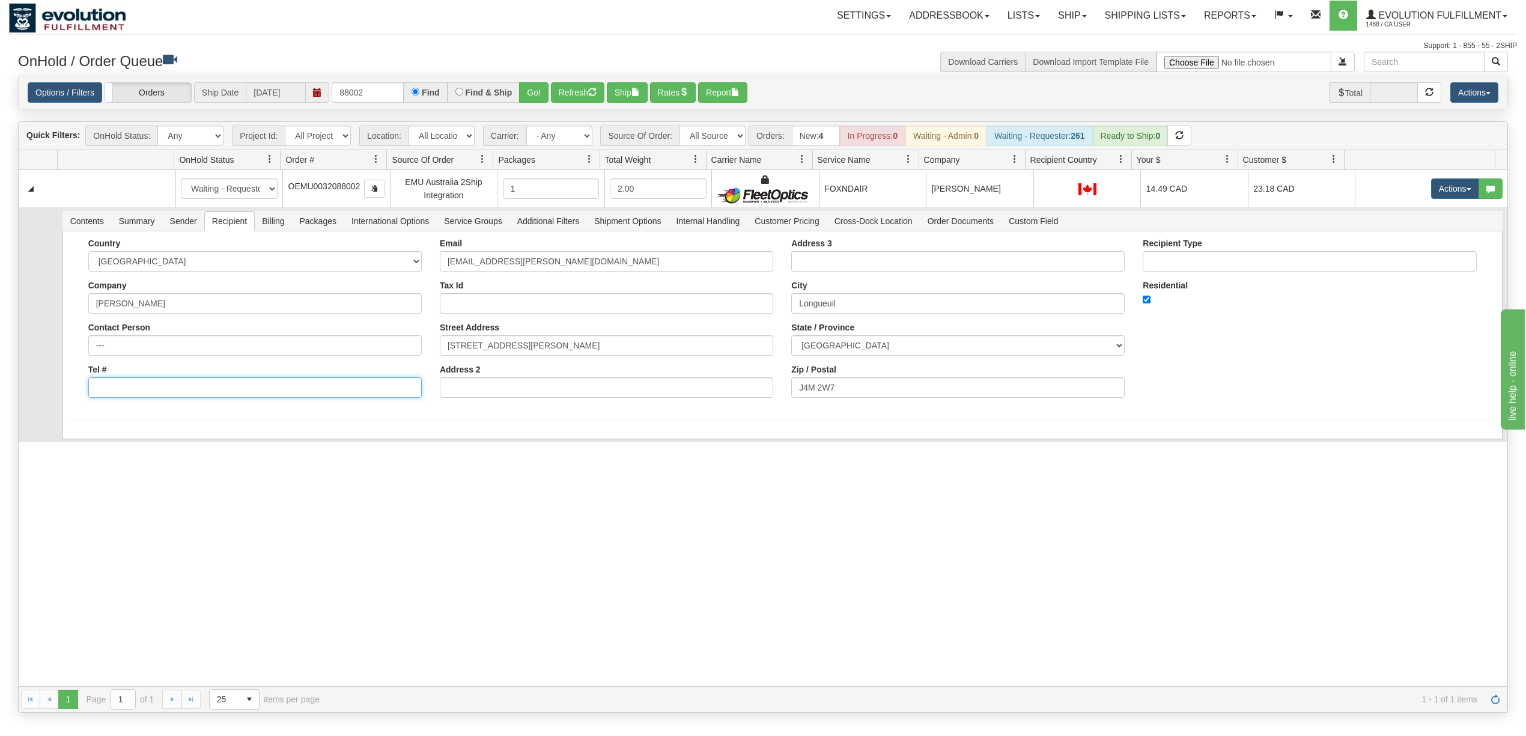
click at [233, 390] on input "Tel #" at bounding box center [254, 387] width 333 height 20
type input "6049402228"
click at [74, 445] on button "Save" at bounding box center [87, 441] width 35 height 20
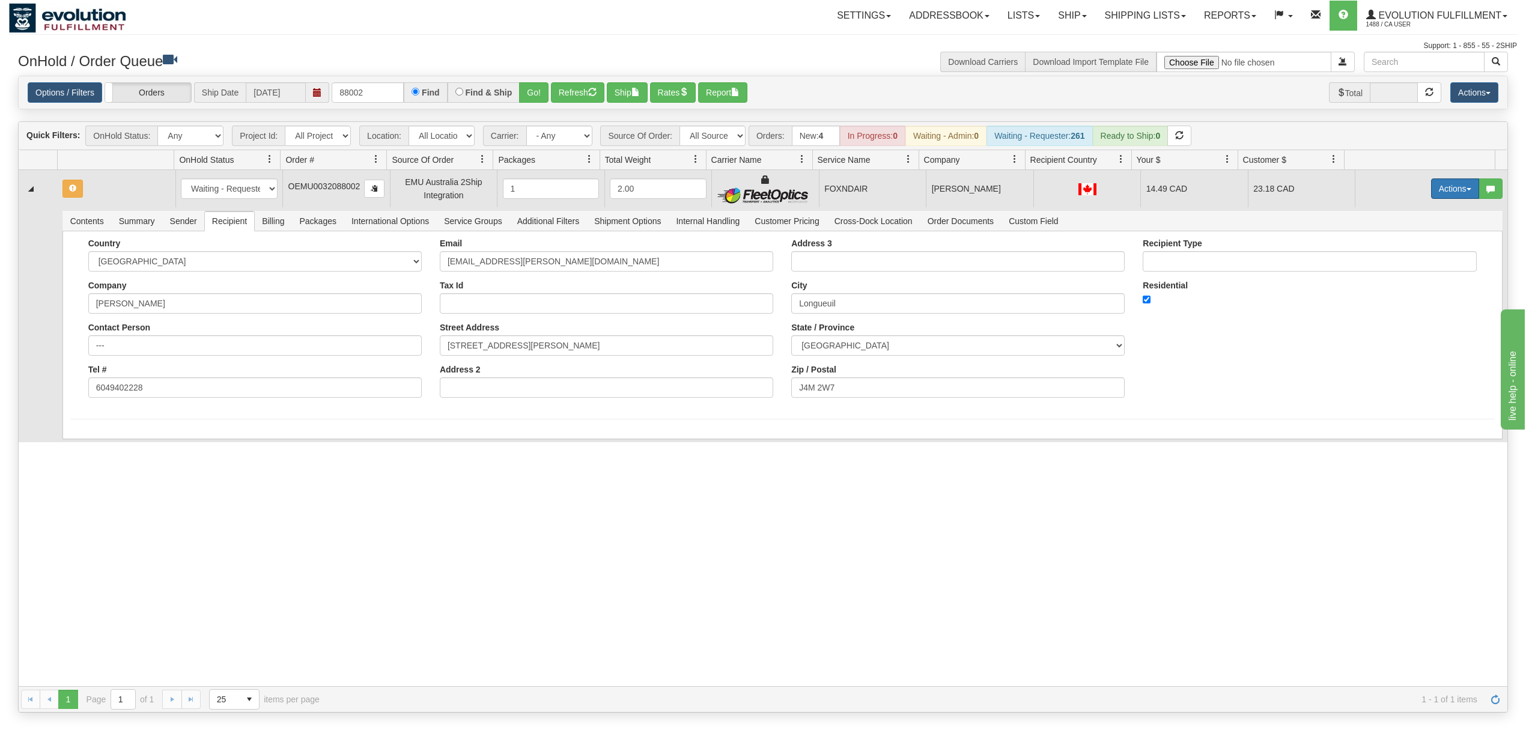
click at [1447, 193] on button "Actions" at bounding box center [1455, 188] width 48 height 20
click at [1421, 243] on span "Rate All Services" at bounding box center [1430, 243] width 72 height 10
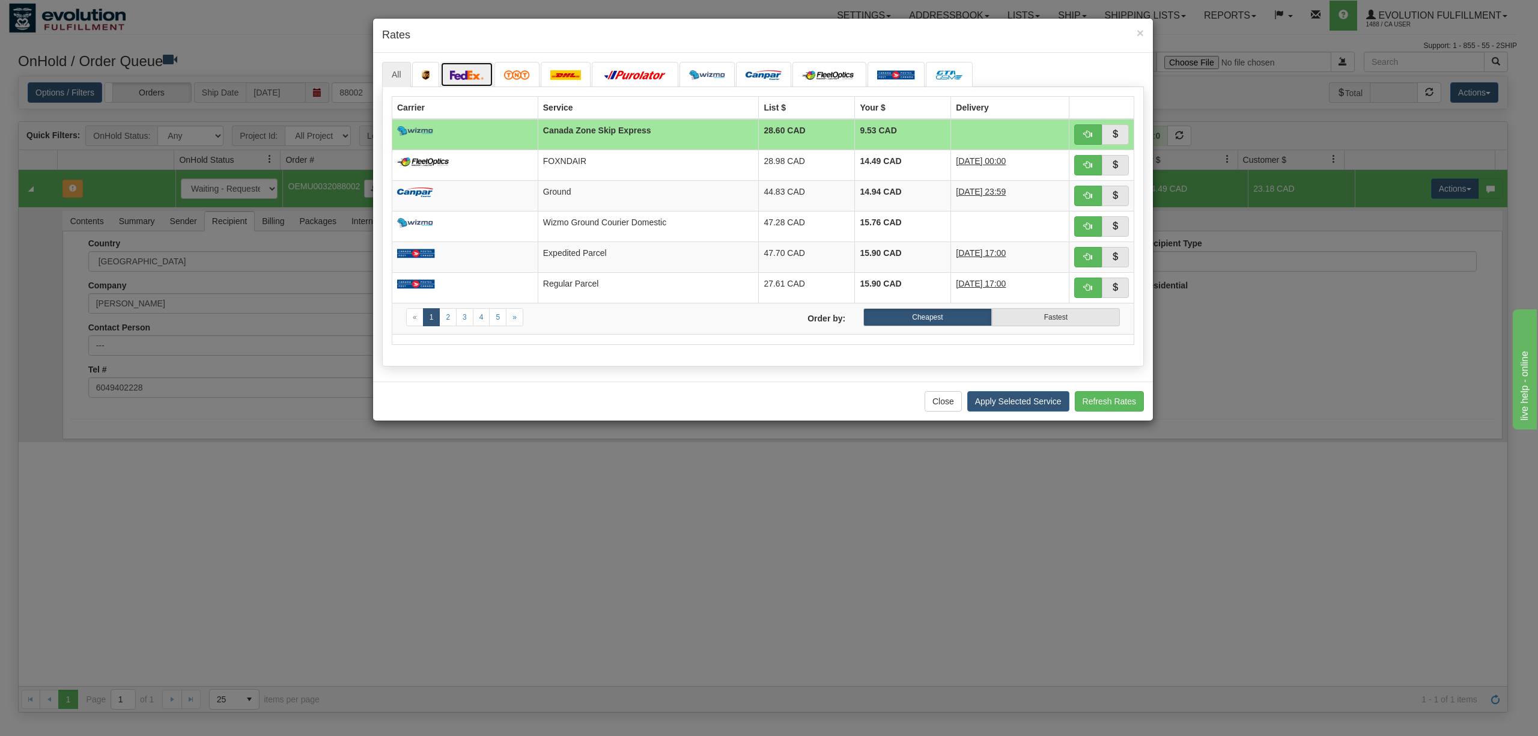
click at [478, 70] on img at bounding box center [467, 75] width 34 height 10
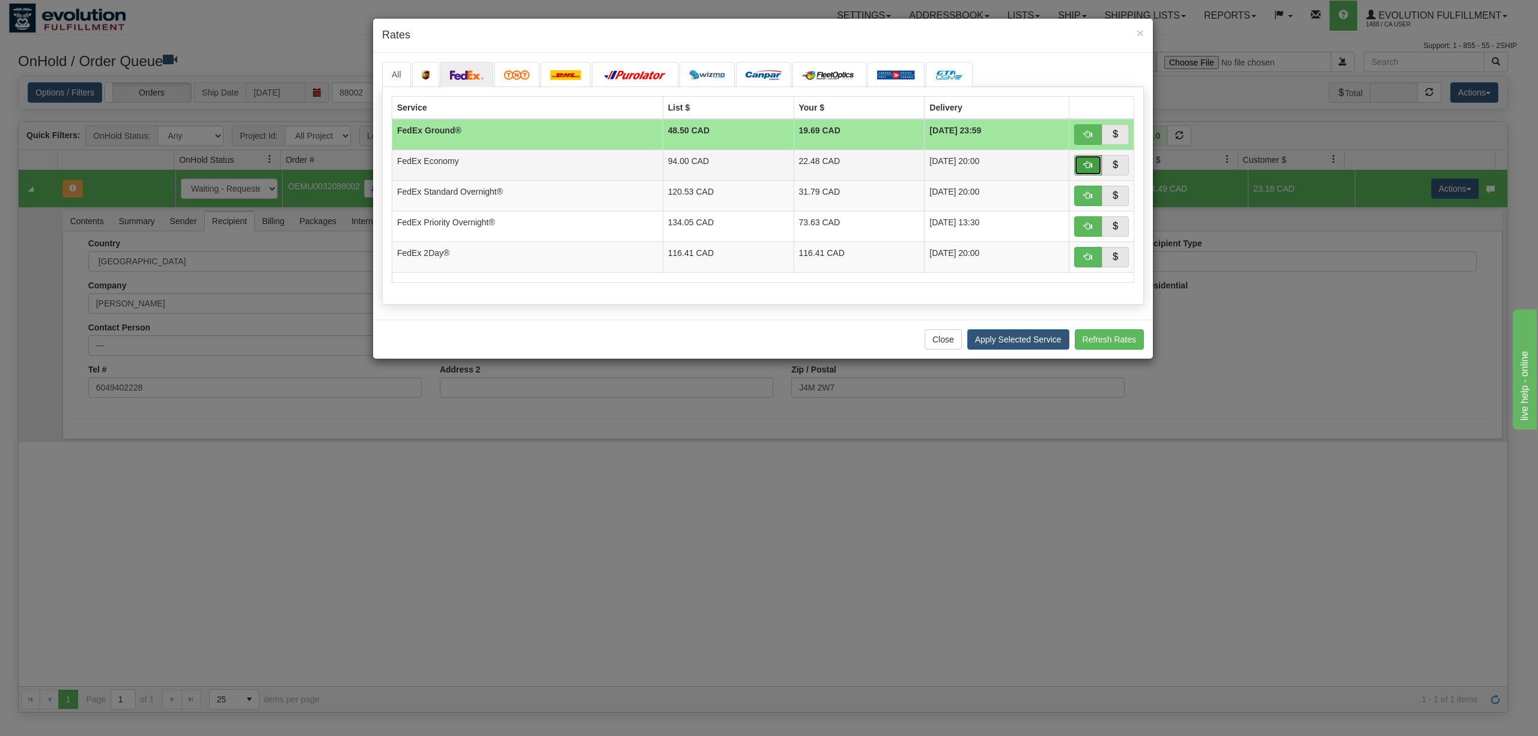
click at [1087, 163] on span "button" at bounding box center [1088, 164] width 8 height 8
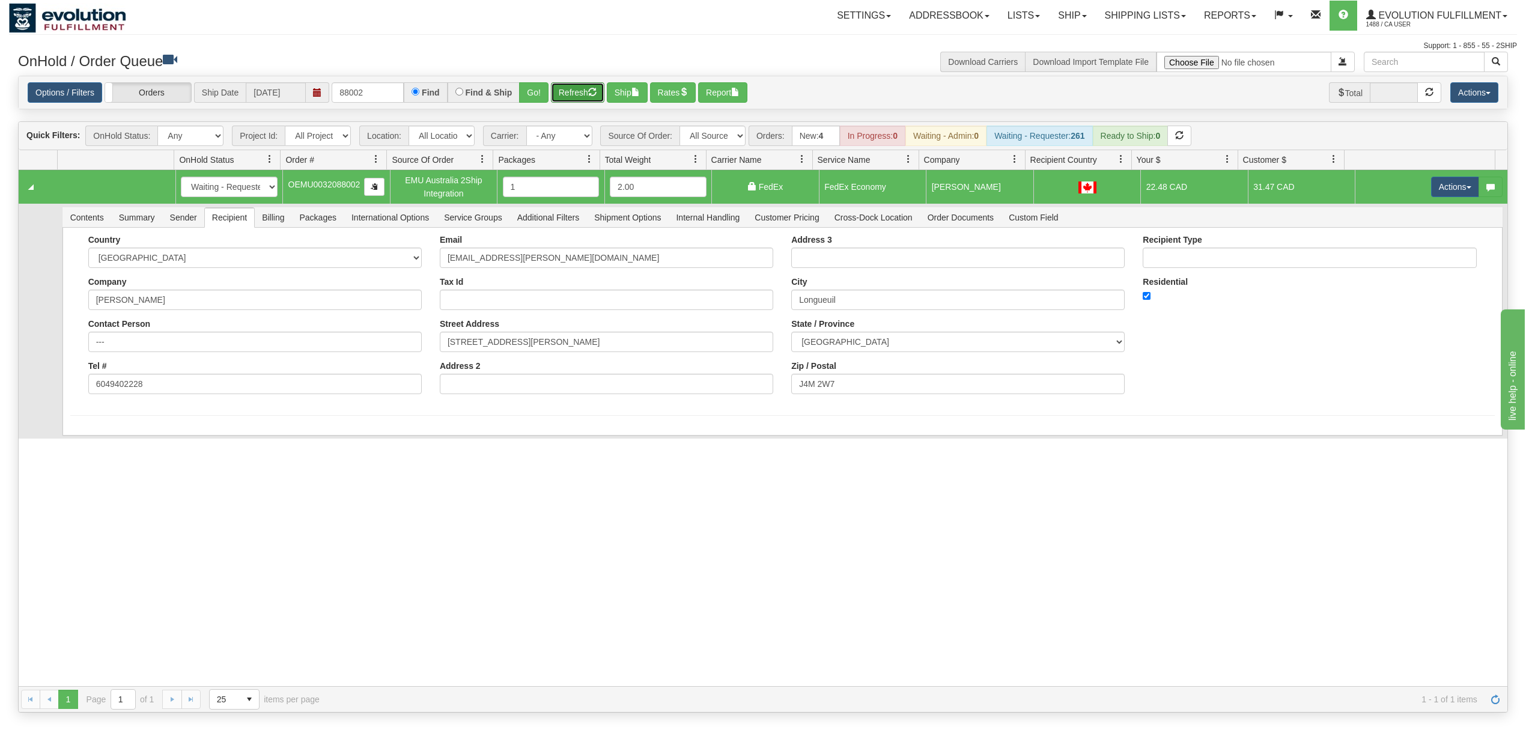
click at [565, 83] on button "Refresh" at bounding box center [577, 92] width 53 height 20
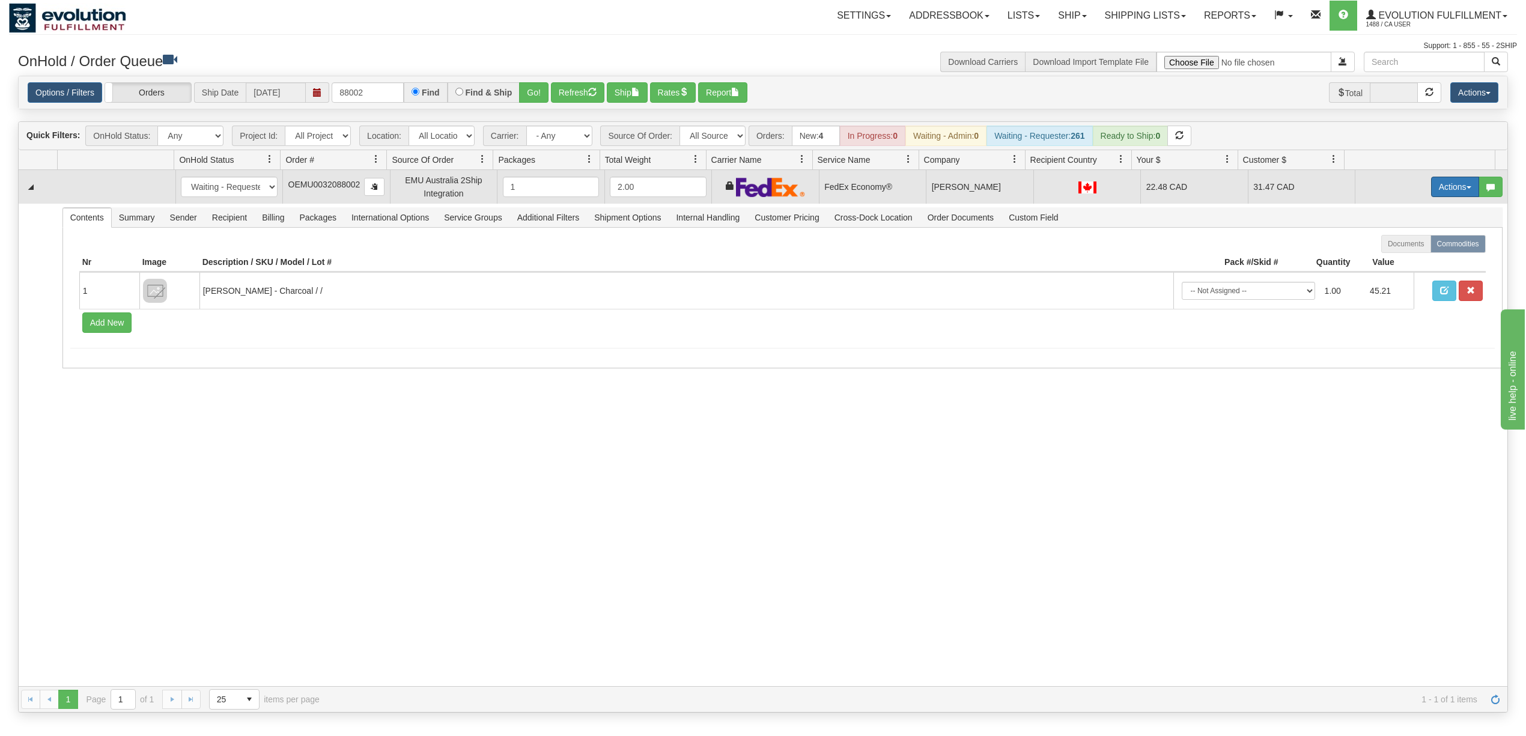
click at [1436, 188] on button "Actions" at bounding box center [1455, 187] width 48 height 20
click at [1394, 258] on span "Ship" at bounding box center [1406, 257] width 25 height 10
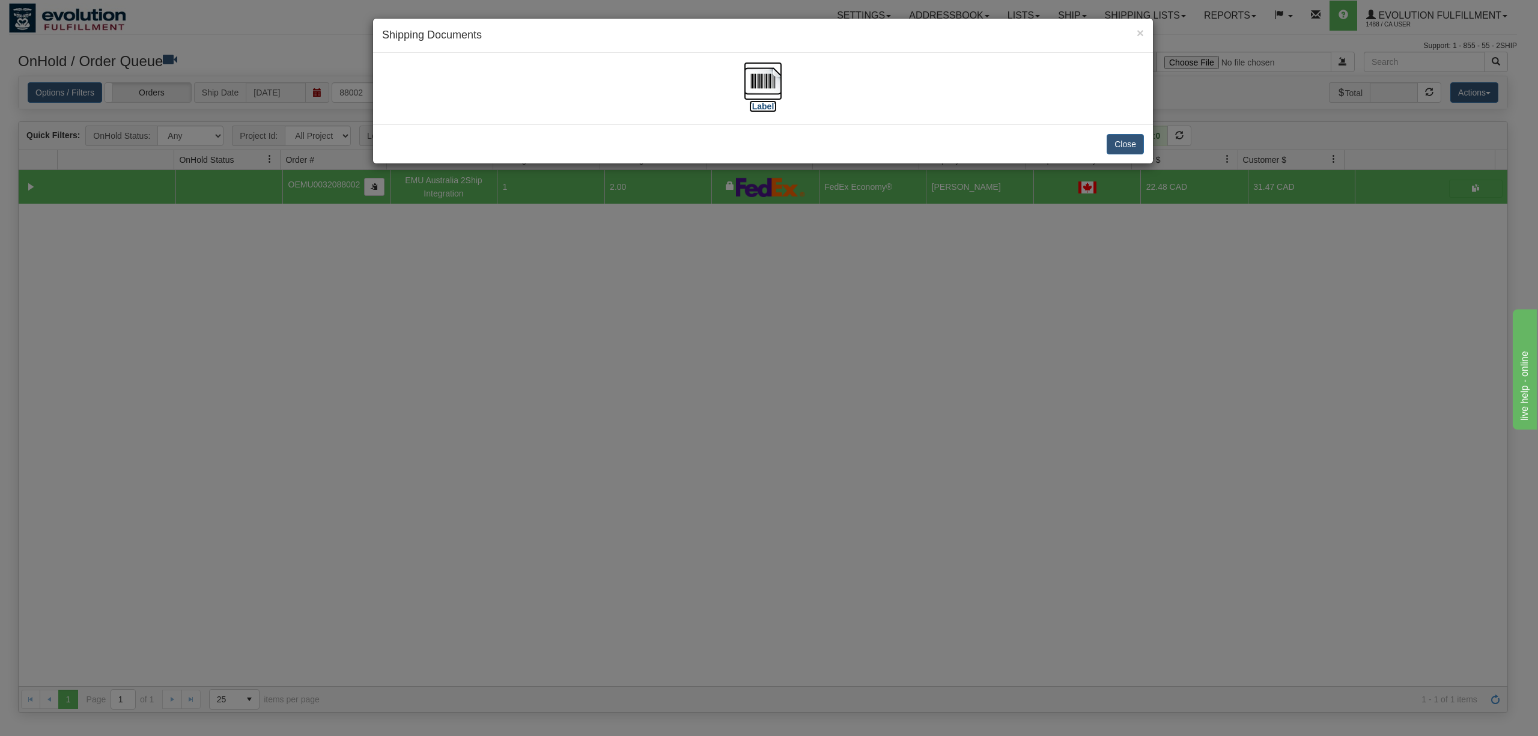
click at [767, 82] on img at bounding box center [763, 81] width 38 height 38
click at [1118, 150] on button "Close" at bounding box center [1124, 144] width 37 height 20
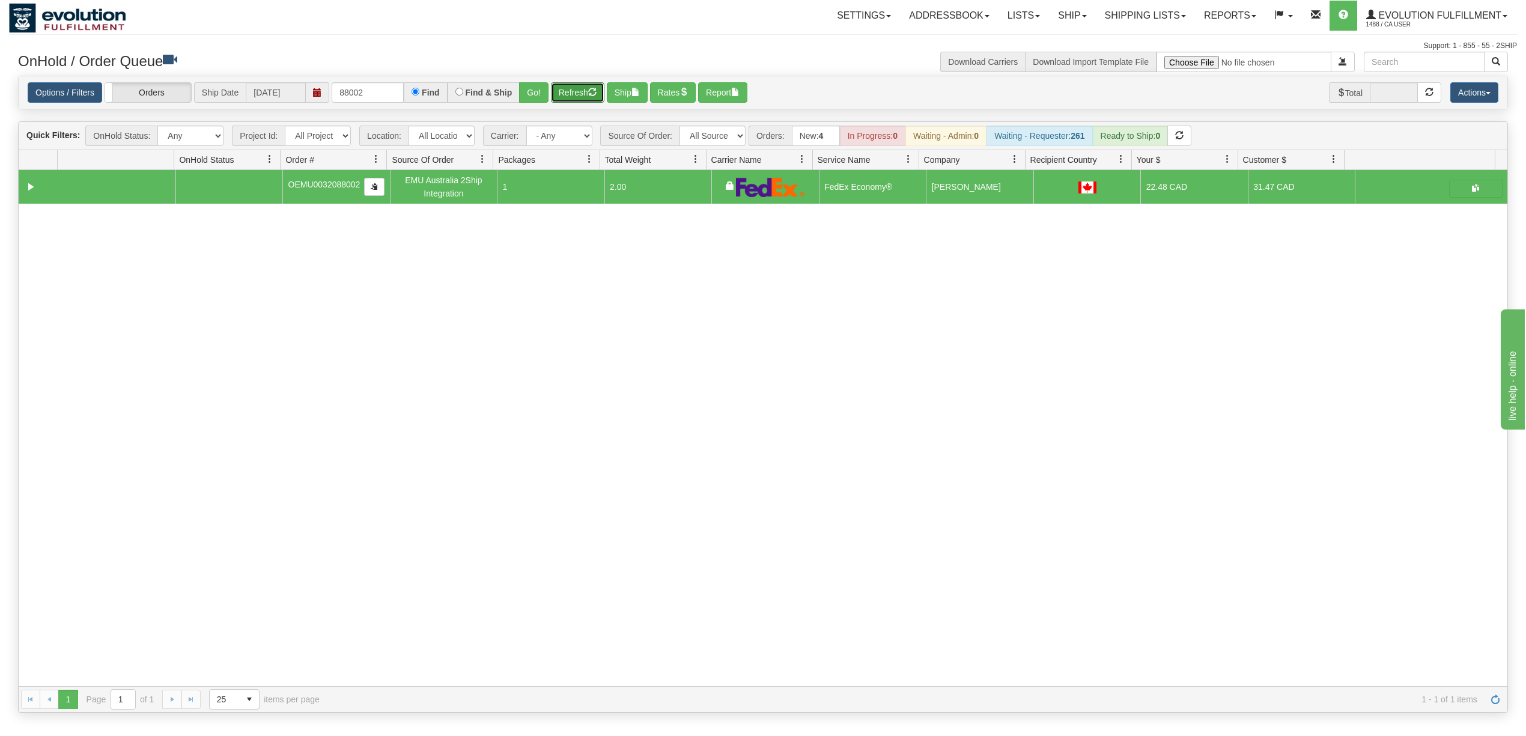
click at [577, 89] on button "Refresh" at bounding box center [577, 92] width 53 height 20
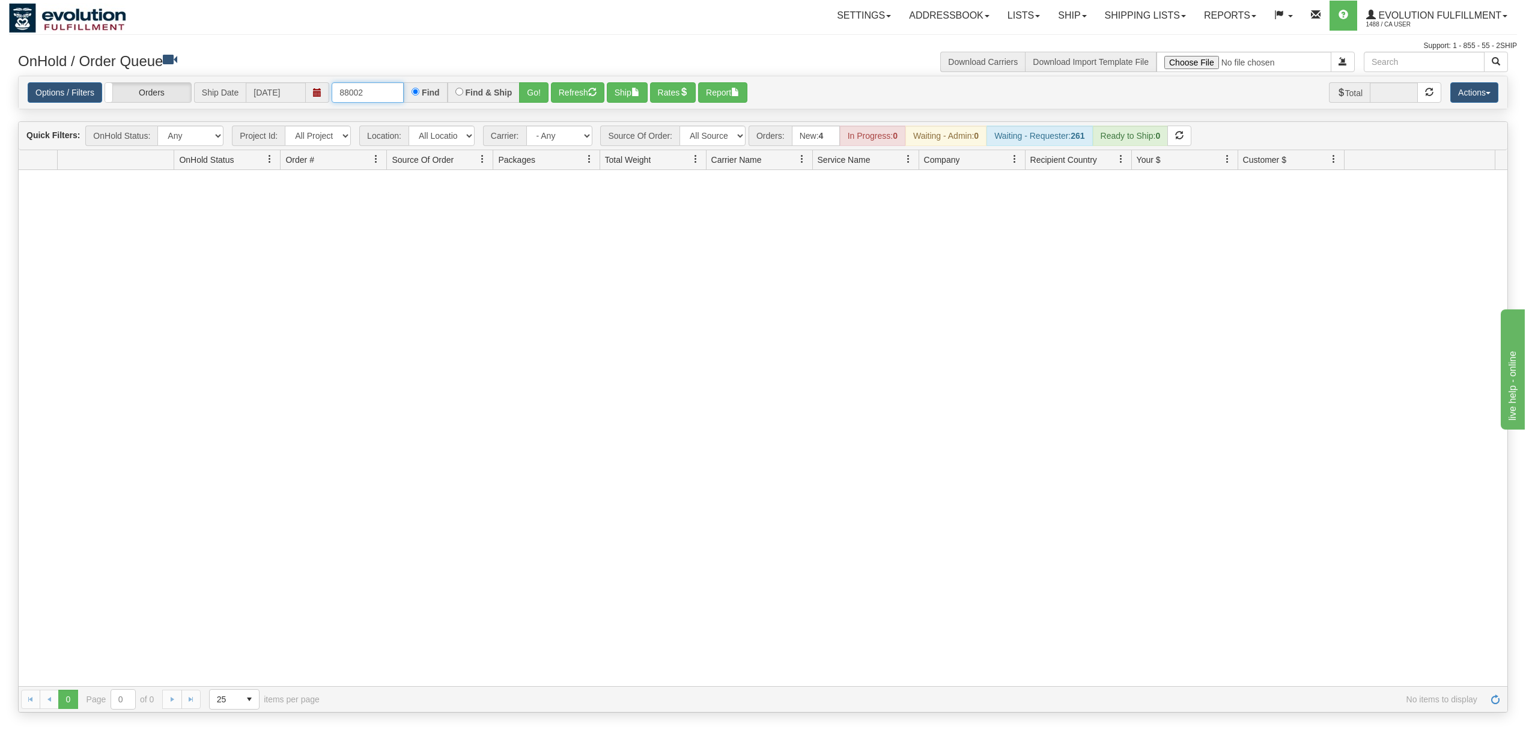
click at [399, 91] on input "88002" at bounding box center [368, 92] width 72 height 20
click at [396, 92] on input "88002" at bounding box center [368, 92] width 72 height 20
type input "8"
type input "80002"
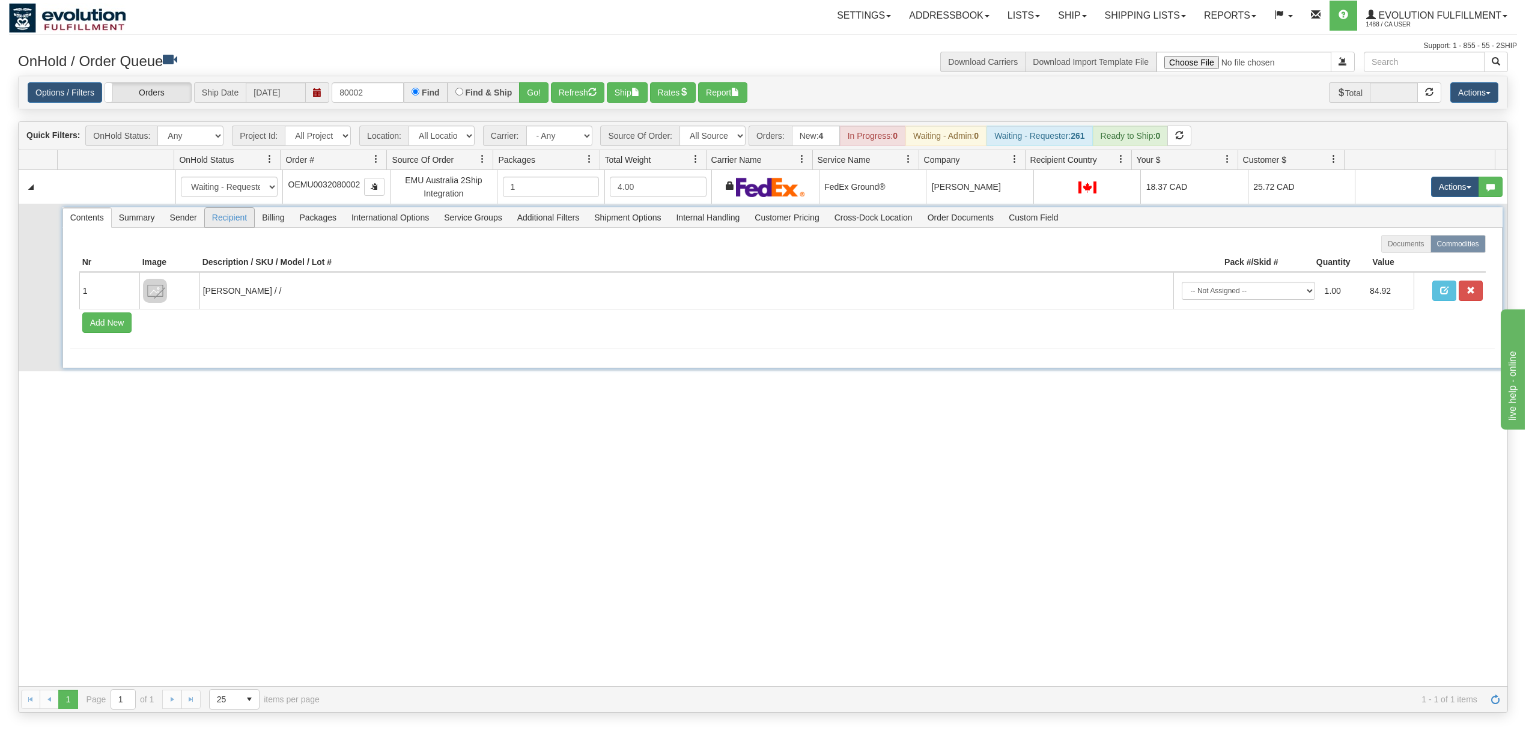
click at [224, 222] on span "Recipient" at bounding box center [229, 217] width 49 height 19
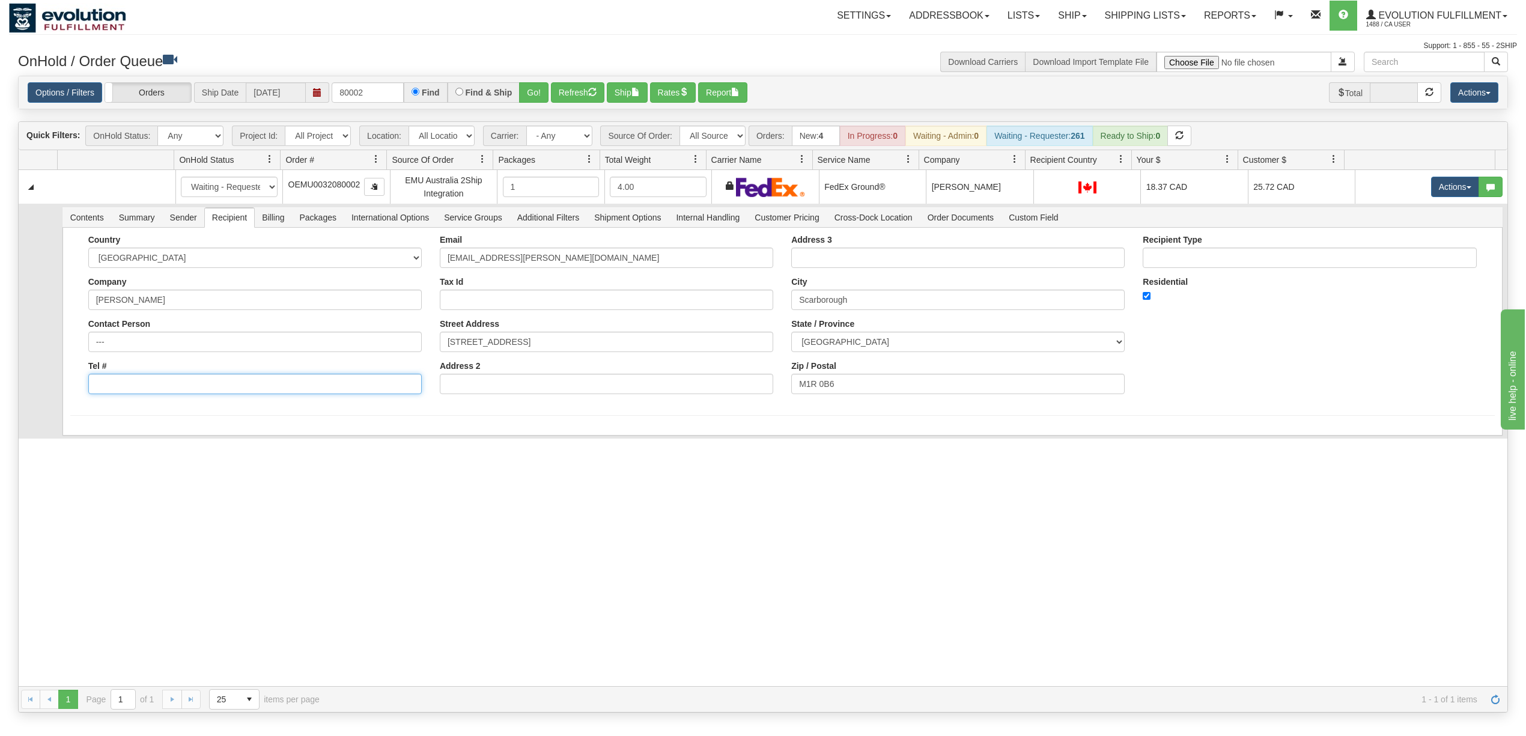
click at [157, 383] on input "Tel #" at bounding box center [254, 384] width 333 height 20
type input "6049402228"
click at [102, 431] on button "Save" at bounding box center [87, 438] width 35 height 20
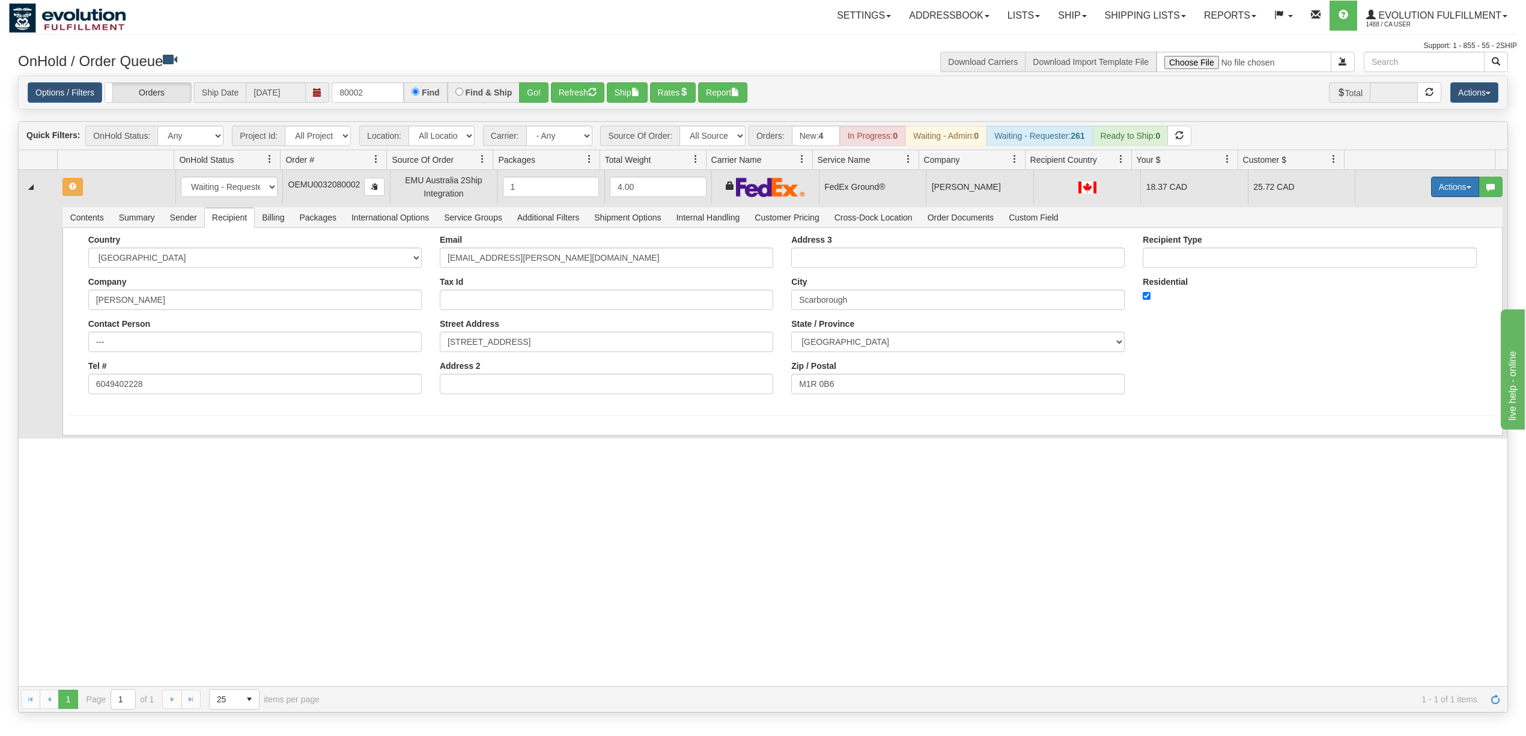
click at [1437, 185] on button "Actions" at bounding box center [1455, 187] width 48 height 20
click at [1409, 249] on link "Rate All Services" at bounding box center [1430, 241] width 96 height 16
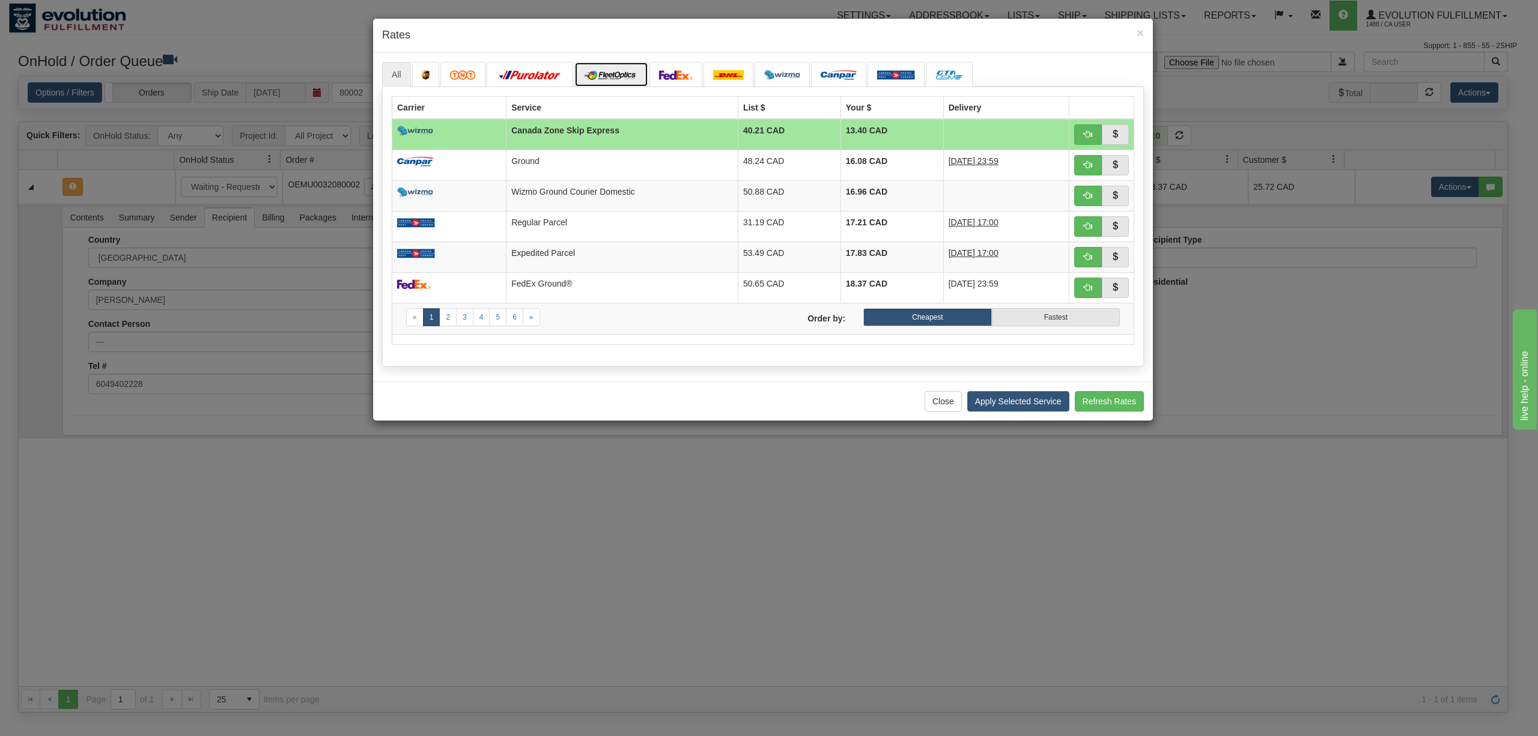
click at [622, 77] on img at bounding box center [611, 75] width 55 height 10
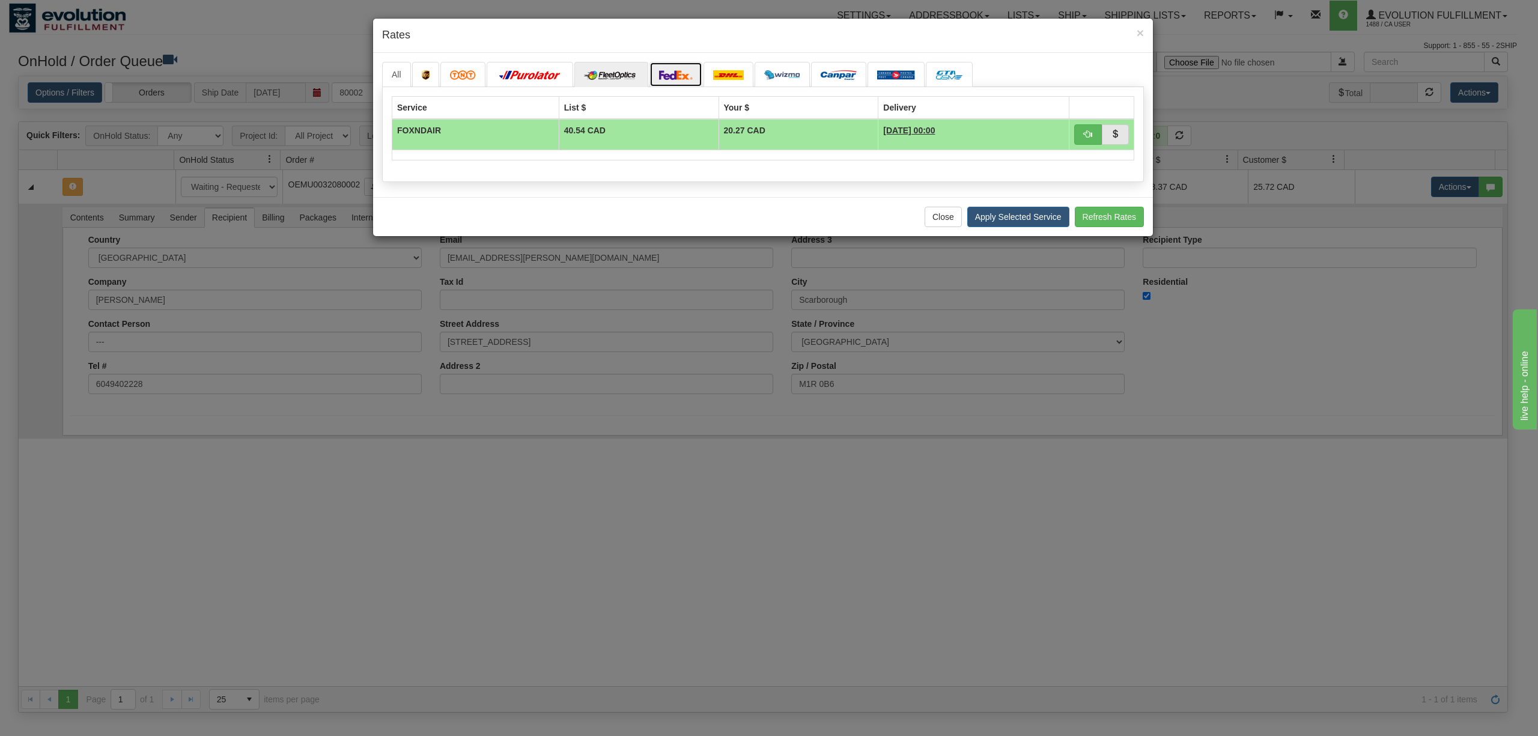
click at [691, 66] on link at bounding box center [675, 74] width 53 height 25
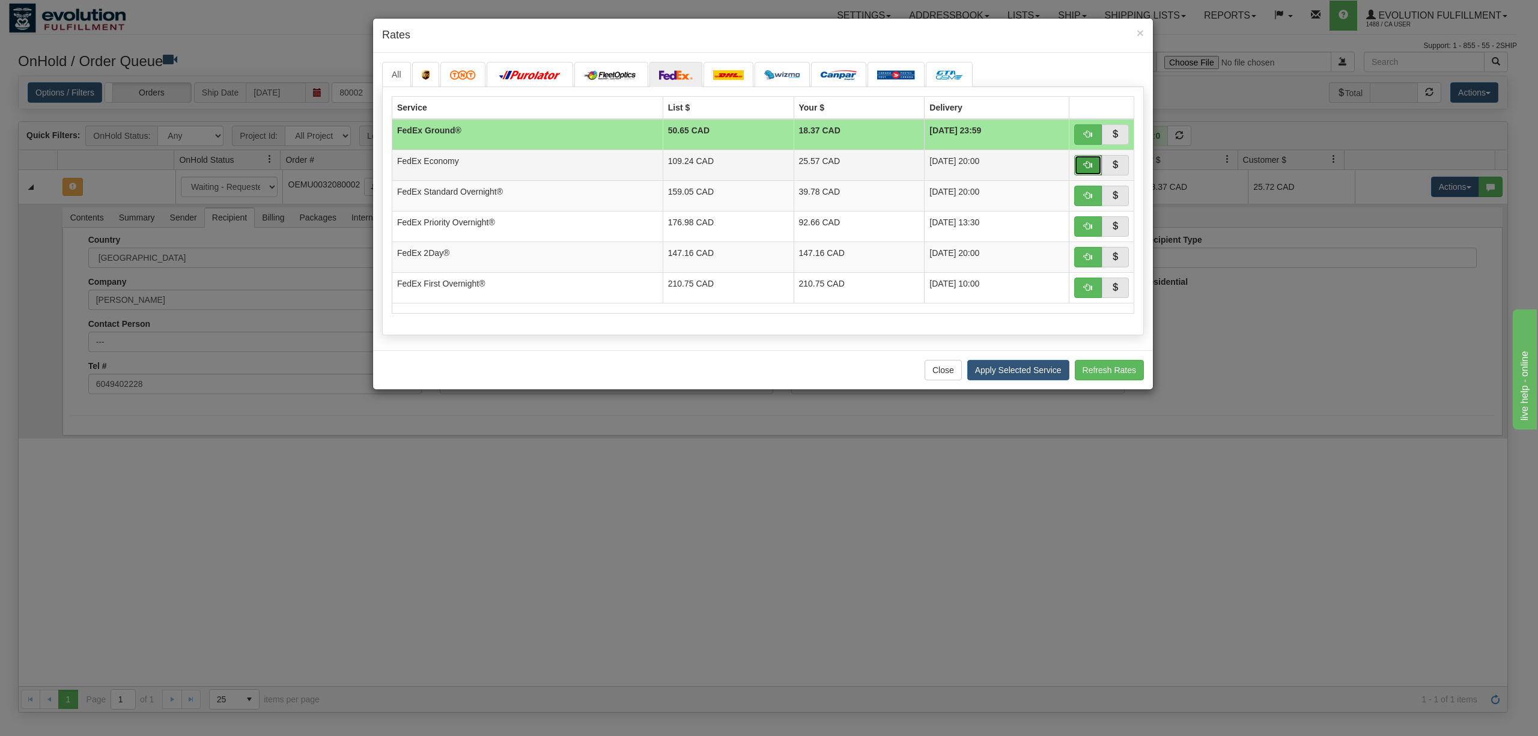
click at [1086, 168] on span "button" at bounding box center [1088, 164] width 8 height 8
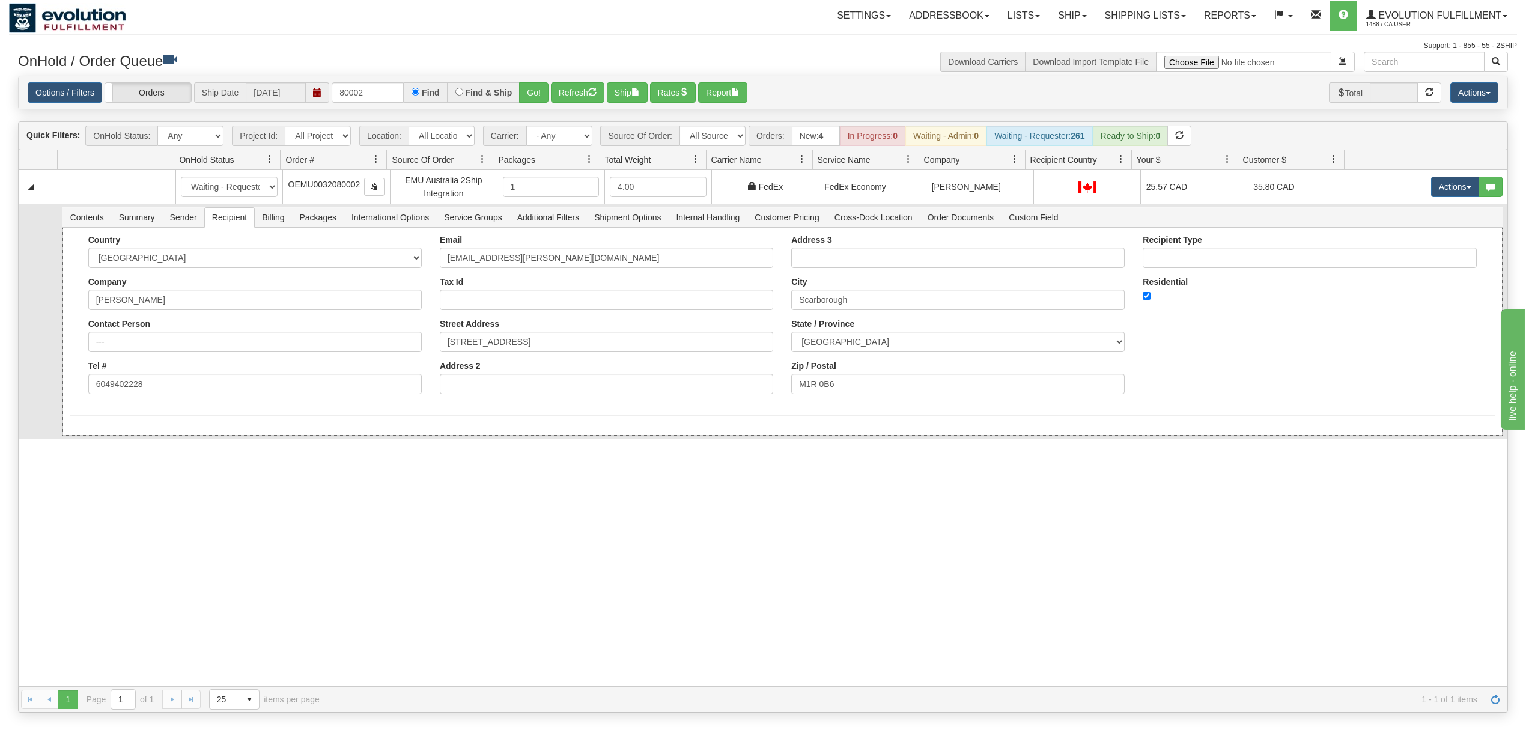
click at [1269, 370] on div "Country AFGHANISTAN ALAND ISLANDS ALBANIA ALGERIA AMERICAN SAMOA ANDORRA ANGOLA…" at bounding box center [782, 319] width 1424 height 168
click at [589, 96] on button "Refresh" at bounding box center [577, 92] width 53 height 20
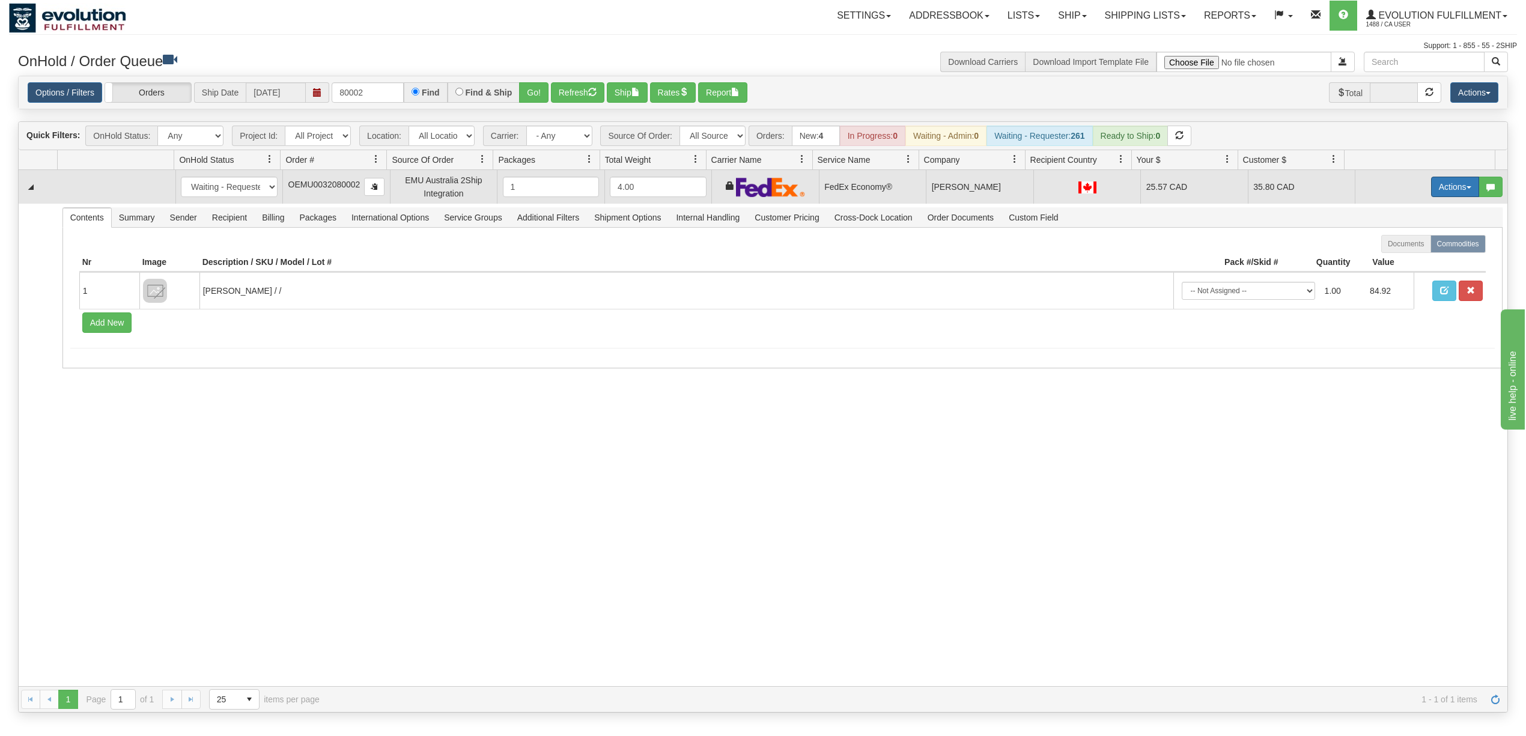
click at [1431, 190] on button "Actions" at bounding box center [1455, 187] width 48 height 20
click at [1396, 260] on span "Ship" at bounding box center [1406, 257] width 25 height 10
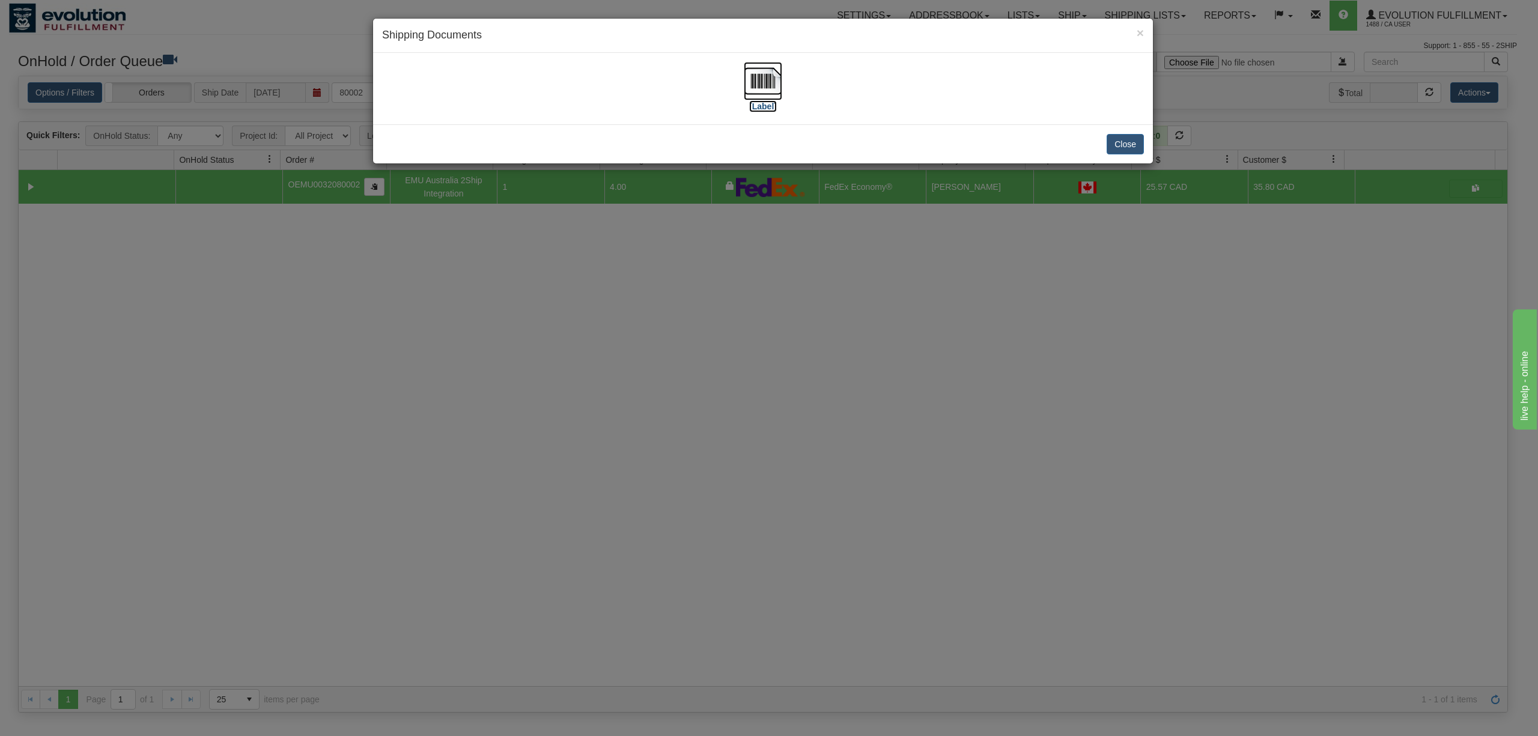
click at [762, 79] on img at bounding box center [763, 81] width 38 height 38
click at [1130, 145] on button "Close" at bounding box center [1124, 144] width 37 height 20
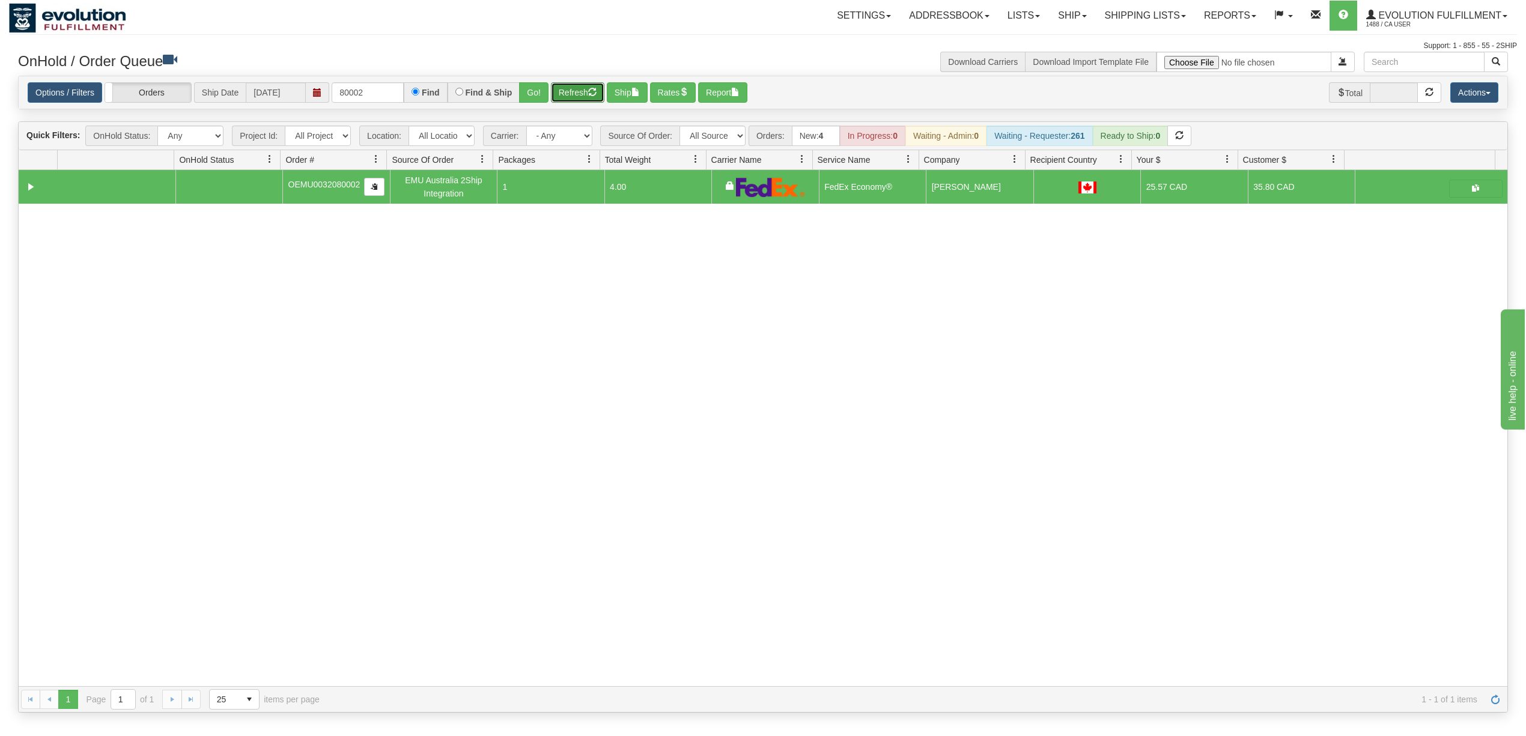
click at [555, 90] on button "Refresh" at bounding box center [577, 92] width 53 height 20
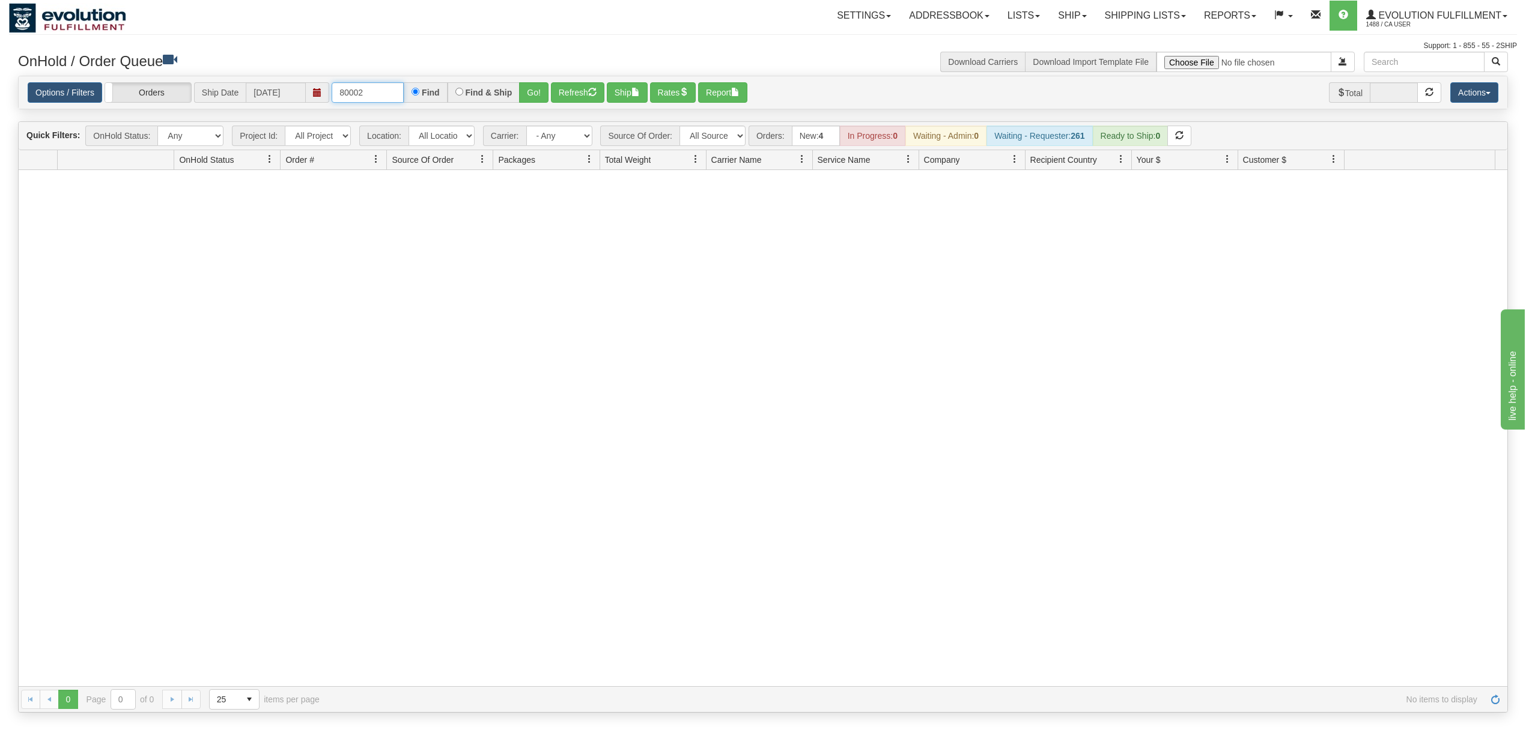
click at [394, 87] on input "80002" at bounding box center [368, 92] width 72 height 20
type input "83002"
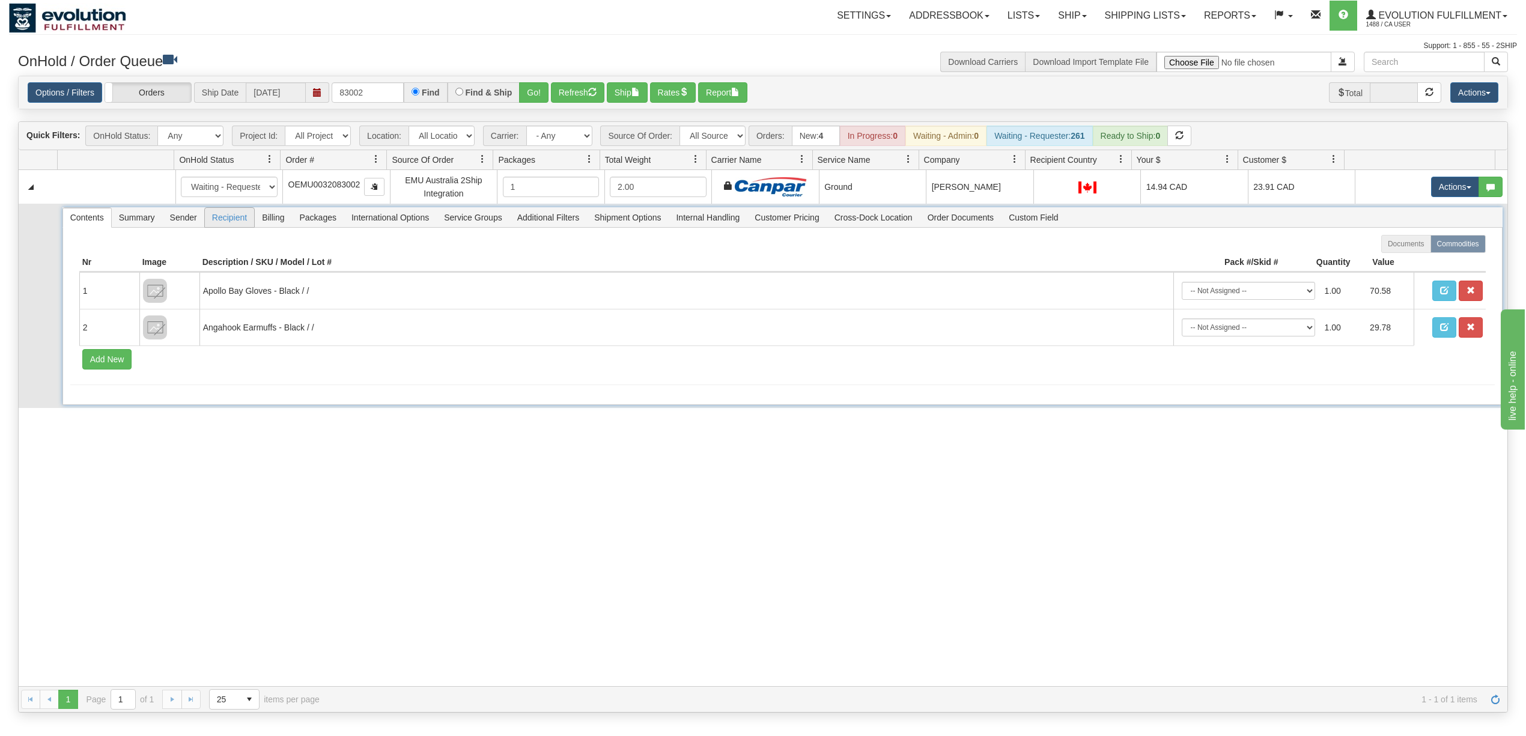
click at [215, 227] on span "Recipient" at bounding box center [229, 217] width 49 height 19
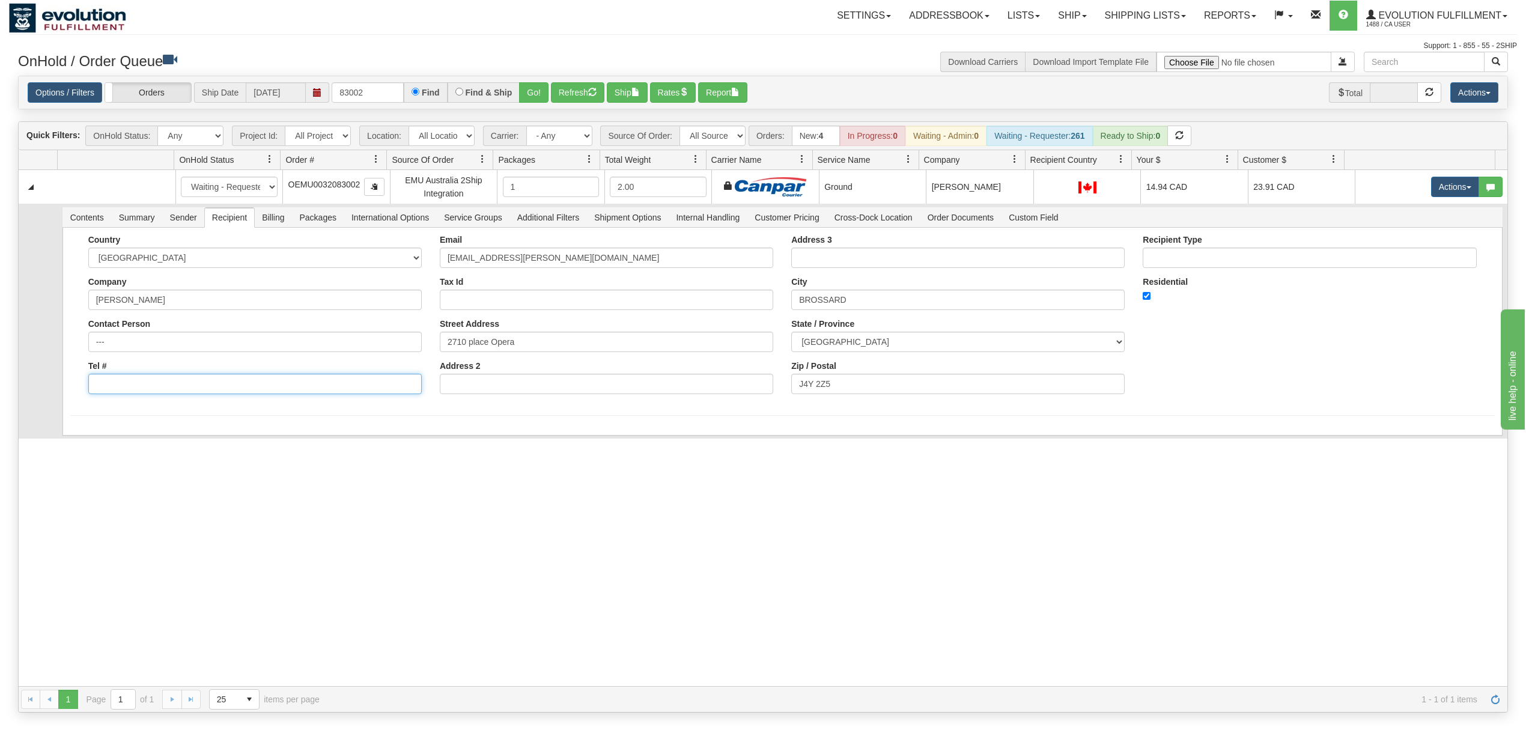
click at [109, 387] on input "Tel #" at bounding box center [254, 384] width 333 height 20
type input "6049402228"
click at [93, 428] on form "Country AFGHANISTAN ALAND ISLANDS ALBANIA ALGERIA AMERICAN SAMOA ANDORRA ANGOLA…" at bounding box center [782, 341] width 1424 height 213
click at [92, 446] on button "Save" at bounding box center [87, 438] width 35 height 20
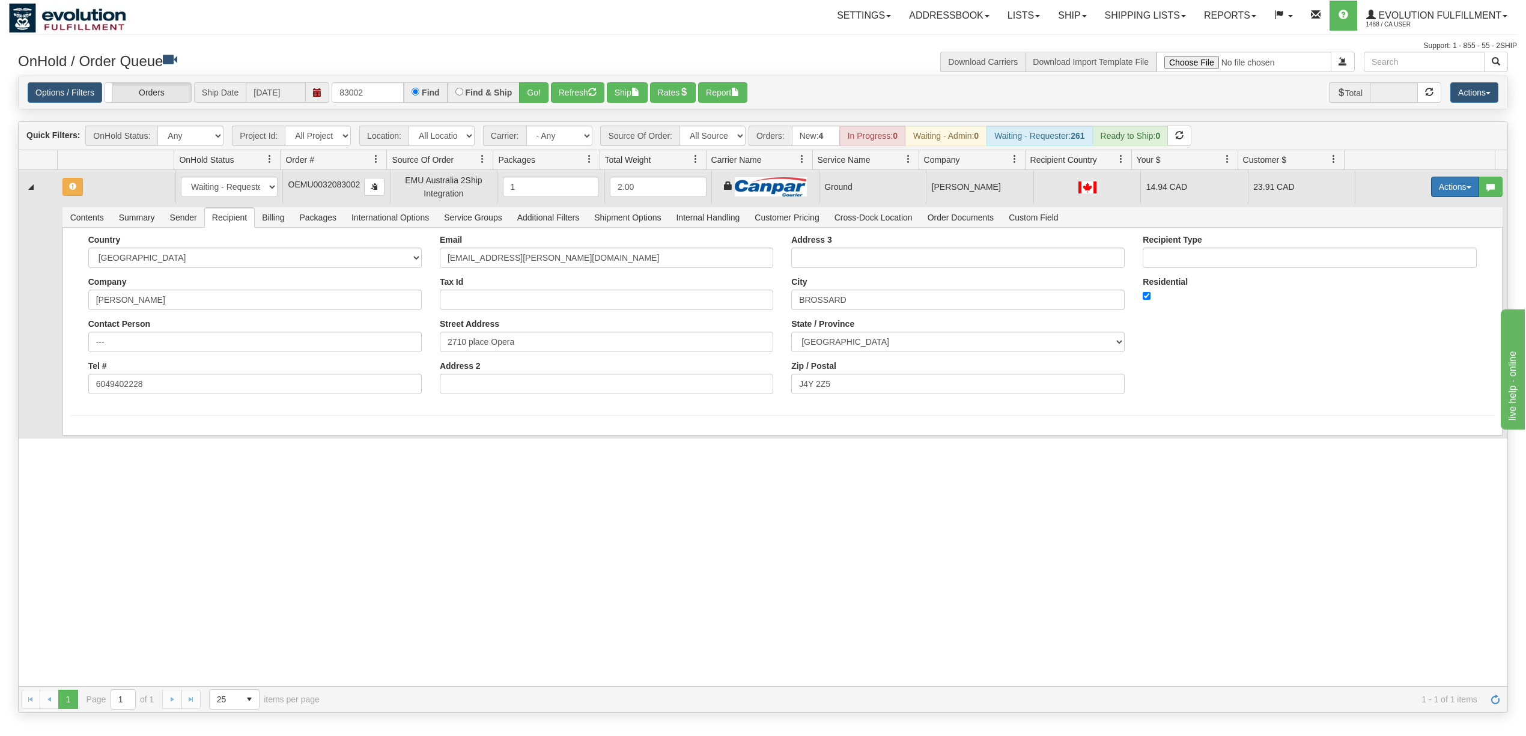
click at [1431, 189] on button "Actions" at bounding box center [1455, 187] width 48 height 20
click at [1433, 237] on link "Rate All Services" at bounding box center [1430, 241] width 96 height 16
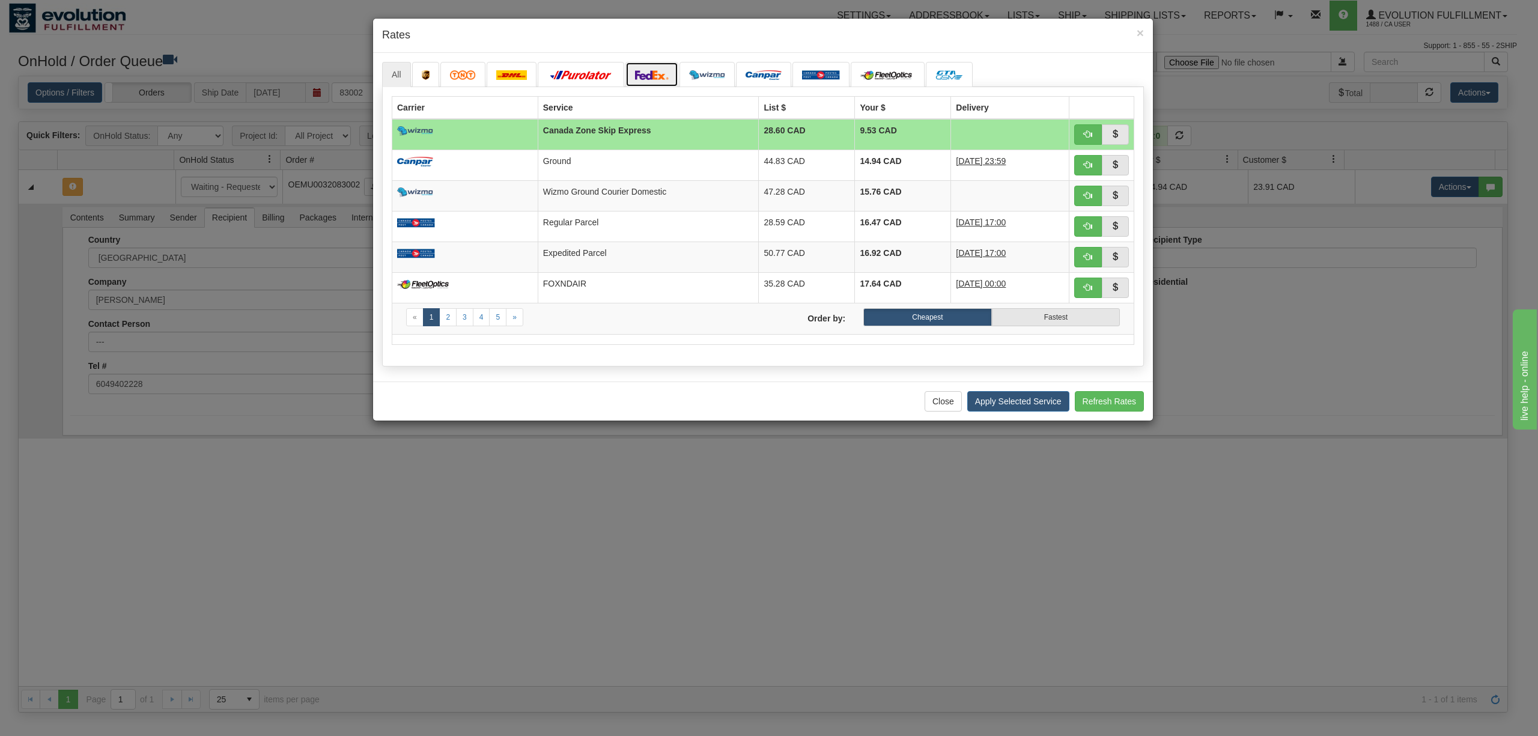
click at [639, 85] on link at bounding box center [651, 74] width 53 height 25
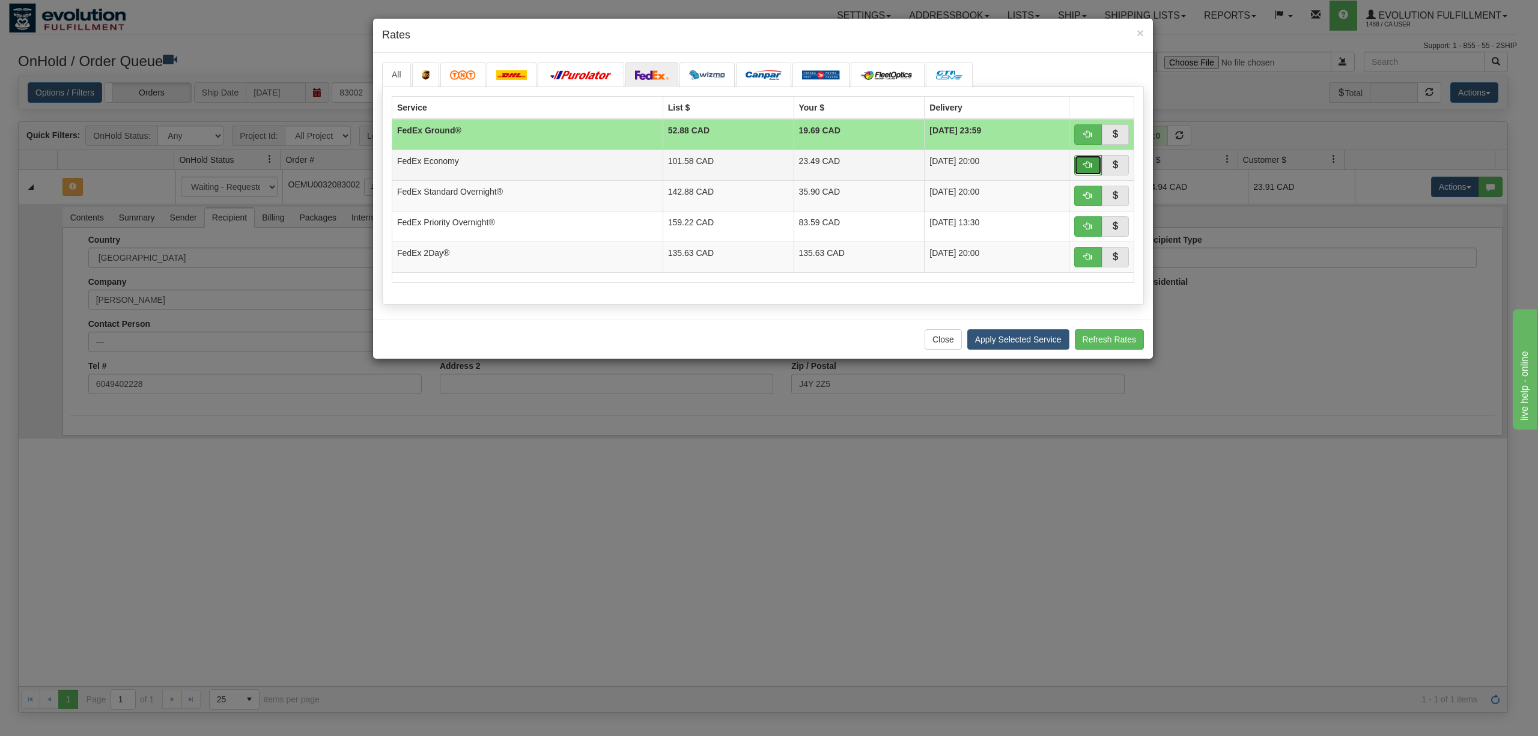
click at [1084, 166] on span "button" at bounding box center [1088, 164] width 8 height 8
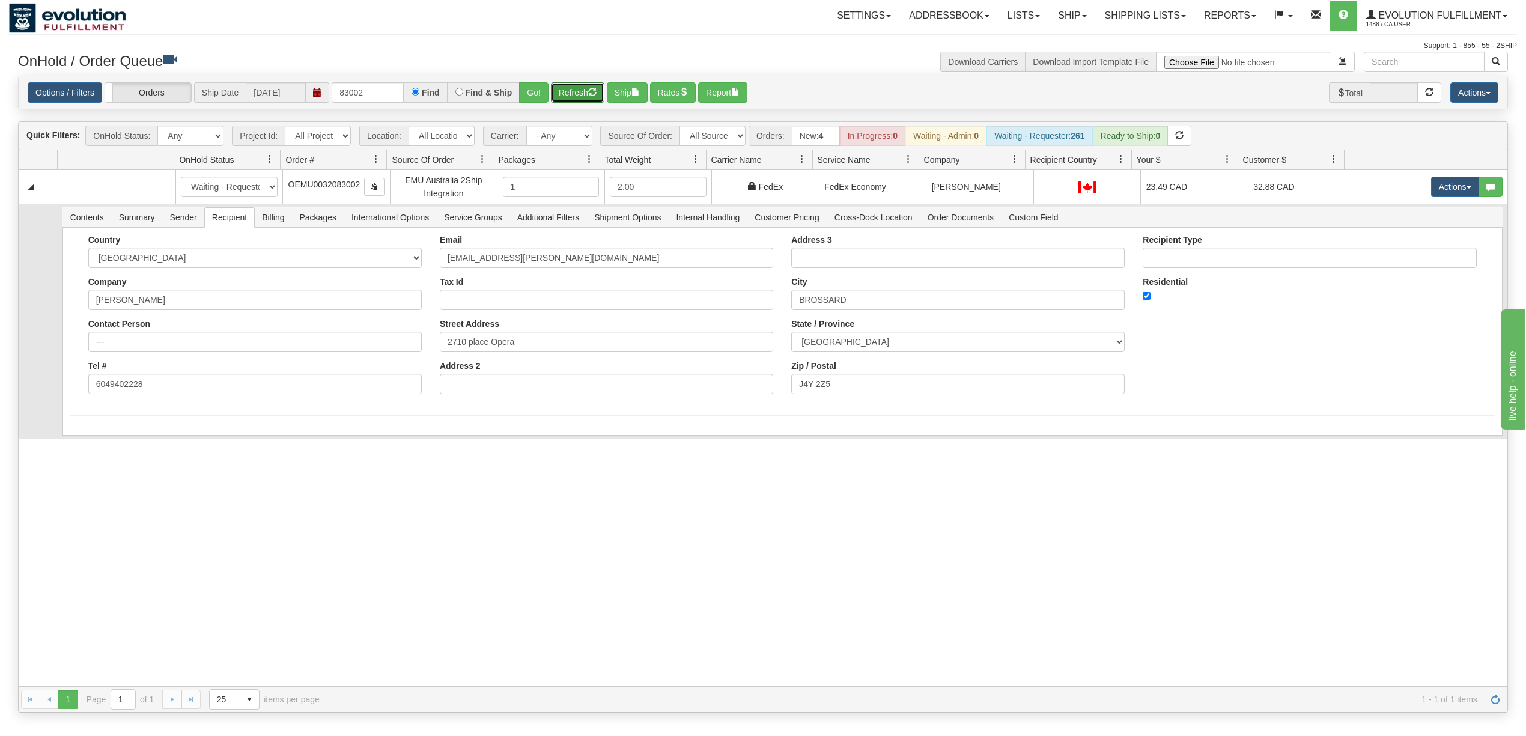
click at [591, 90] on button "Refresh" at bounding box center [577, 92] width 53 height 20
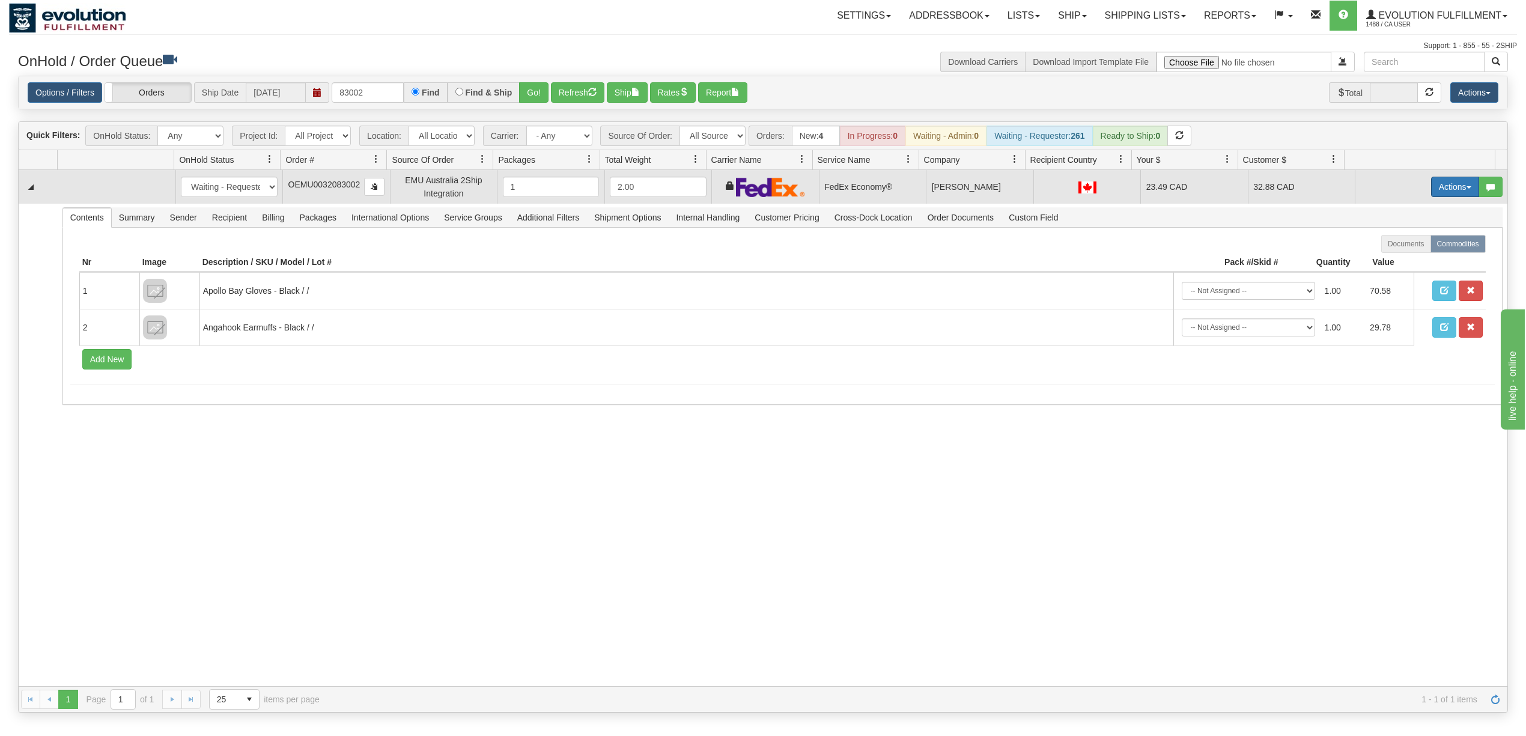
click at [1431, 185] on button "Actions" at bounding box center [1455, 187] width 48 height 20
click at [1396, 258] on span "Ship" at bounding box center [1406, 257] width 25 height 10
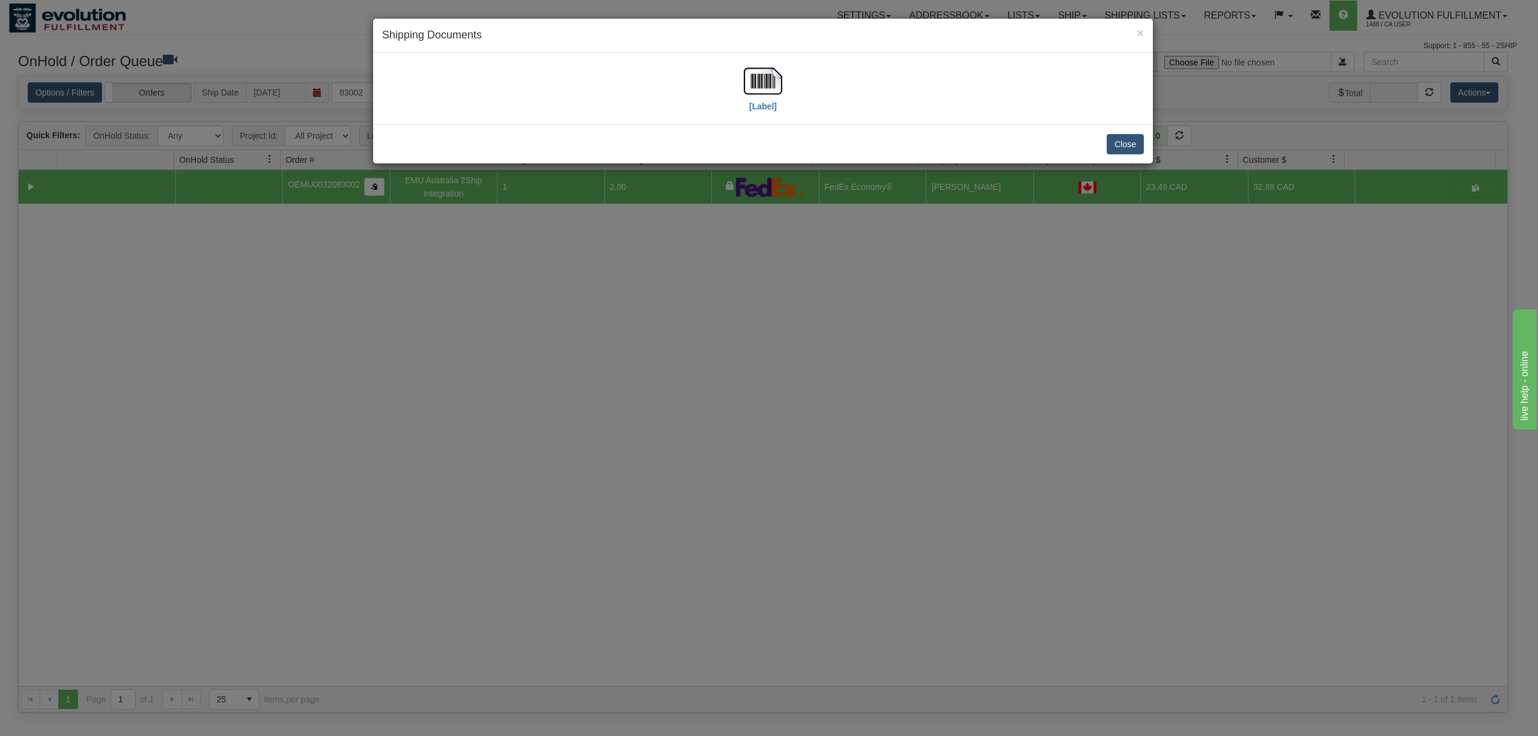
click at [782, 83] on div "[Label]" at bounding box center [763, 88] width 762 height 53
click at [762, 79] on img at bounding box center [763, 81] width 38 height 38
click at [1128, 151] on button "Close" at bounding box center [1124, 144] width 37 height 20
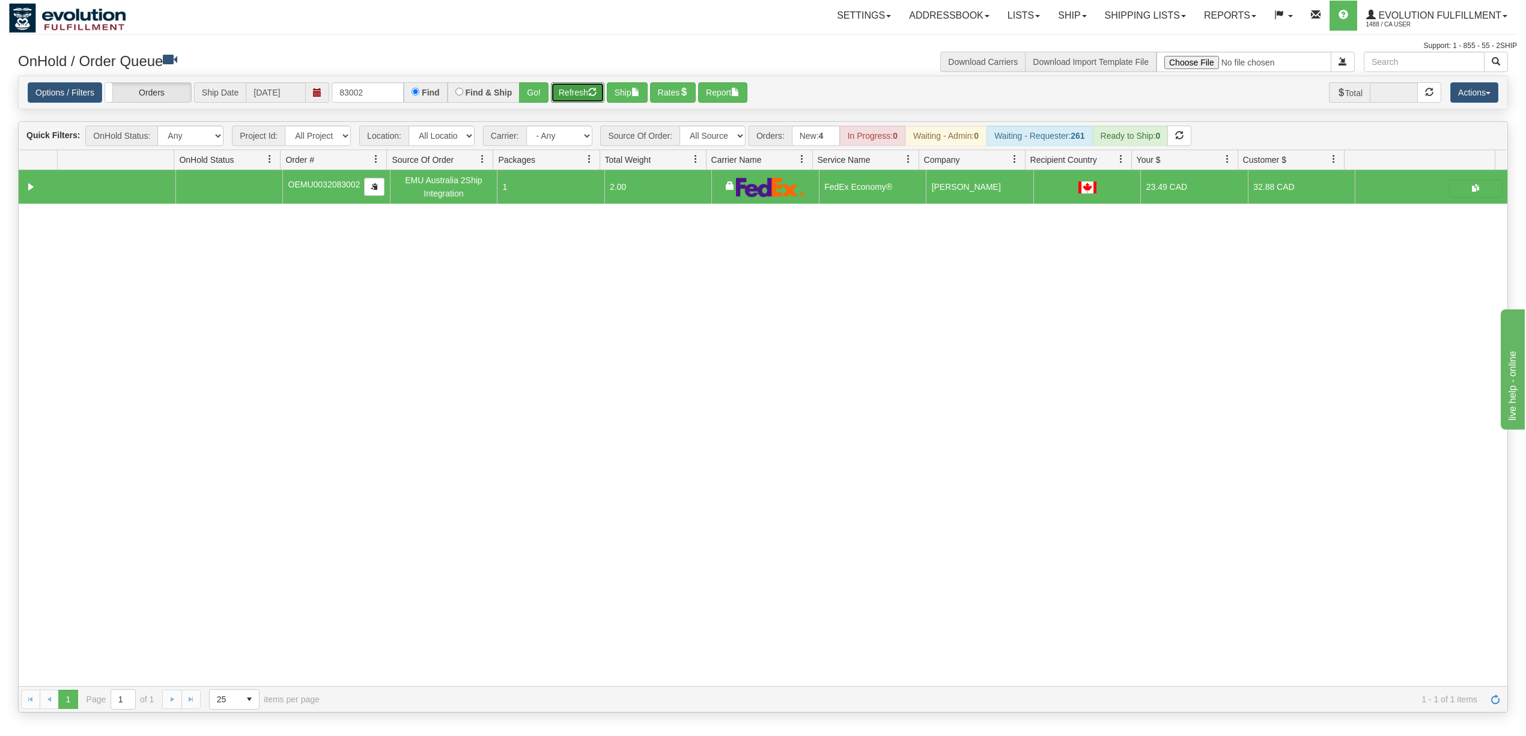
click at [581, 84] on button "Refresh" at bounding box center [577, 92] width 53 height 20
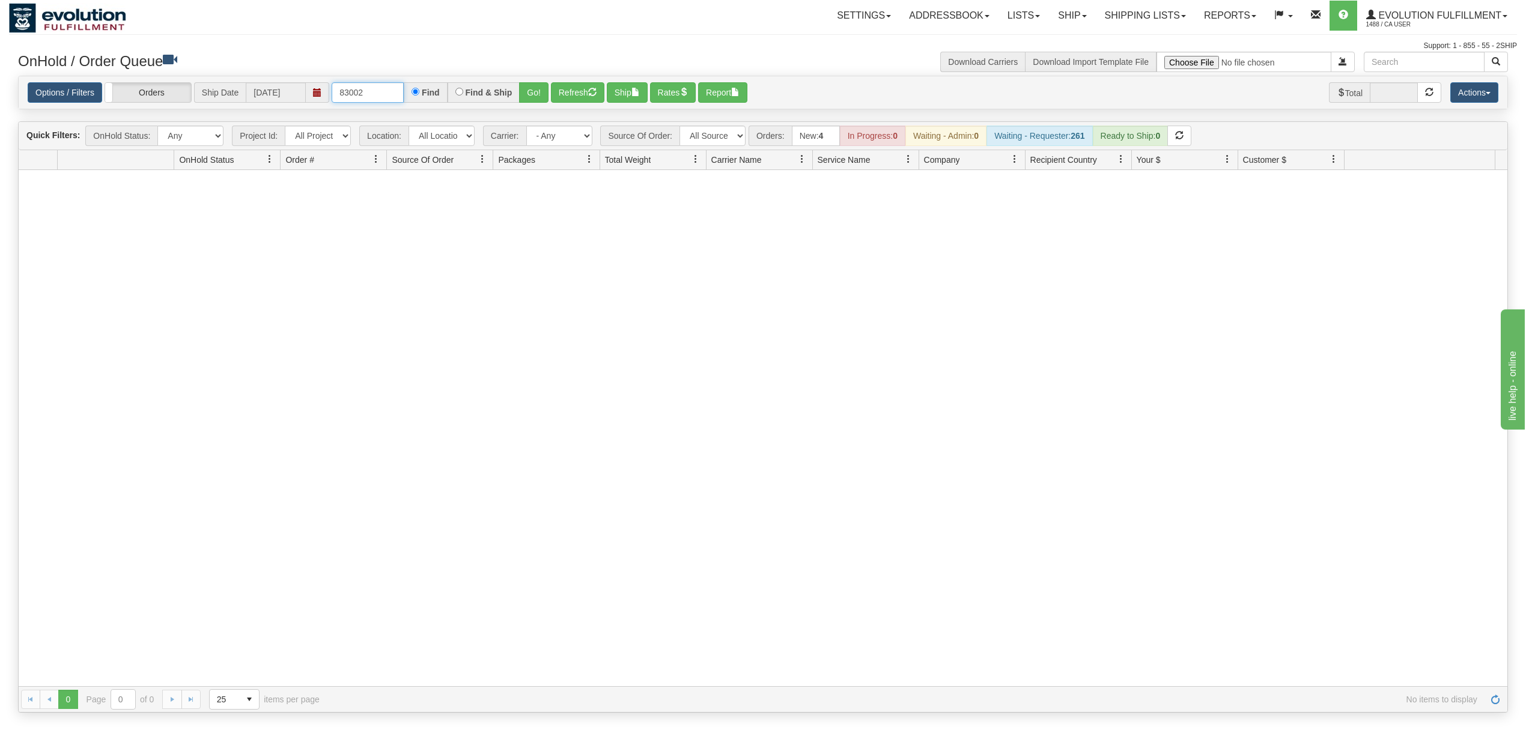
click at [377, 91] on input "83002" at bounding box center [368, 92] width 72 height 20
click at [714, 131] on select "All Sources AirBlaster 2Ship Integration Ambler Apparel 2Ship Integration BC Ca…" at bounding box center [712, 136] width 66 height 20
select select "EMU Australia 2Ship Integration"
click at [681, 127] on select "All Sources AirBlaster 2Ship Integration Ambler Apparel 2Ship Integration BC Ca…" at bounding box center [712, 136] width 66 height 20
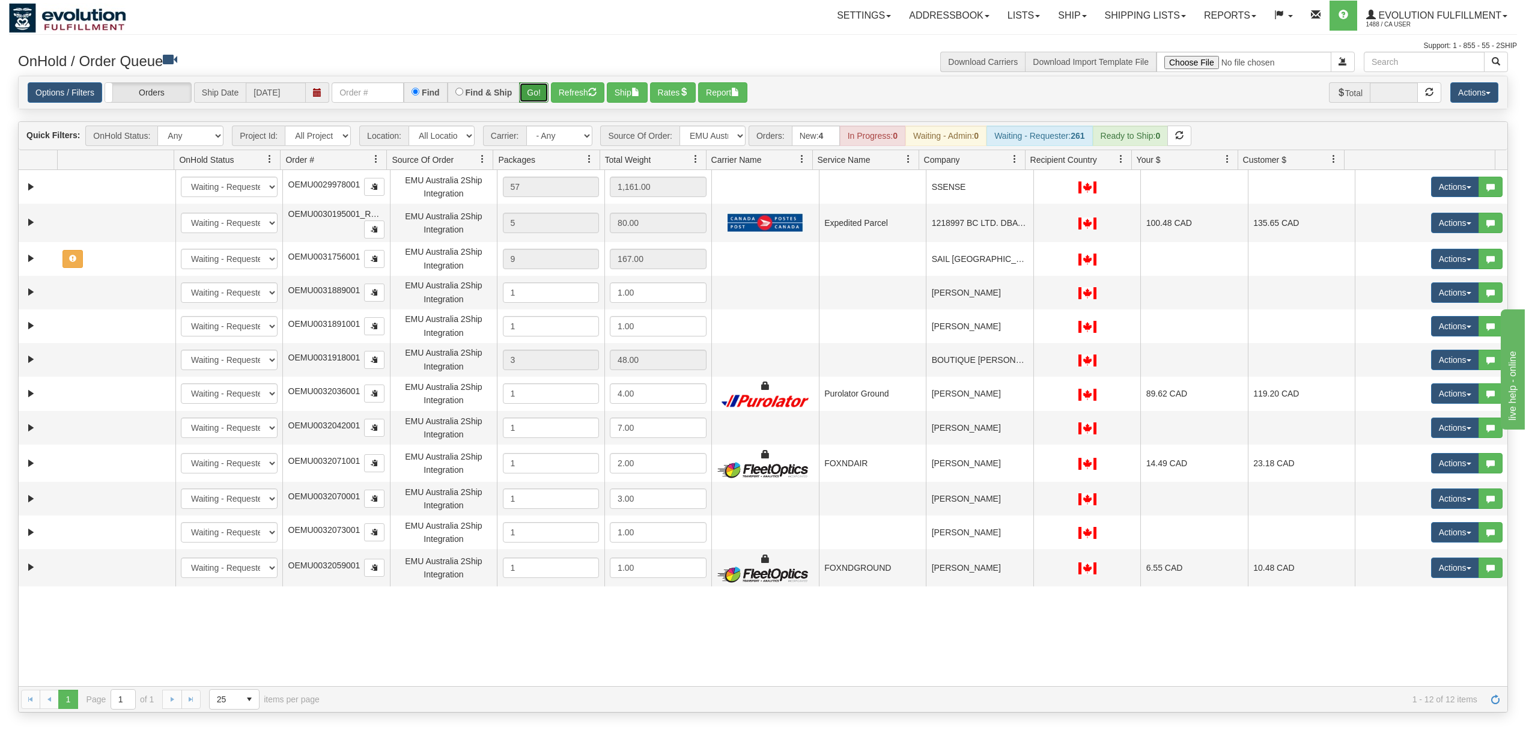
click at [536, 96] on button "Go!" at bounding box center [533, 92] width 29 height 20
